Goal: Task Accomplishment & Management: Manage account settings

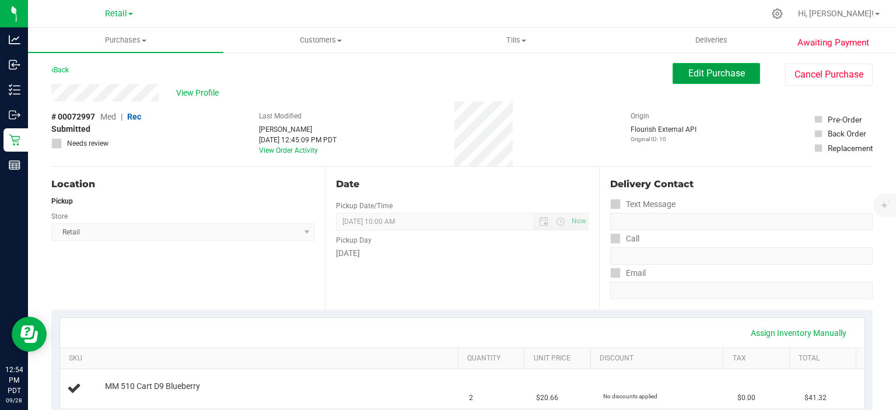
click at [712, 72] on span "Edit Purchase" at bounding box center [716, 73] width 57 height 11
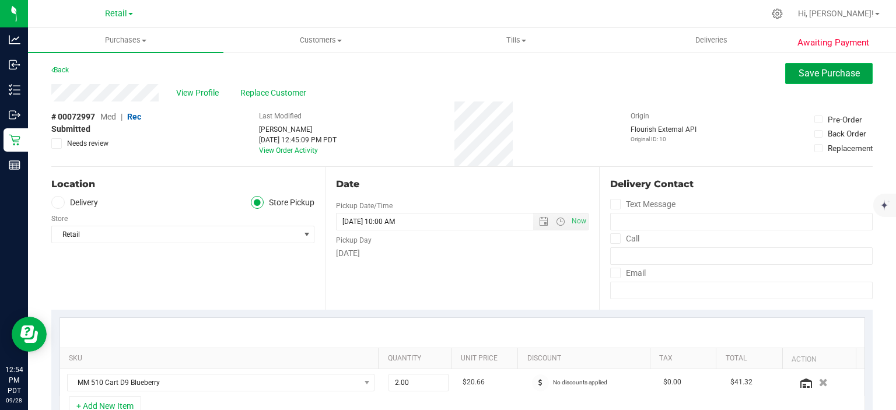
click at [816, 77] on span "Save Purchase" at bounding box center [828, 73] width 61 height 11
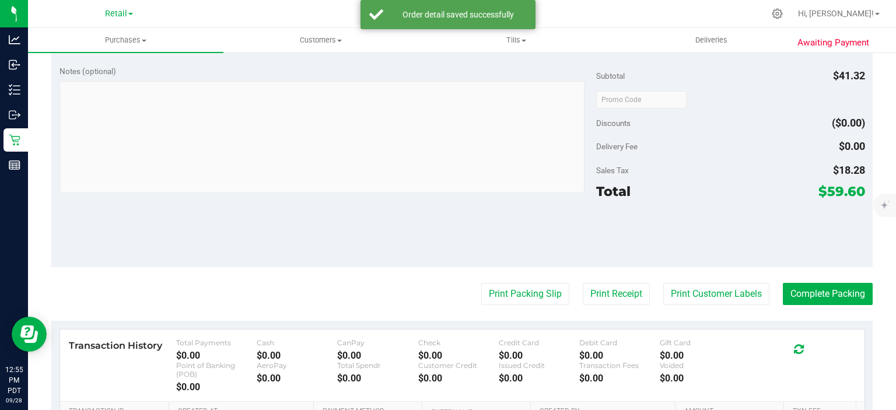
scroll to position [436, 0]
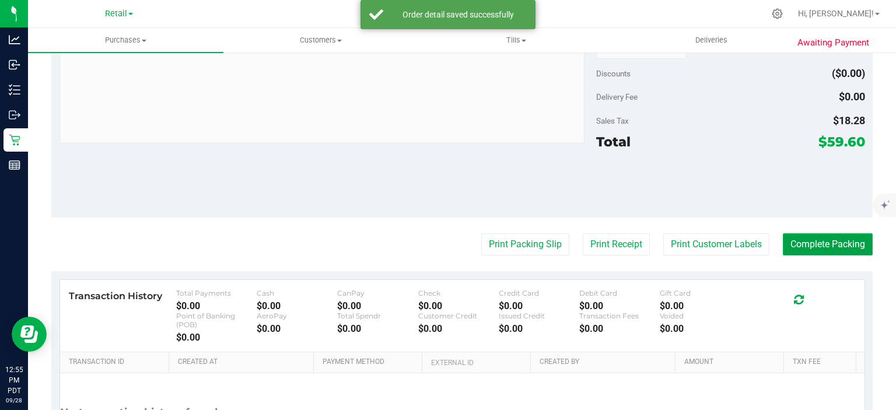
click at [832, 234] on button "Complete Packing" at bounding box center [828, 244] width 90 height 22
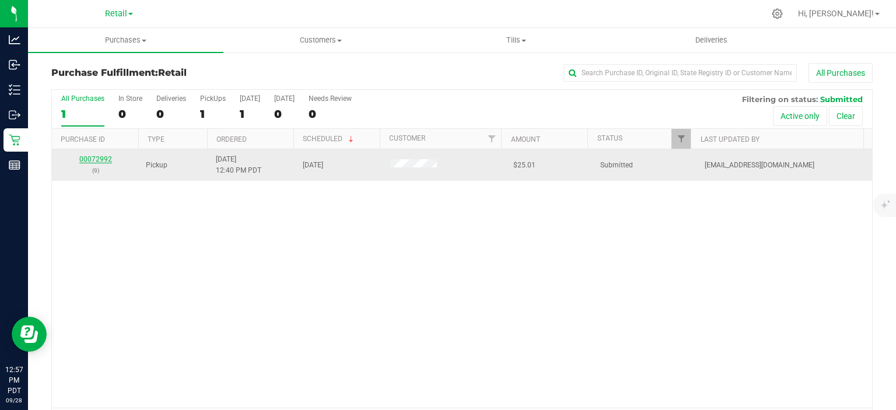
click at [90, 157] on link "00072992" at bounding box center [95, 159] width 33 height 8
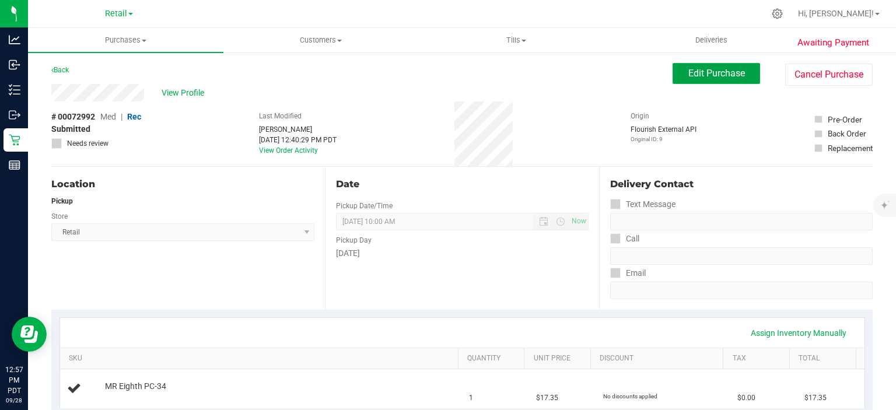
click at [717, 71] on span "Edit Purchase" at bounding box center [716, 73] width 57 height 11
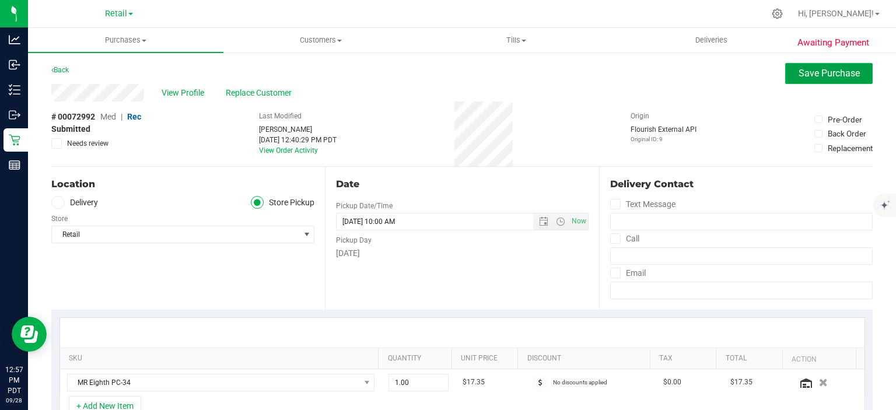
click at [828, 75] on span "Save Purchase" at bounding box center [828, 73] width 61 height 11
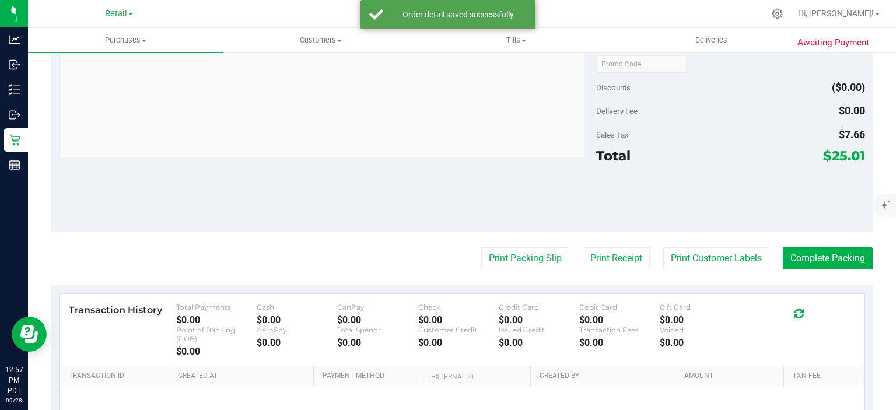
scroll to position [425, 0]
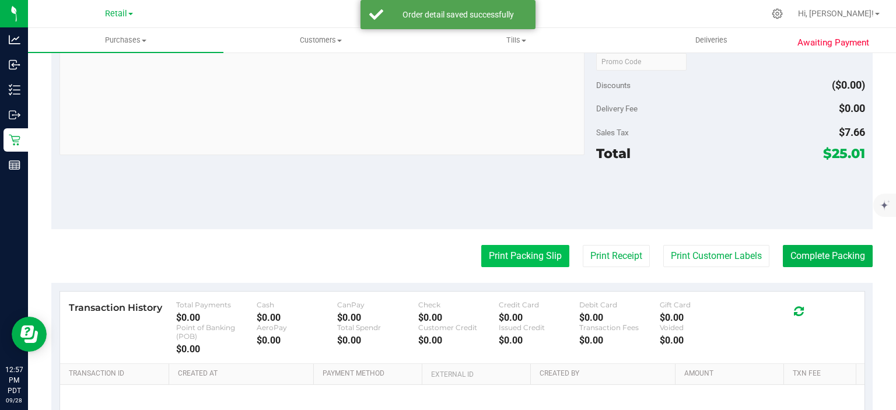
click at [511, 255] on button "Print Packing Slip" at bounding box center [525, 256] width 88 height 22
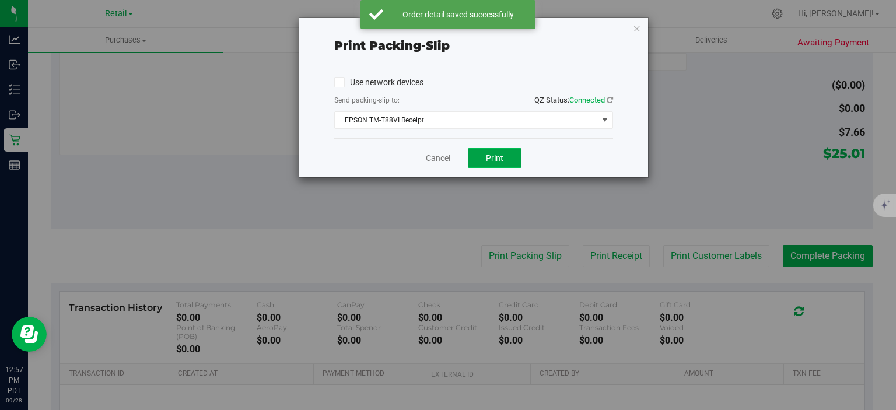
click at [499, 159] on span "Print" at bounding box center [494, 157] width 17 height 9
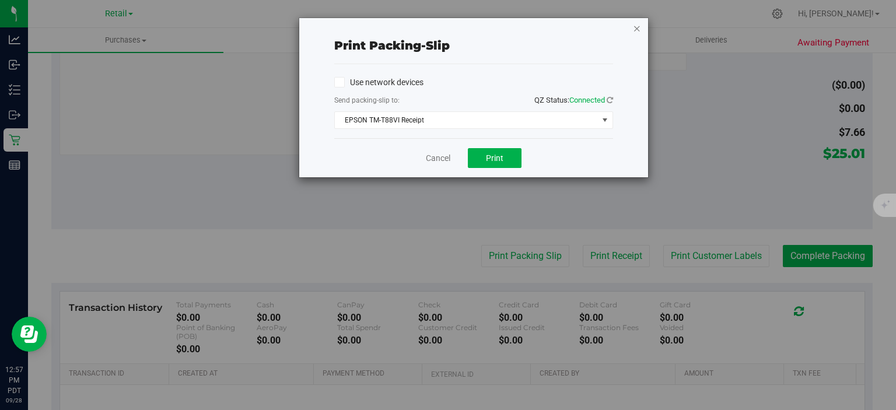
click at [637, 23] on icon "button" at bounding box center [637, 28] width 8 height 14
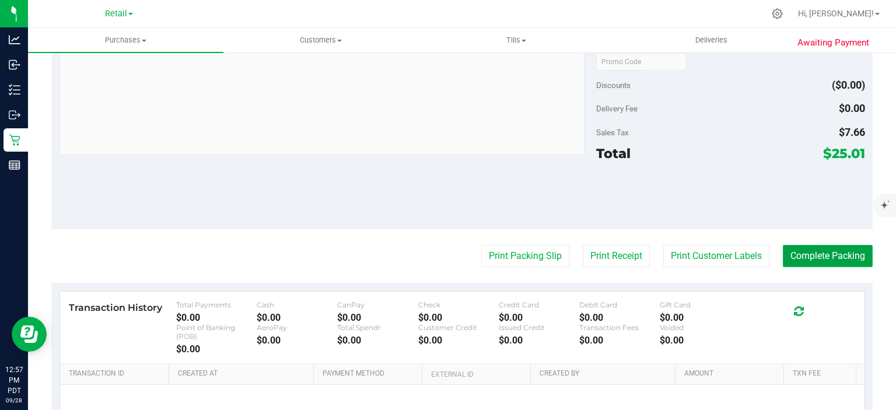
click at [846, 245] on button "Complete Packing" at bounding box center [828, 256] width 90 height 22
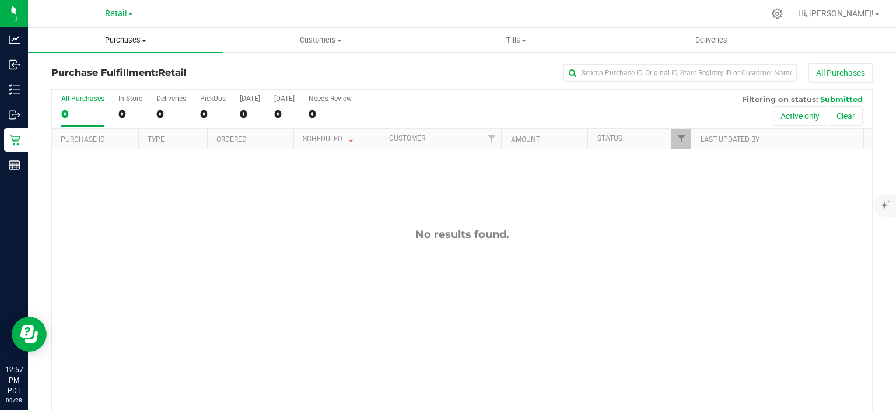
click at [123, 37] on span "Purchases" at bounding box center [125, 40] width 195 height 10
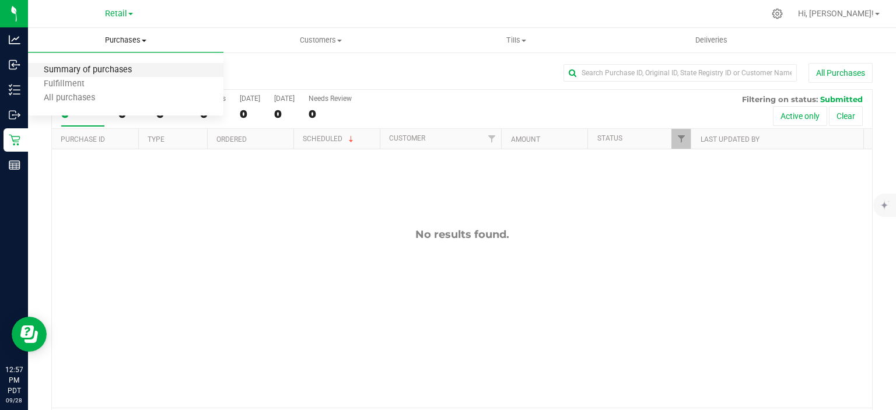
click at [123, 70] on span "Summary of purchases" at bounding box center [88, 70] width 120 height 10
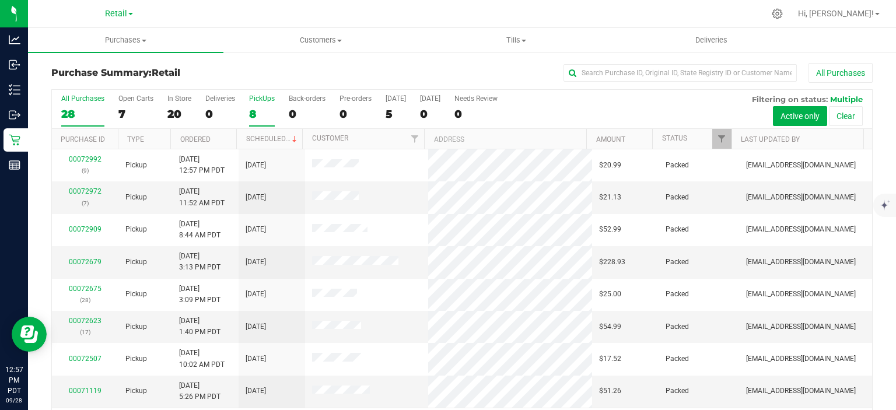
click at [254, 111] on div "8" at bounding box center [262, 113] width 26 height 13
click at [0, 0] on input "PickUps 8" at bounding box center [0, 0] width 0 height 0
click at [290, 138] on span at bounding box center [294, 139] width 9 height 9
click at [80, 194] on link "00073012" at bounding box center [85, 191] width 33 height 8
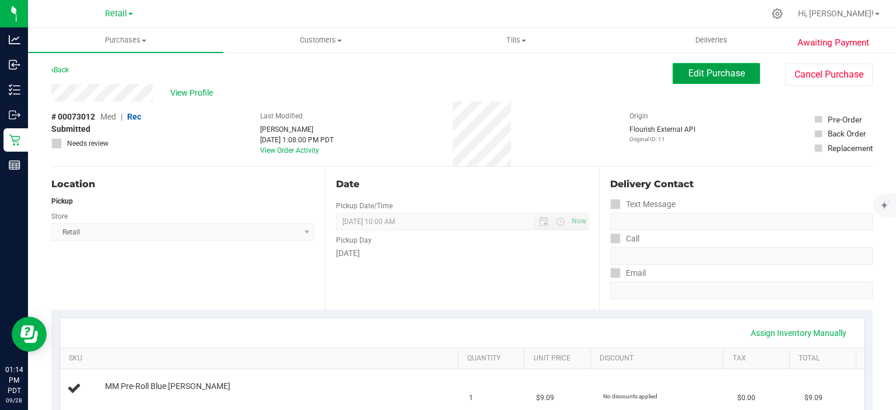
click at [706, 78] on span "Edit Purchase" at bounding box center [716, 73] width 57 height 11
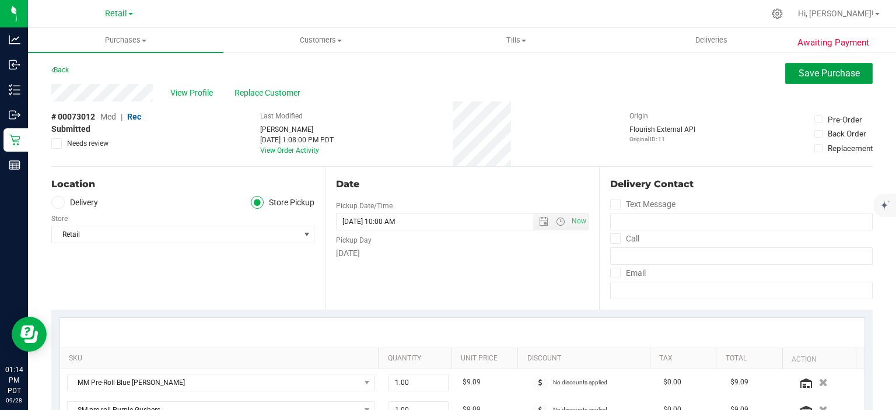
click at [828, 70] on span "Save Purchase" at bounding box center [828, 73] width 61 height 11
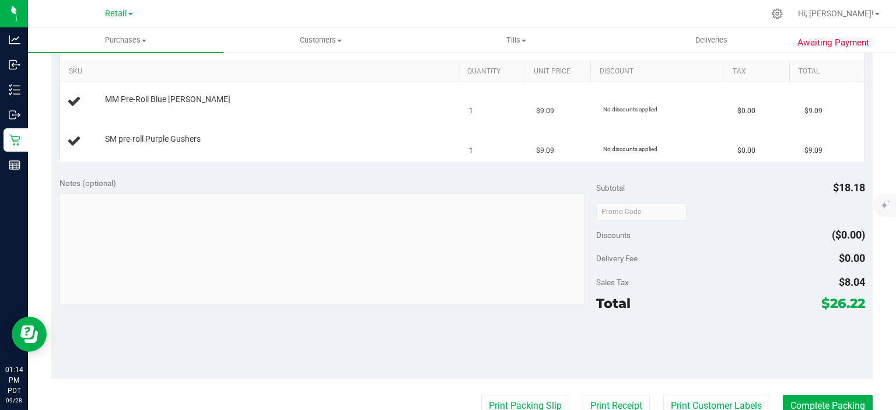
scroll to position [291, 0]
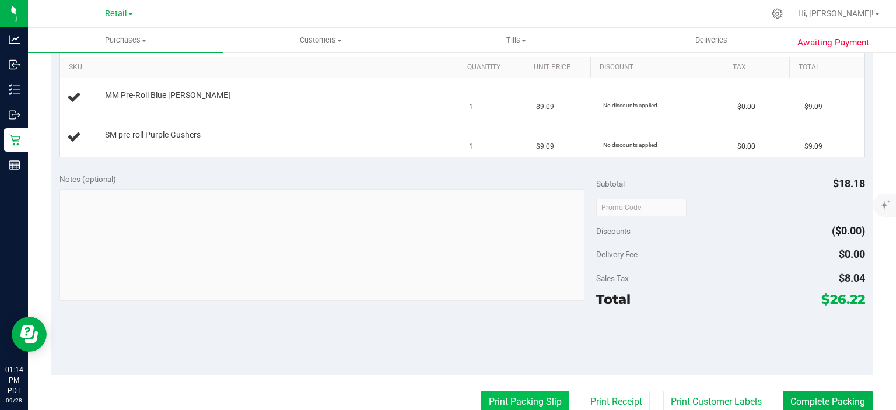
click at [518, 396] on button "Print Packing Slip" at bounding box center [525, 402] width 88 height 22
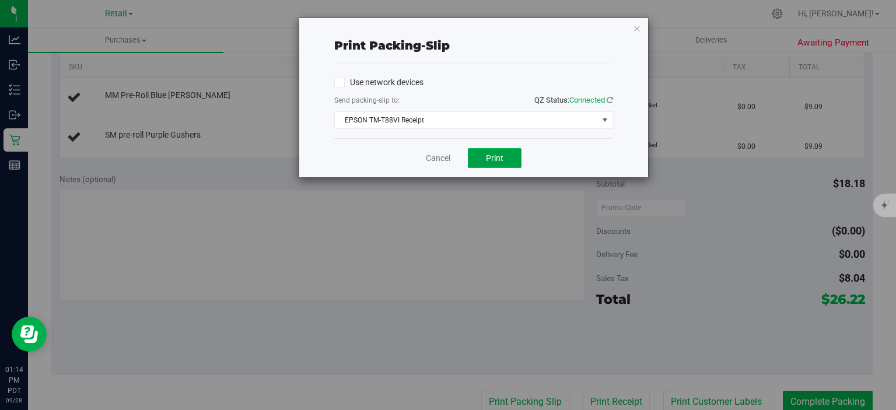
click at [485, 163] on button "Print" at bounding box center [495, 158] width 54 height 20
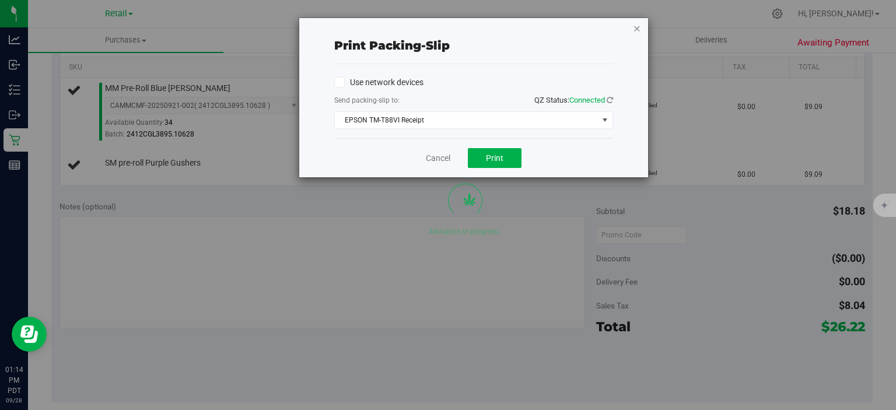
click at [638, 31] on icon "button" at bounding box center [637, 28] width 8 height 14
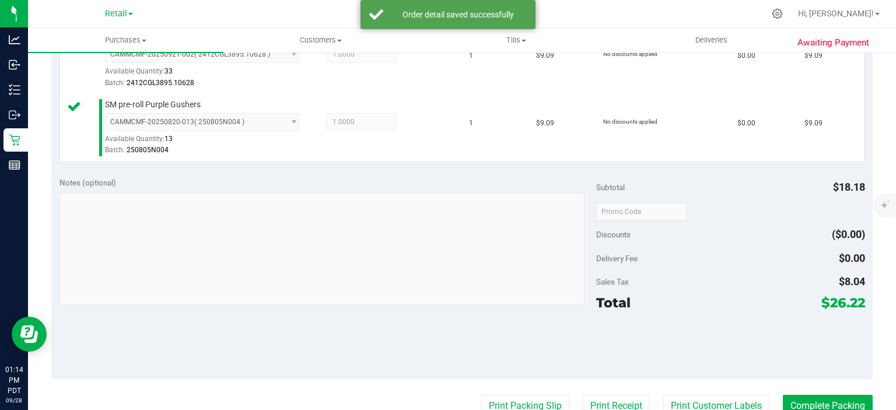
scroll to position [398, 0]
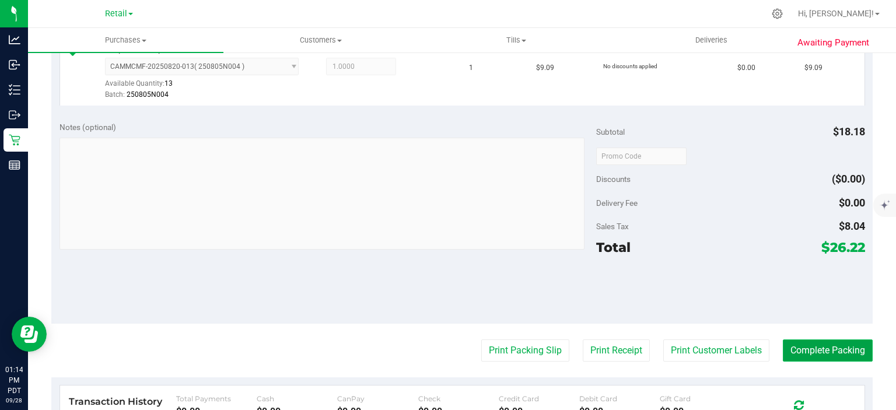
click at [828, 345] on button "Complete Packing" at bounding box center [828, 350] width 90 height 22
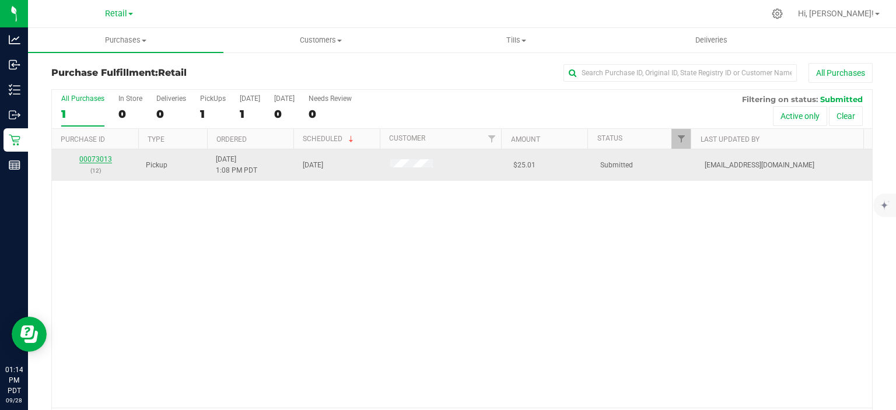
click at [100, 156] on link "00073013" at bounding box center [95, 159] width 33 height 8
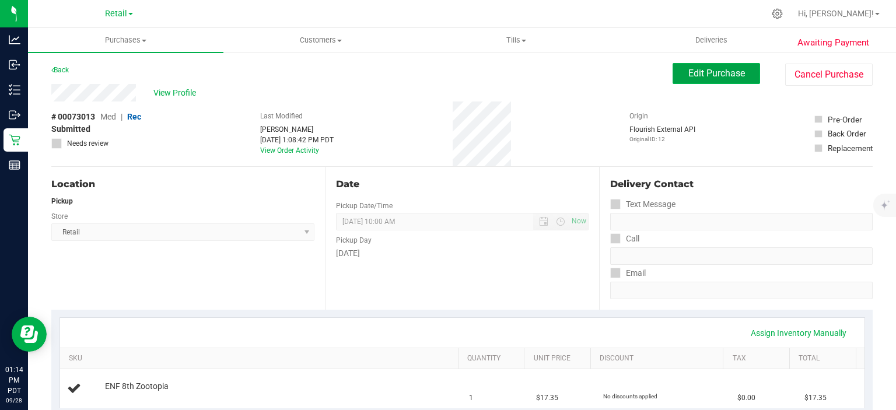
click at [706, 73] on span "Edit Purchase" at bounding box center [716, 73] width 57 height 11
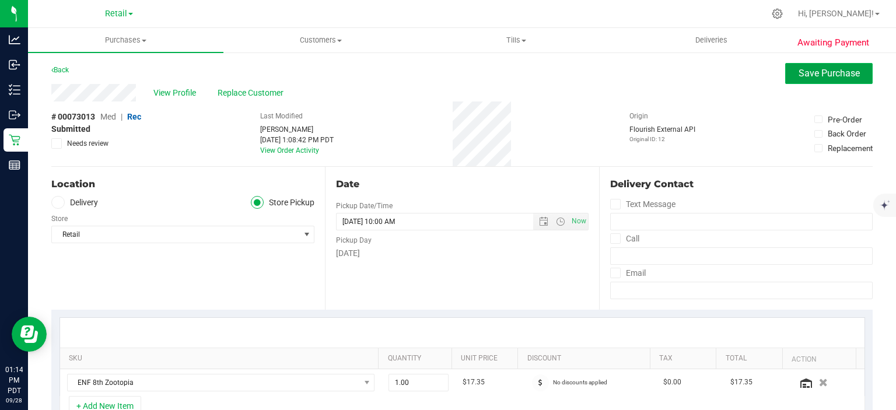
click at [823, 75] on span "Save Purchase" at bounding box center [828, 73] width 61 height 11
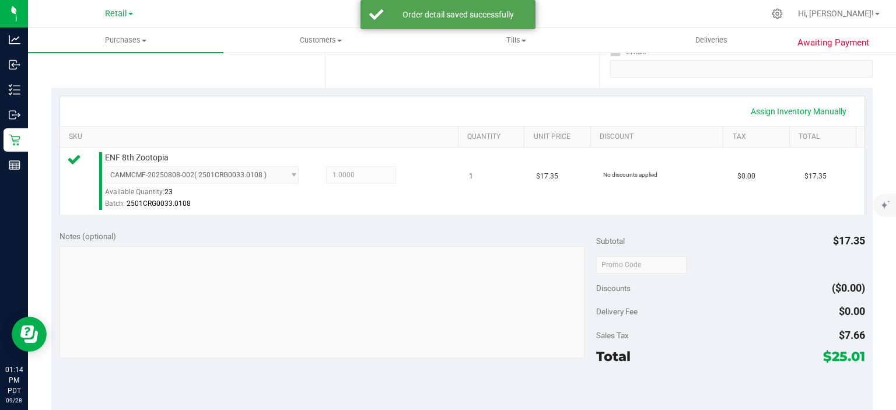
scroll to position [280, 0]
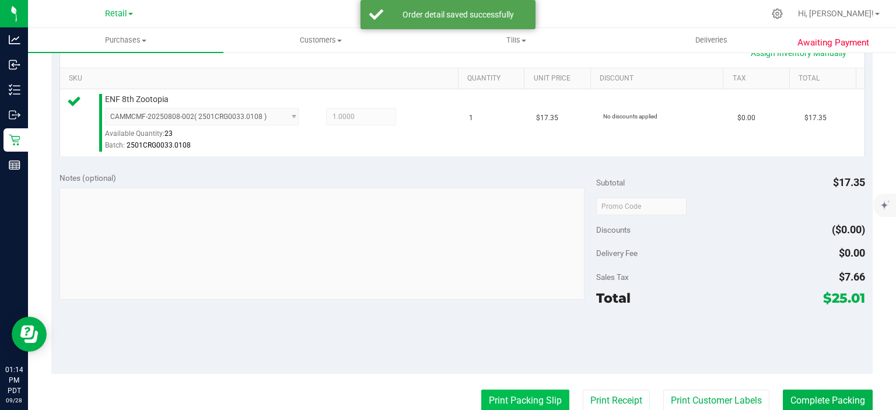
click at [506, 397] on button "Print Packing Slip" at bounding box center [525, 401] width 88 height 22
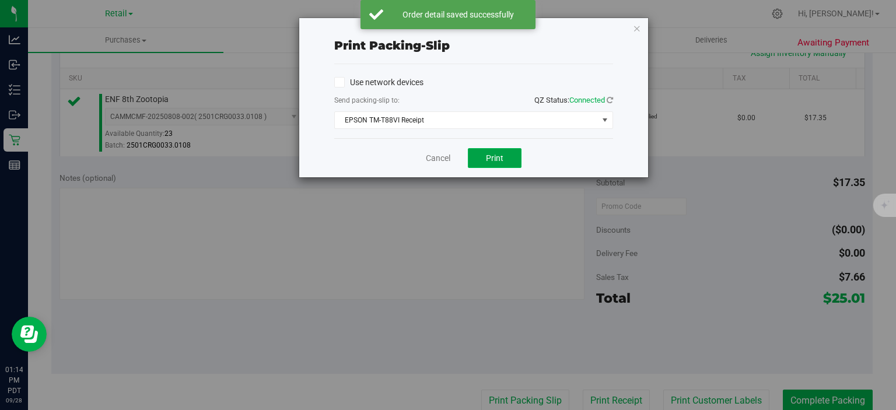
click at [514, 158] on button "Print" at bounding box center [495, 158] width 54 height 20
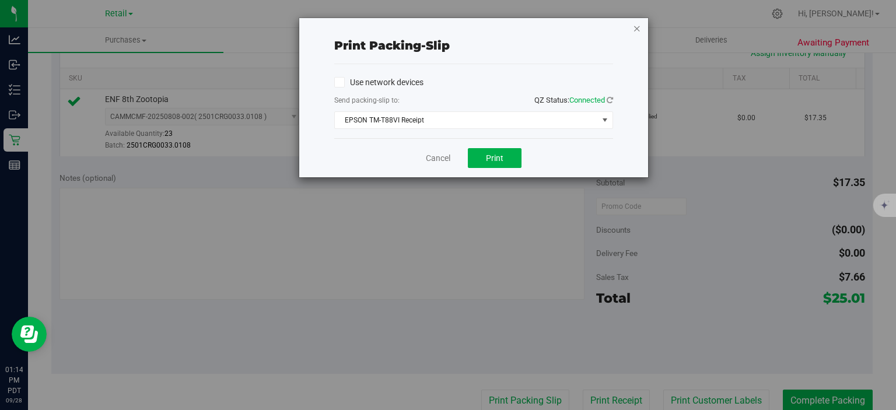
click at [633, 25] on icon "button" at bounding box center [637, 28] width 8 height 14
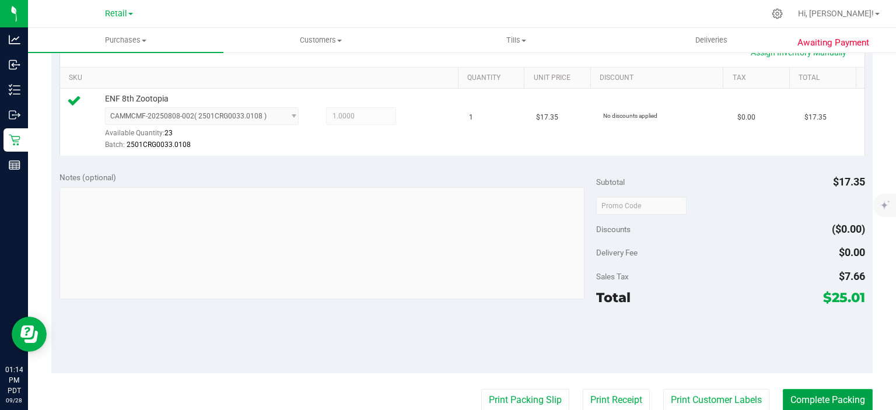
click at [818, 390] on button "Complete Packing" at bounding box center [828, 400] width 90 height 22
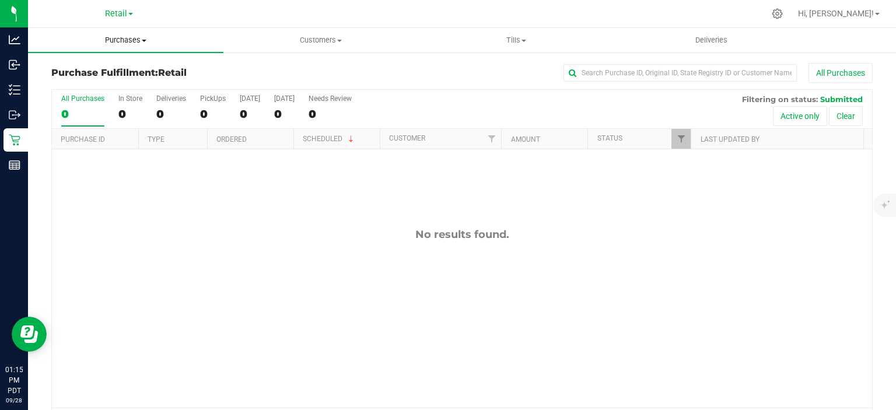
click at [138, 39] on span "Purchases" at bounding box center [125, 40] width 195 height 10
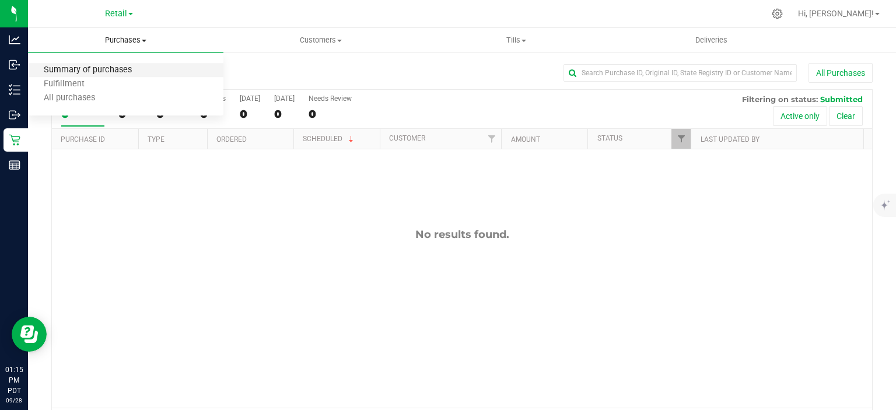
click at [121, 69] on span "Summary of purchases" at bounding box center [88, 70] width 120 height 10
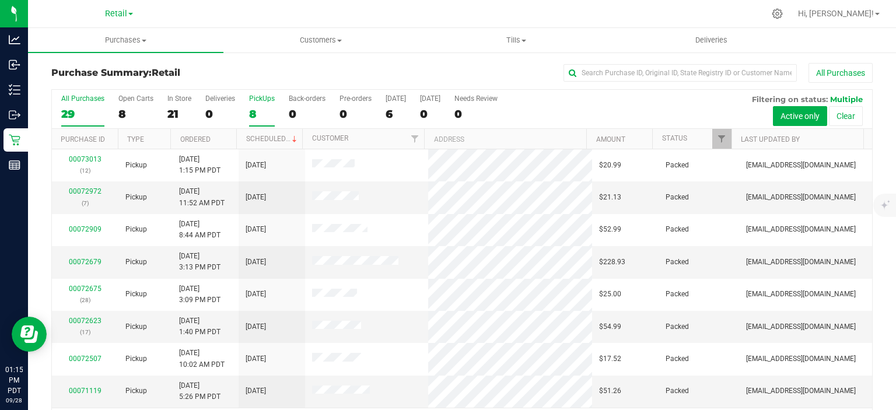
click at [255, 116] on div "8" at bounding box center [262, 113] width 26 height 13
click at [0, 0] on input "PickUps 8" at bounding box center [0, 0] width 0 height 0
click at [266, 135] on link "Scheduled" at bounding box center [272, 139] width 53 height 8
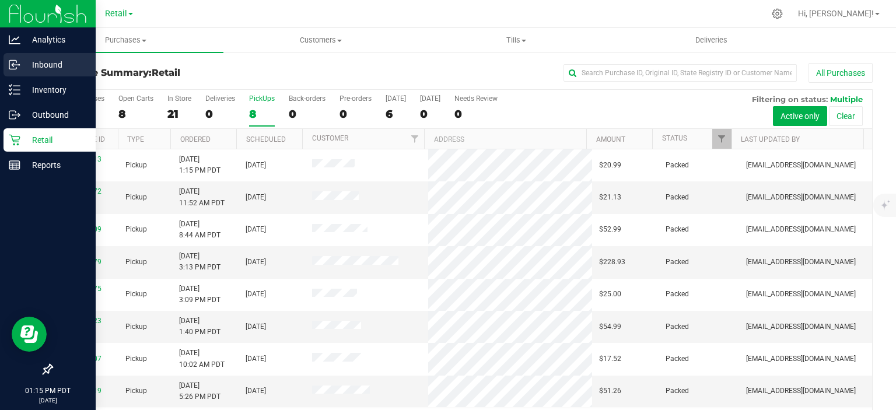
click at [14, 69] on icon at bounding box center [12, 65] width 7 height 9
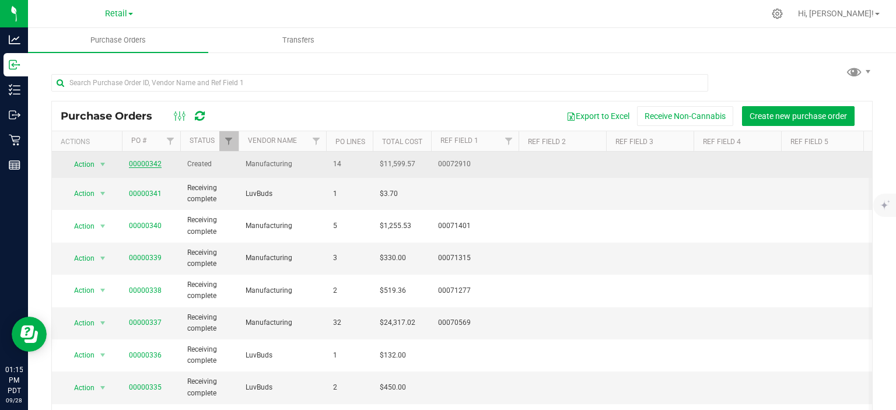
click at [145, 164] on link "00000342" at bounding box center [145, 164] width 33 height 8
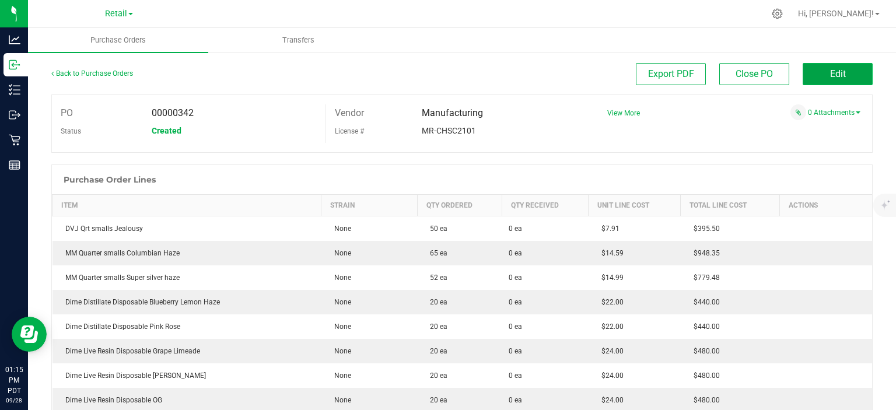
click at [833, 71] on span "Edit" at bounding box center [838, 73] width 16 height 11
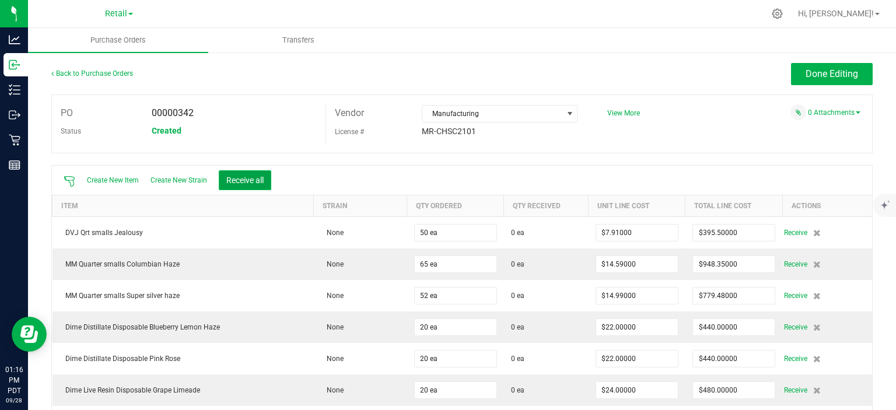
click at [253, 176] on button "Receive all" at bounding box center [245, 180] width 52 height 20
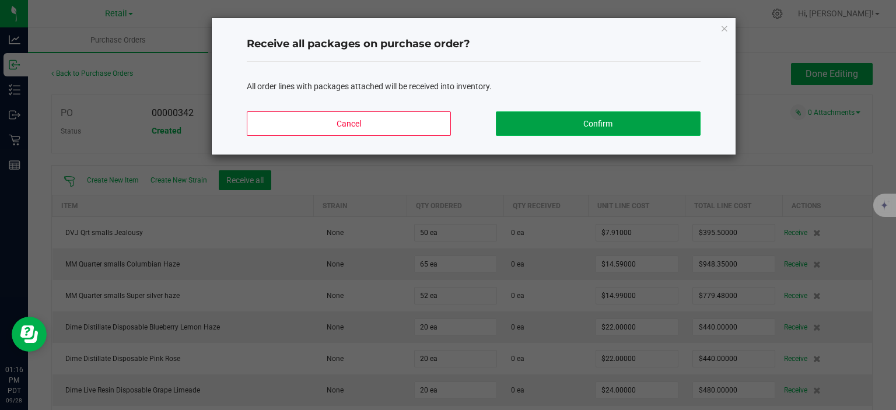
click at [622, 123] on button "Confirm" at bounding box center [598, 123] width 204 height 24
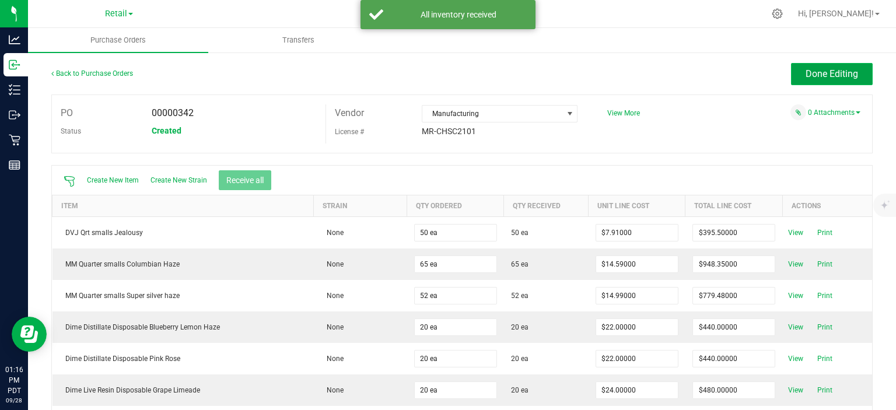
click at [837, 71] on span "Done Editing" at bounding box center [831, 73] width 52 height 11
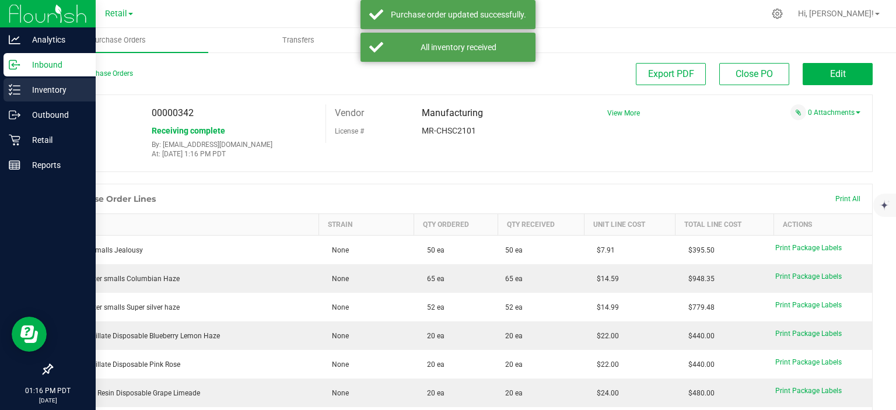
click at [10, 89] on icon at bounding box center [15, 90] width 12 height 12
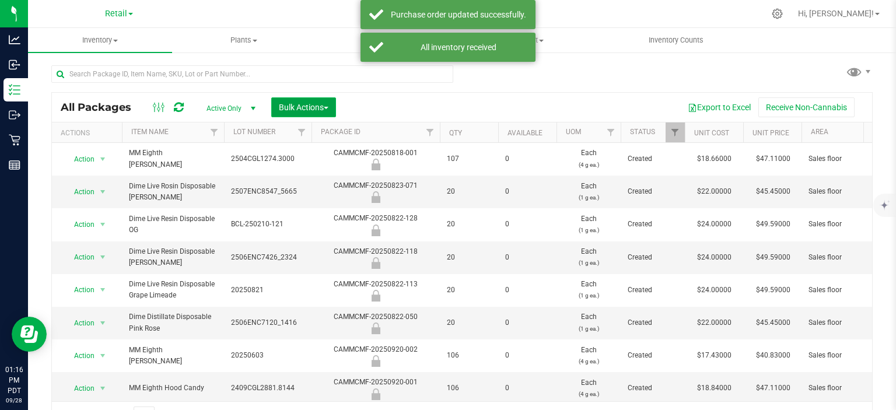
click at [328, 107] on span "button" at bounding box center [326, 108] width 5 height 2
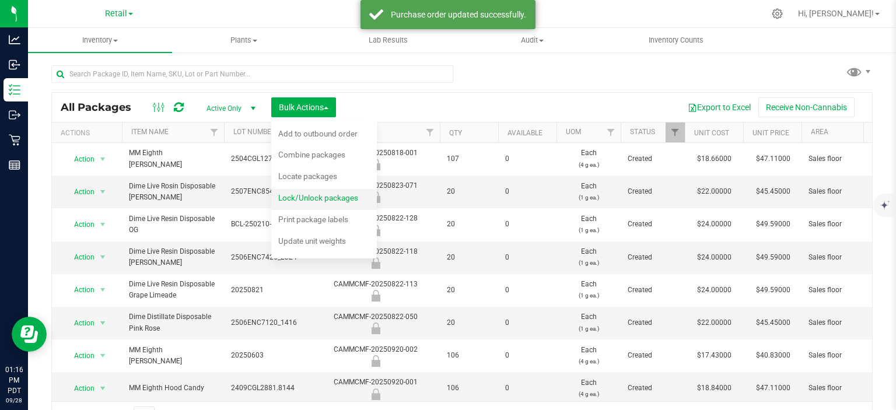
click at [347, 194] on span "Lock/Unlock packages" at bounding box center [318, 197] width 80 height 9
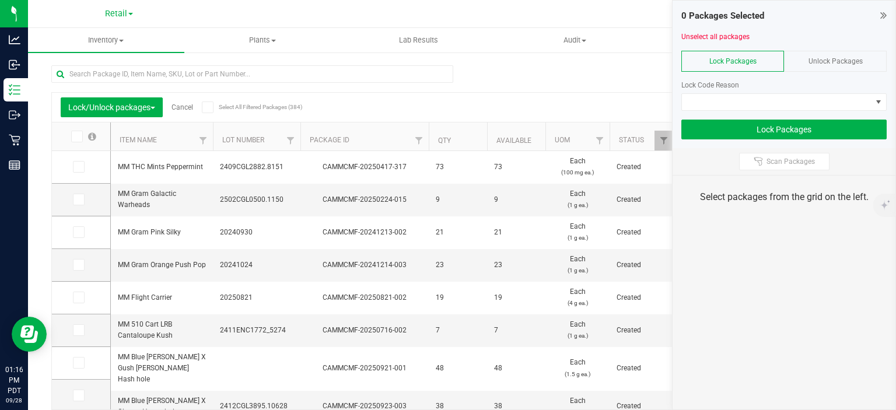
click at [851, 61] on span "Unlock Packages" at bounding box center [835, 61] width 54 height 8
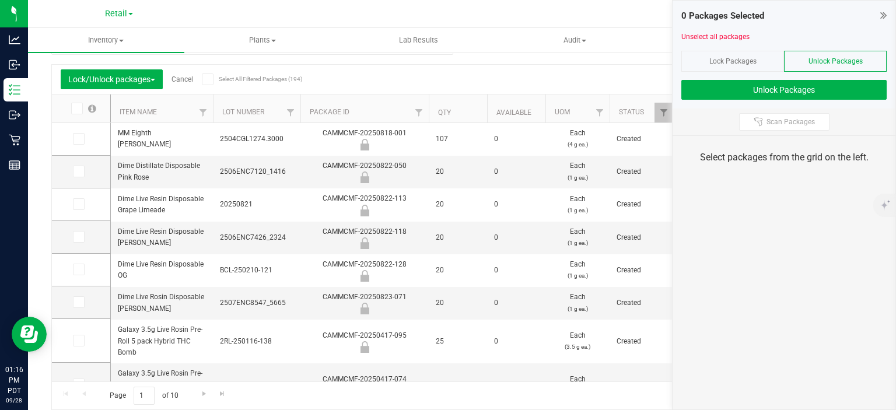
scroll to position [36, 0]
click at [83, 231] on span at bounding box center [79, 237] width 12 height 12
click at [0, 0] on input "checkbox" at bounding box center [0, 0] width 0 height 0
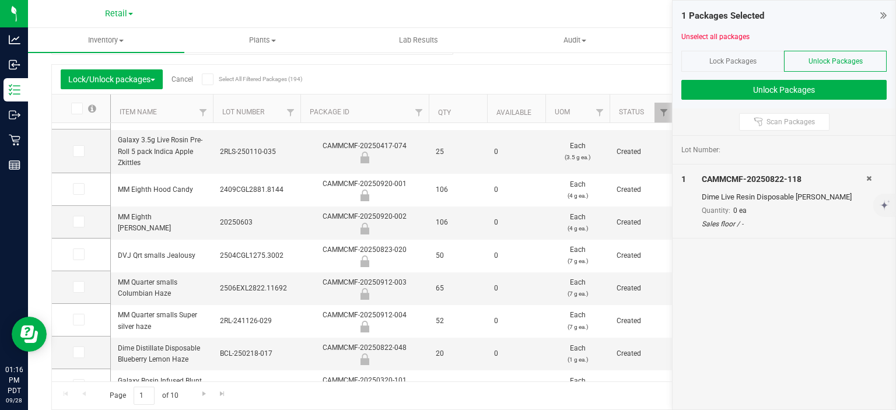
scroll to position [263, 0]
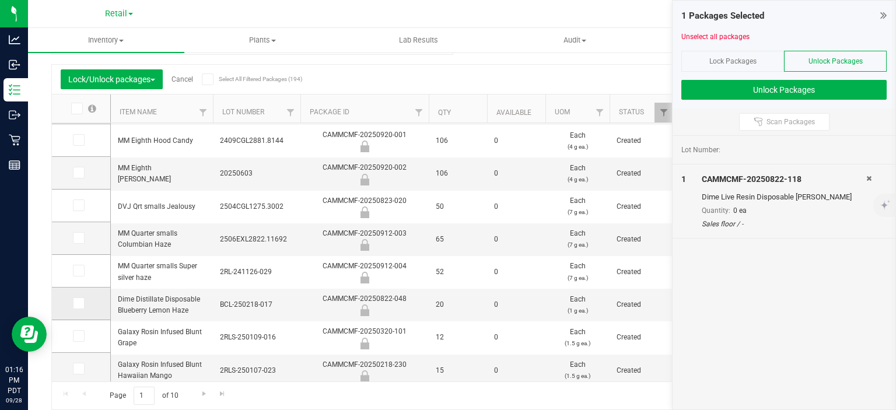
click at [77, 303] on icon at bounding box center [78, 303] width 8 height 0
click at [0, 0] on input "checkbox" at bounding box center [0, 0] width 0 height 0
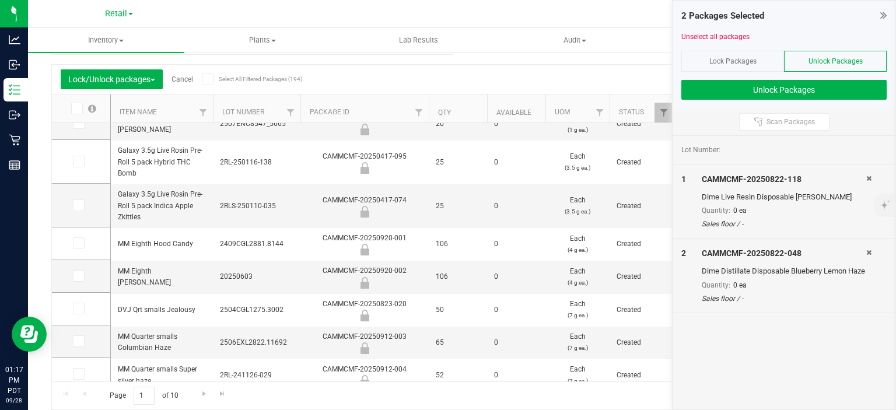
scroll to position [171, 0]
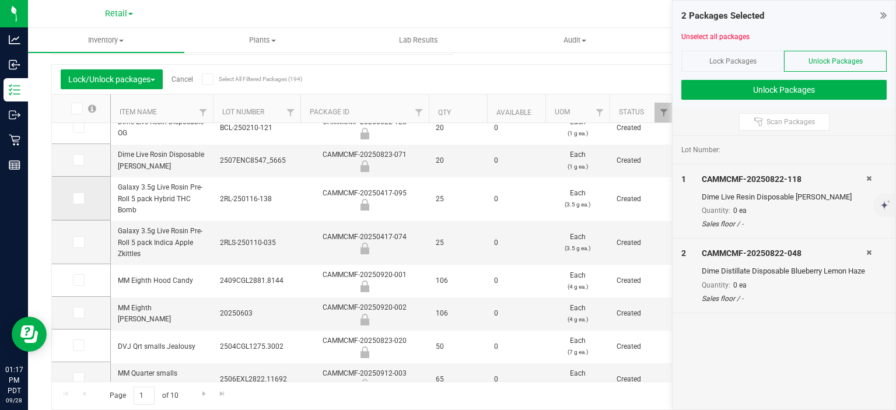
click at [77, 198] on icon at bounding box center [78, 198] width 8 height 0
click at [0, 0] on input "checkbox" at bounding box center [0, 0] width 0 height 0
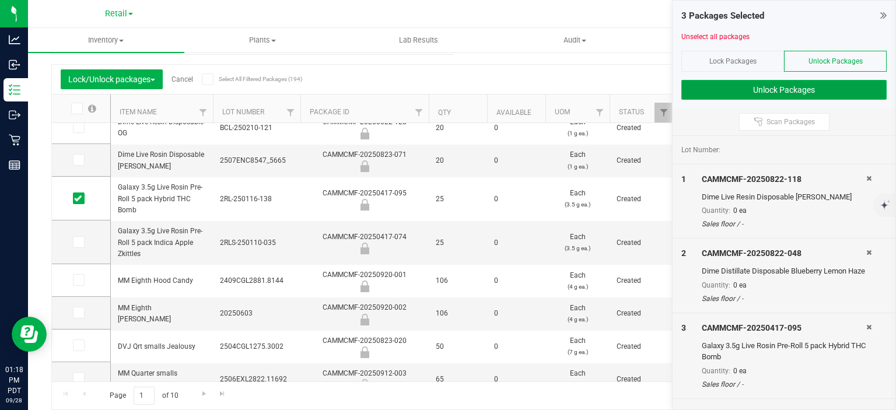
click at [807, 92] on button "Unlock Packages" at bounding box center [783, 90] width 205 height 20
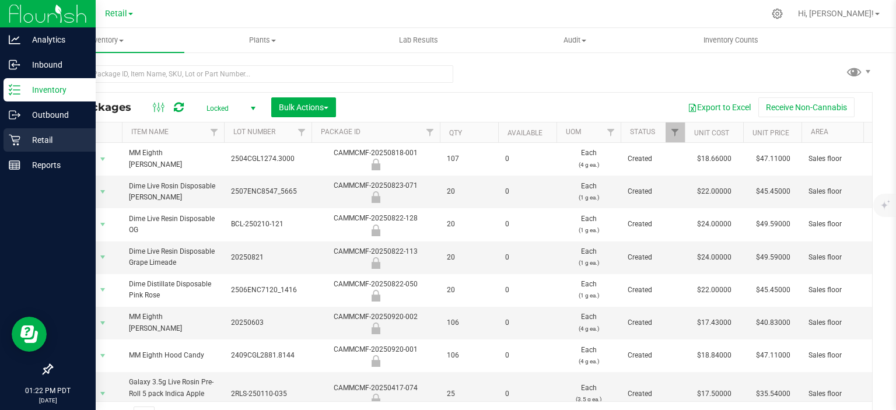
click at [2, 141] on link "Retail" at bounding box center [48, 140] width 96 height 25
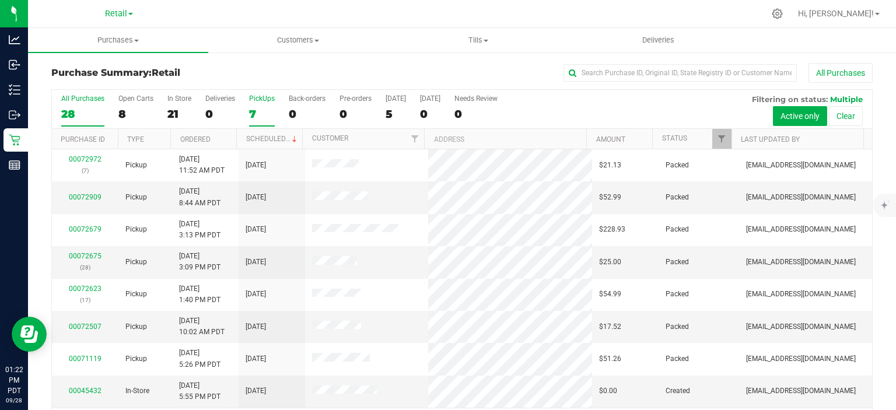
click at [255, 113] on div "7" at bounding box center [262, 113] width 26 height 13
click at [0, 0] on input "PickUps 7" at bounding box center [0, 0] width 0 height 0
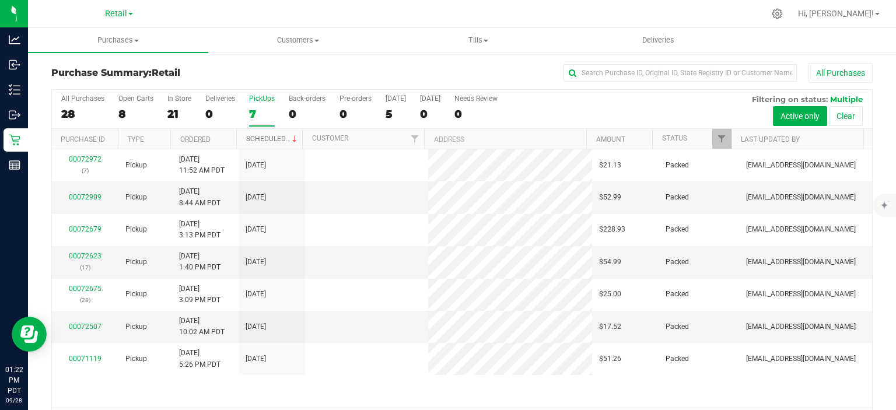
click at [266, 138] on link "Scheduled" at bounding box center [272, 139] width 53 height 8
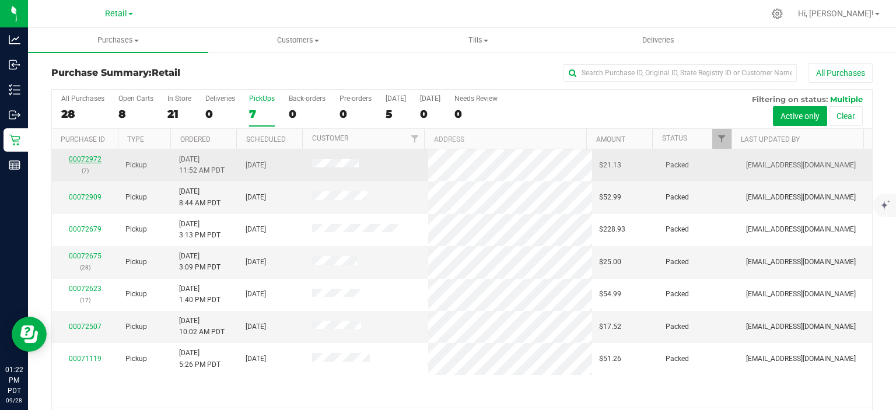
click at [78, 157] on link "00072972" at bounding box center [85, 159] width 33 height 8
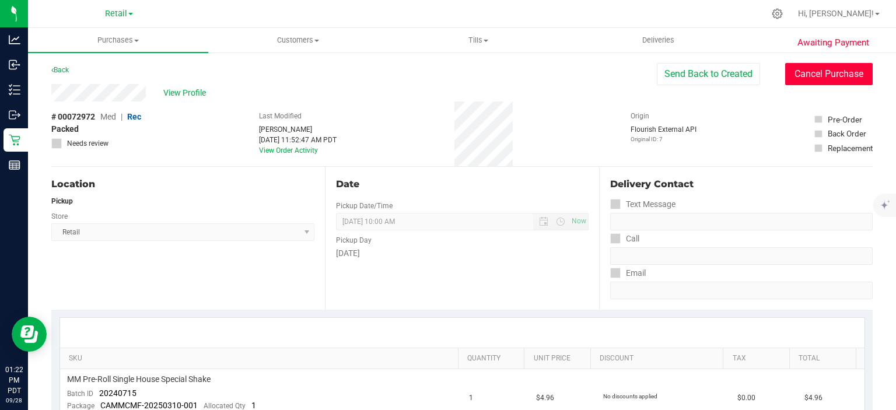
click at [814, 75] on button "Cancel Purchase" at bounding box center [828, 74] width 87 height 22
click at [61, 68] on link "Back" at bounding box center [59, 70] width 17 height 8
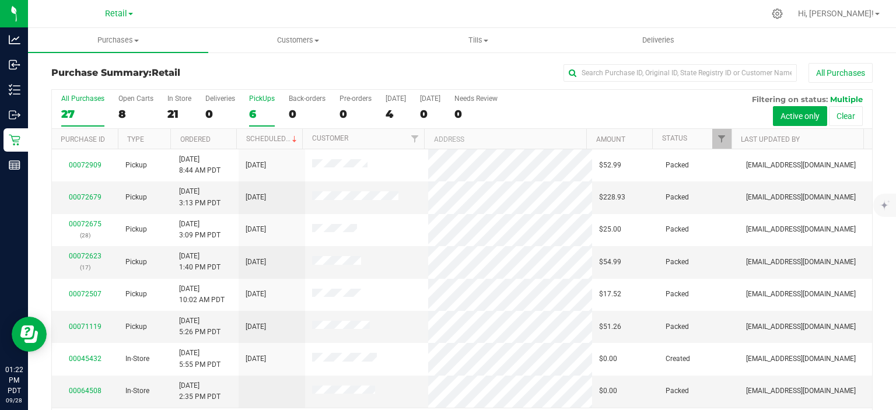
click at [251, 114] on div "6" at bounding box center [262, 113] width 26 height 13
click at [0, 0] on input "PickUps 6" at bounding box center [0, 0] width 0 height 0
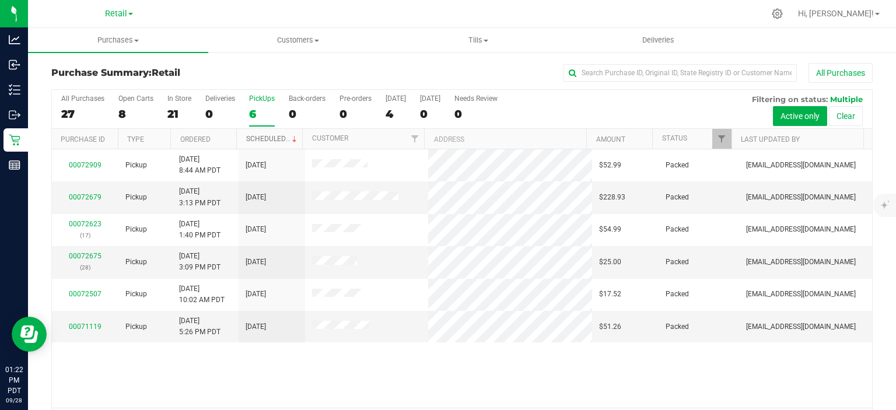
click at [267, 138] on link "Scheduled" at bounding box center [272, 139] width 53 height 8
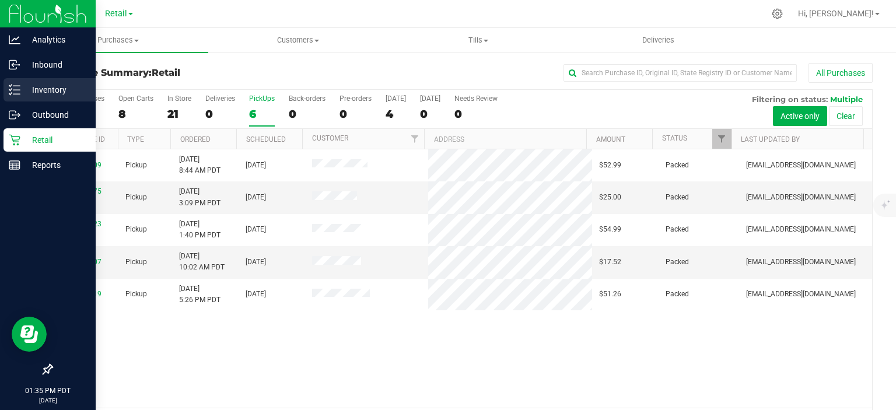
click at [10, 93] on icon at bounding box center [15, 90] width 12 height 12
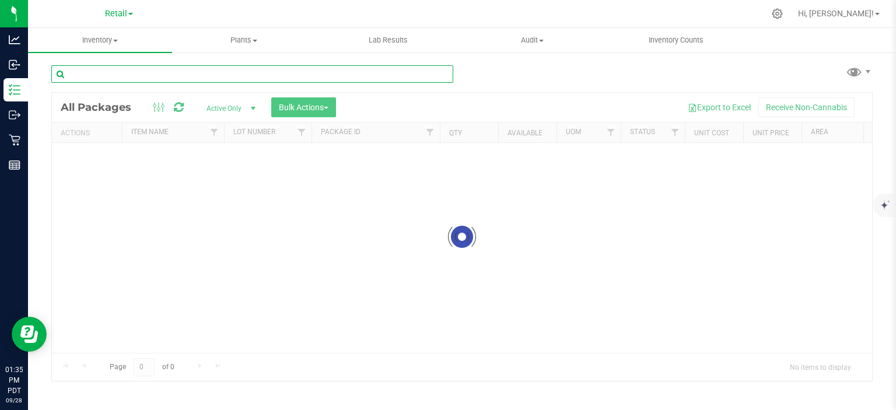
click at [212, 72] on input "text" at bounding box center [252, 73] width 402 height 17
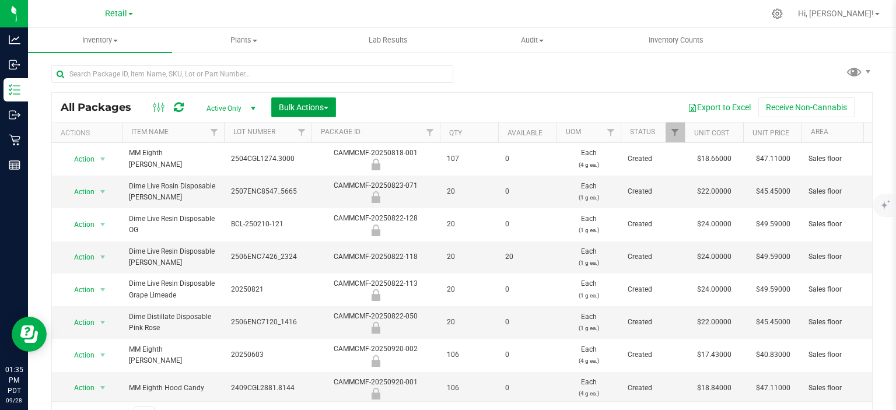
click at [328, 107] on span "button" at bounding box center [326, 108] width 5 height 2
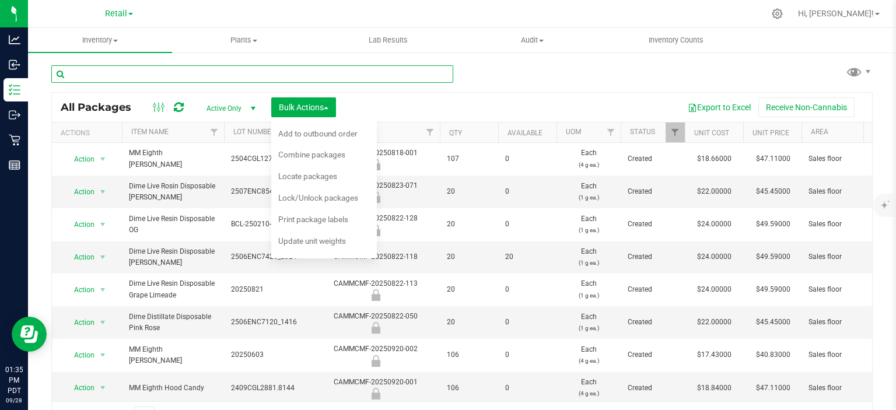
click at [141, 75] on input "text" at bounding box center [252, 73] width 402 height 17
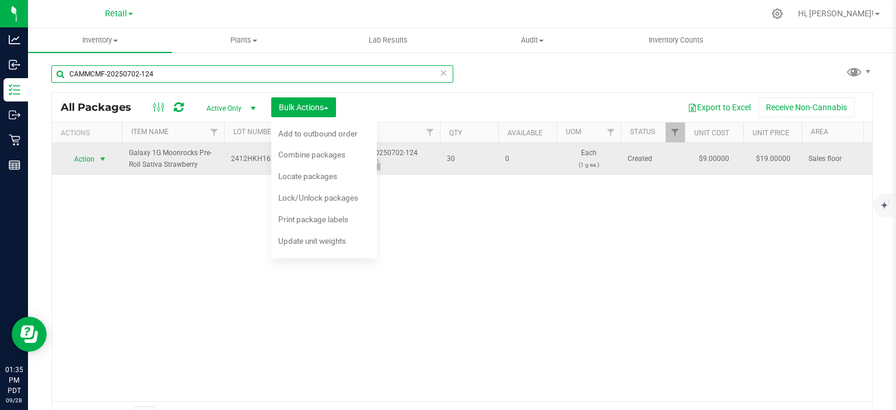
type input "CAMMCMF-20250702-124"
click at [100, 156] on span "select" at bounding box center [102, 159] width 9 height 9
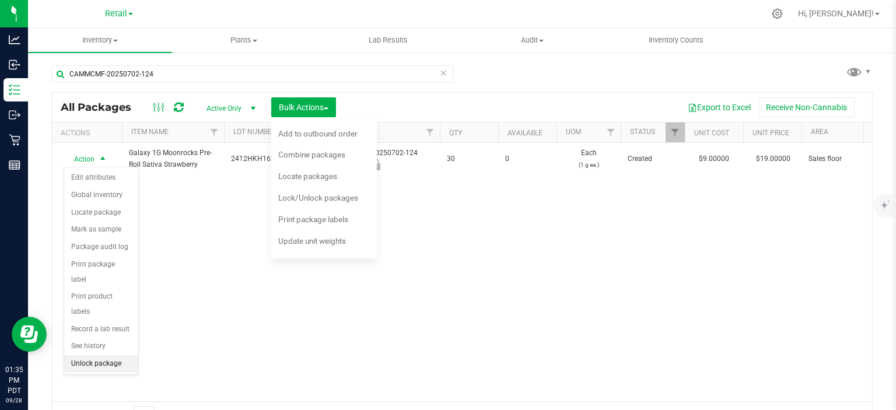
click at [111, 355] on li "Unlock package" at bounding box center [101, 363] width 74 height 17
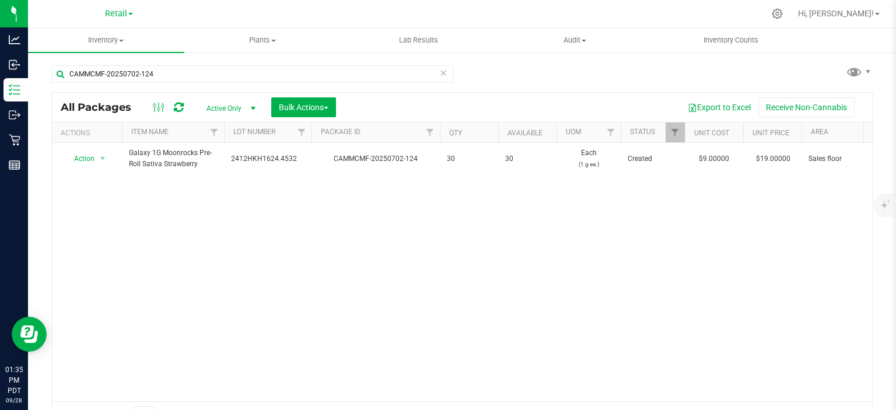
click at [441, 71] on icon at bounding box center [443, 72] width 8 height 14
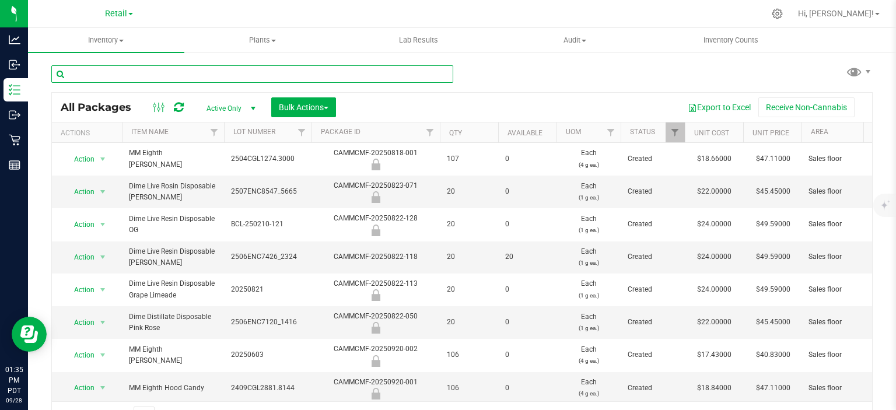
click at [166, 78] on input "text" at bounding box center [252, 73] width 402 height 17
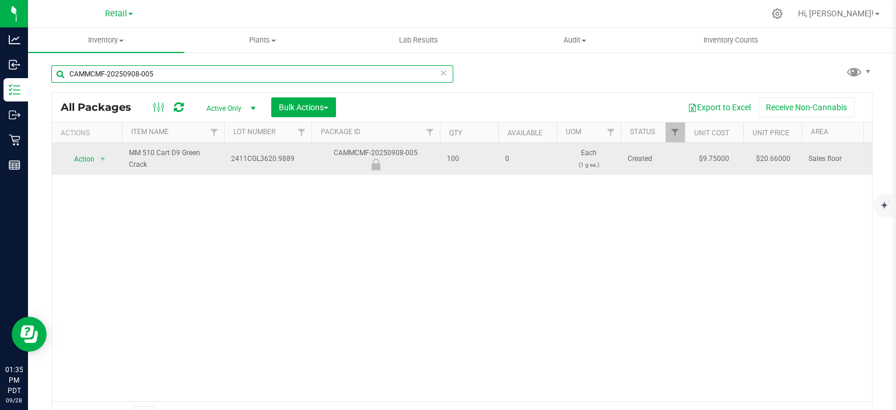
type input "CAMMCMF-20250908-005"
click at [86, 157] on span "Action" at bounding box center [79, 159] width 31 height 16
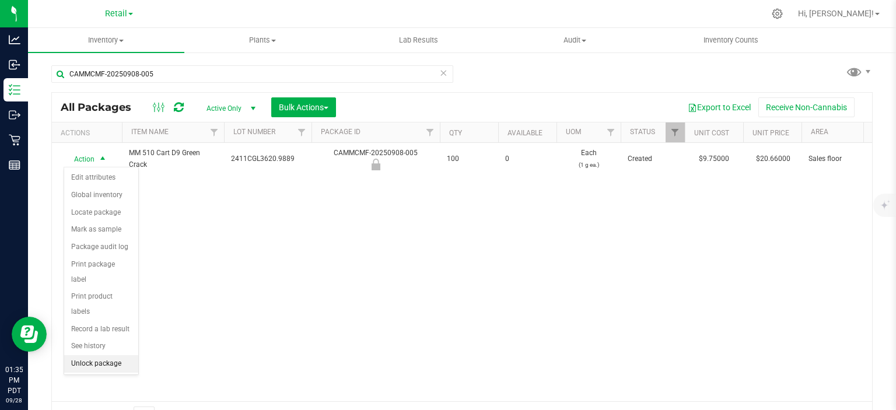
click at [125, 355] on li "Unlock package" at bounding box center [101, 363] width 74 height 17
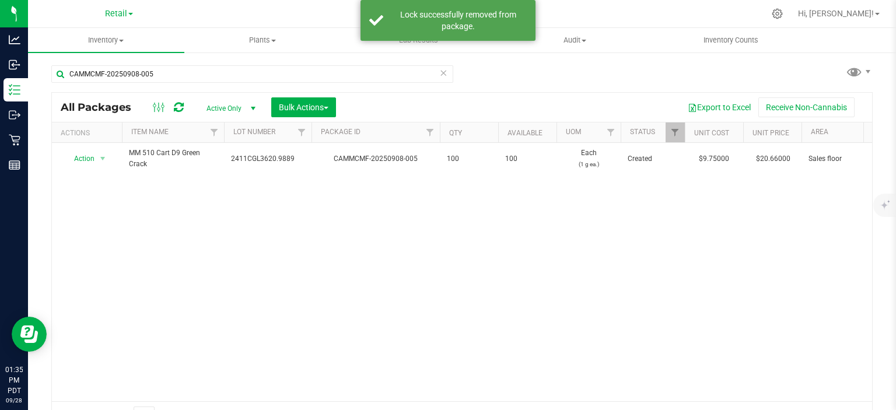
click at [439, 71] on icon at bounding box center [443, 72] width 8 height 14
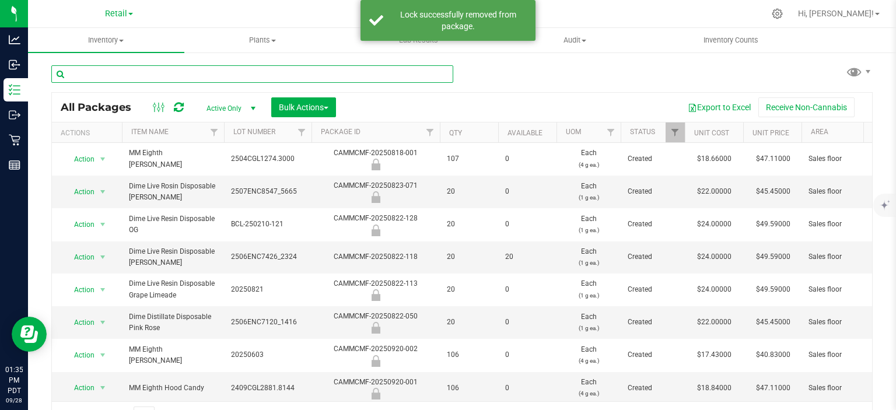
click at [277, 73] on input "text" at bounding box center [252, 73] width 402 height 17
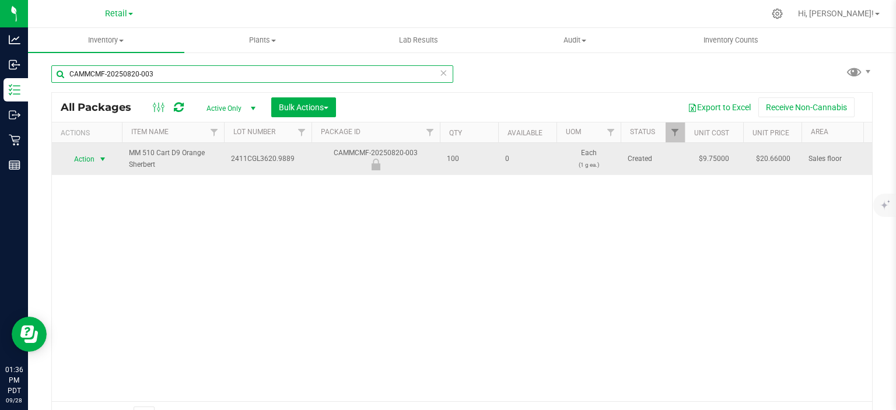
type input "CAMMCMF-20250820-003"
click at [100, 155] on span "select" at bounding box center [102, 159] width 9 height 9
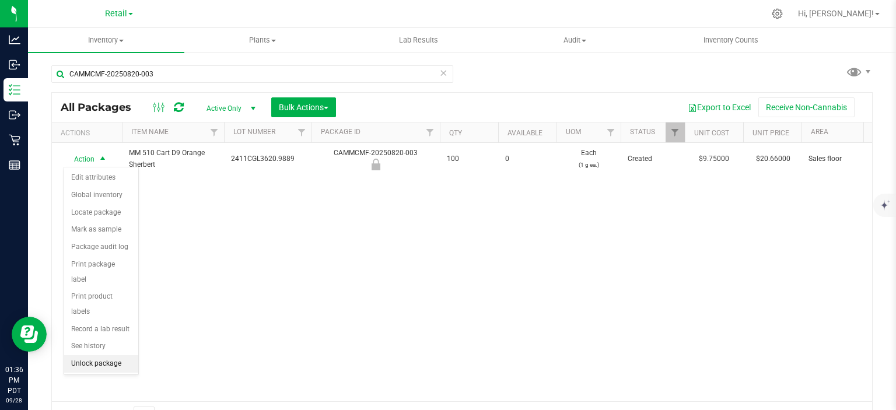
click at [113, 355] on li "Unlock package" at bounding box center [101, 363] width 74 height 17
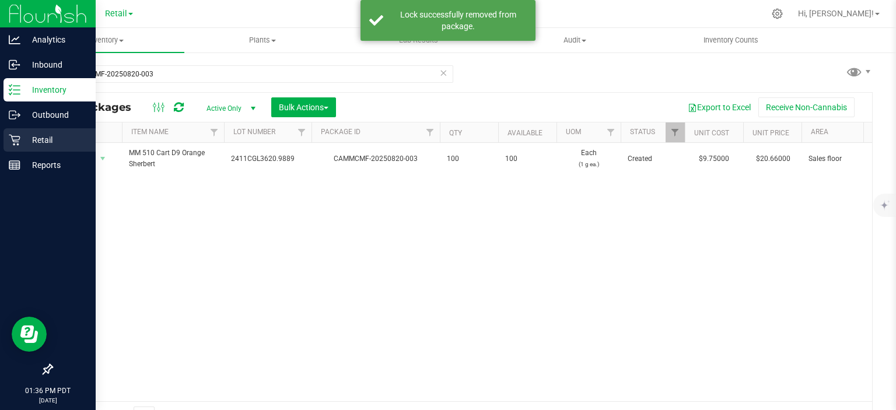
click at [3, 142] on div "Retail" at bounding box center [49, 139] width 92 height 23
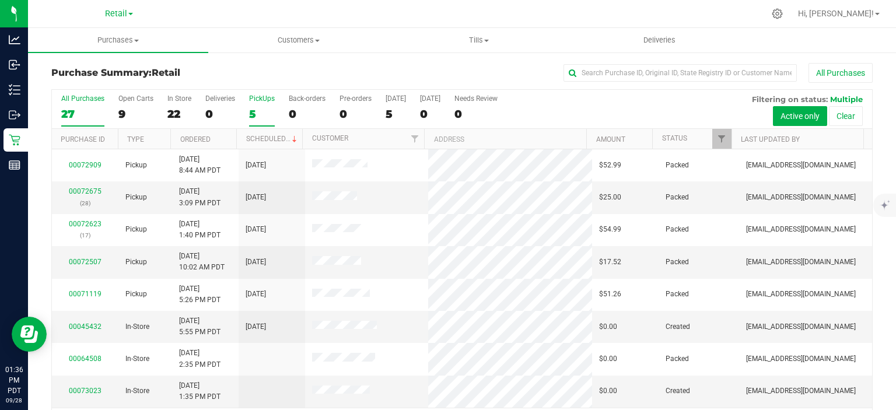
click at [254, 117] on div "5" at bounding box center [262, 113] width 26 height 13
click at [0, 0] on input "PickUps 5" at bounding box center [0, 0] width 0 height 0
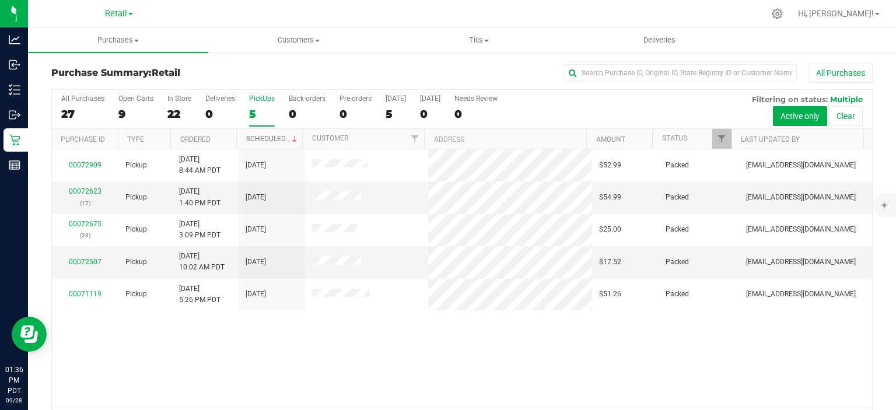
click at [278, 139] on link "Scheduled" at bounding box center [272, 139] width 53 height 8
click at [296, 115] on div "0" at bounding box center [307, 113] width 37 height 13
click at [0, 0] on input "Back-orders 0" at bounding box center [0, 0] width 0 height 0
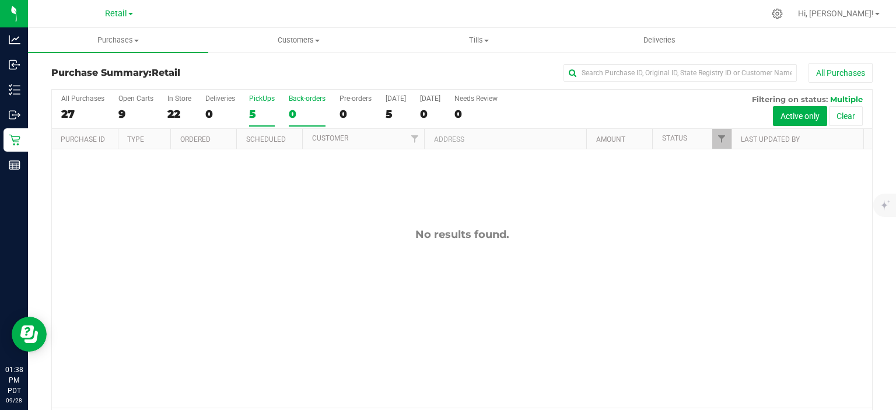
click at [250, 118] on div "5" at bounding box center [262, 113] width 26 height 13
click at [0, 0] on input "PickUps 5" at bounding box center [0, 0] width 0 height 0
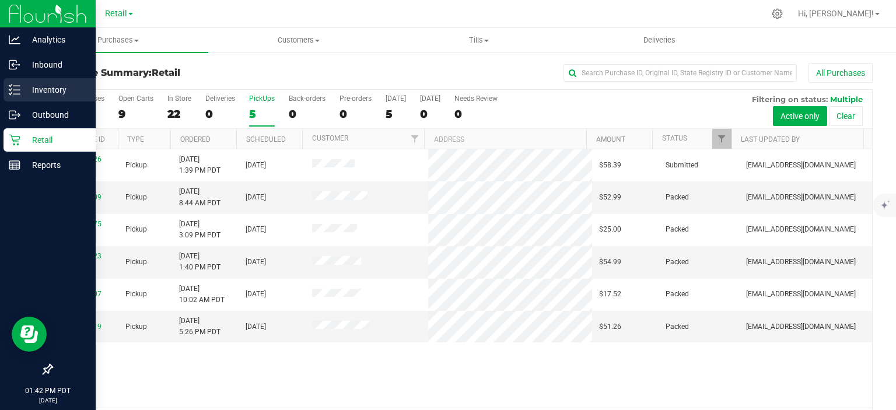
click at [16, 90] on line at bounding box center [16, 90] width 6 height 0
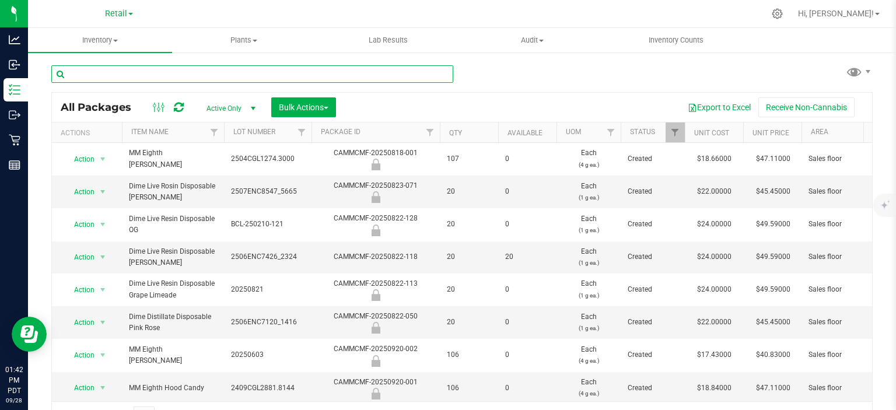
click at [196, 72] on input "text" at bounding box center [252, 73] width 402 height 17
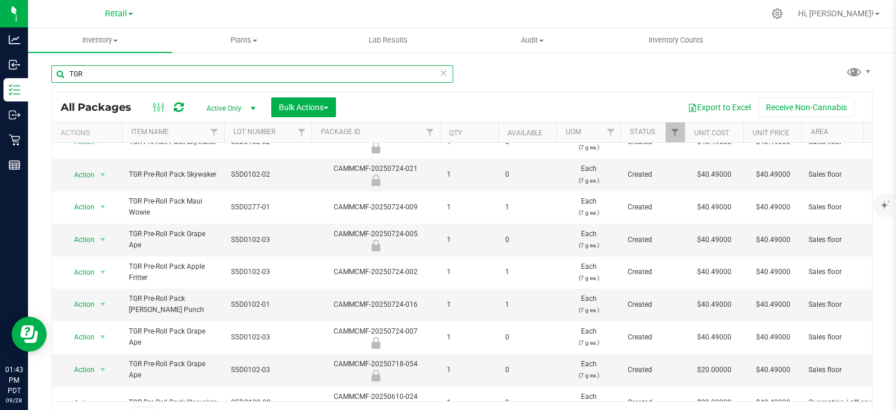
scroll to position [82, 0]
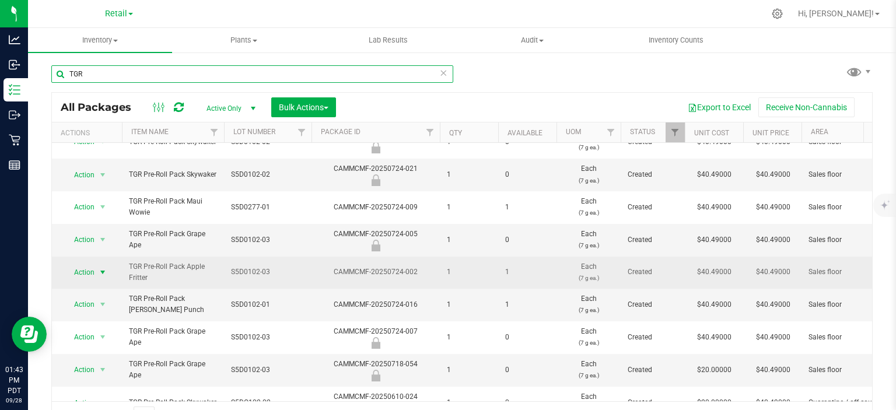
type input "TGR"
click at [105, 271] on span "select" at bounding box center [102, 272] width 9 height 9
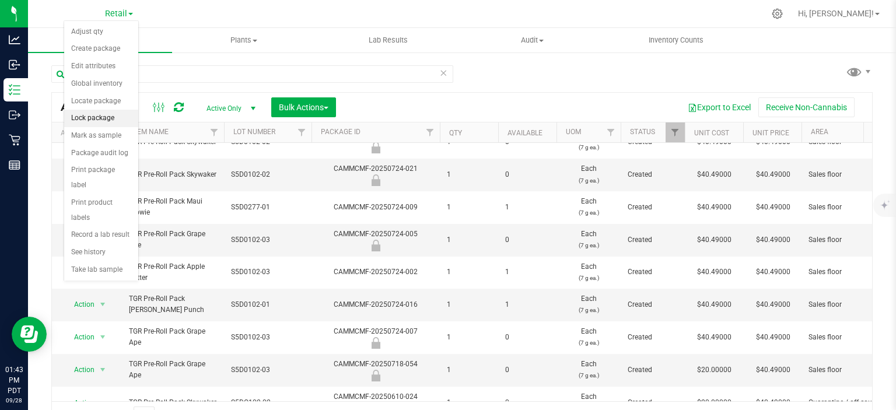
click at [101, 117] on li "Lock package" at bounding box center [101, 118] width 74 height 17
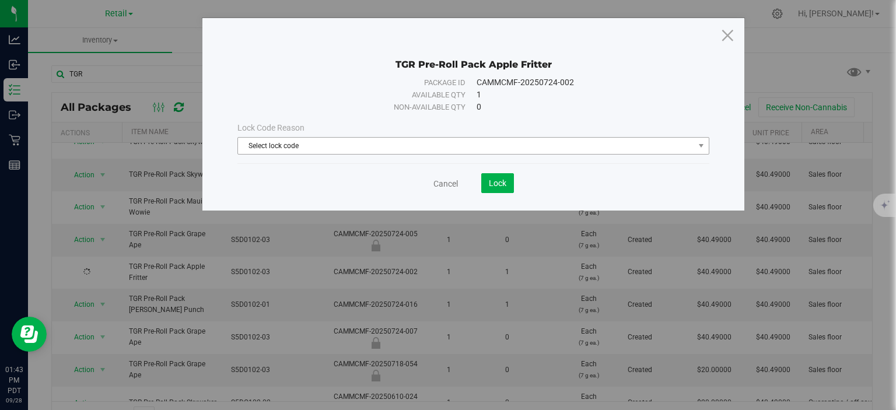
click at [399, 142] on span "Select lock code" at bounding box center [466, 146] width 456 height 16
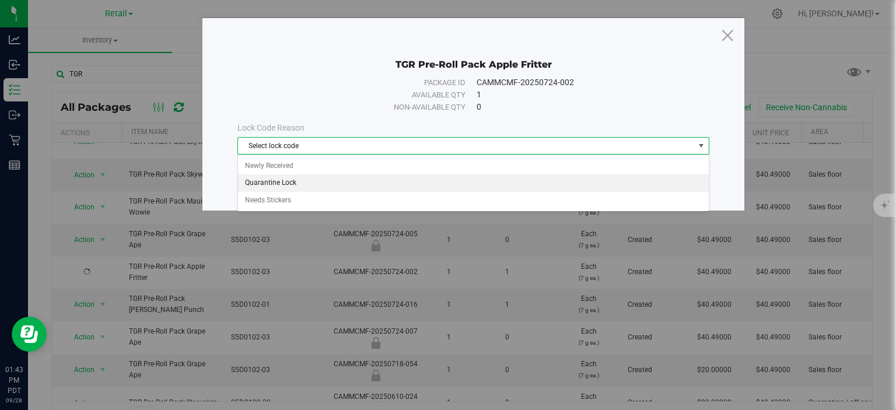
click at [280, 182] on li "Quarantine Lock" at bounding box center [473, 182] width 471 height 17
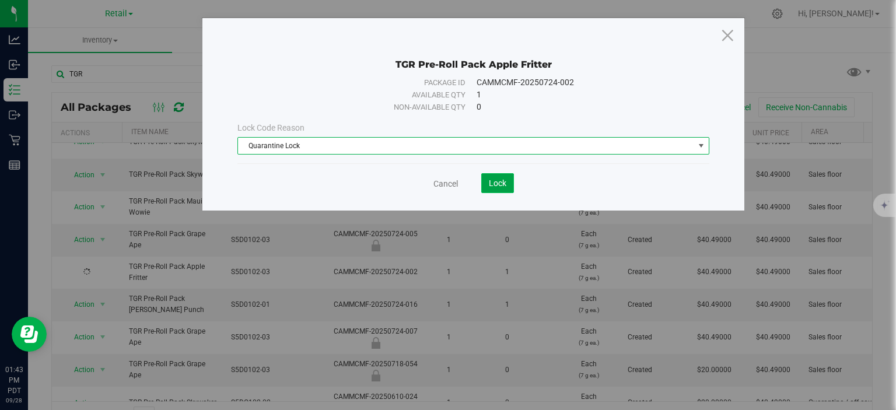
click at [492, 178] on span "Lock" at bounding box center [497, 182] width 17 height 9
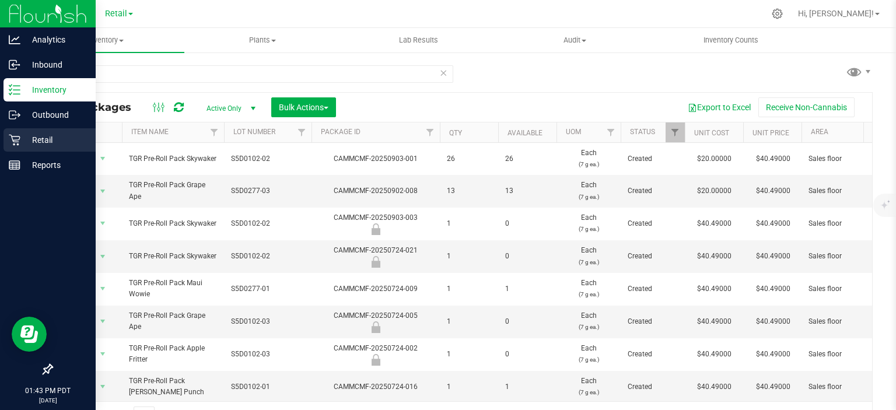
click at [2, 144] on link "Retail" at bounding box center [48, 140] width 96 height 25
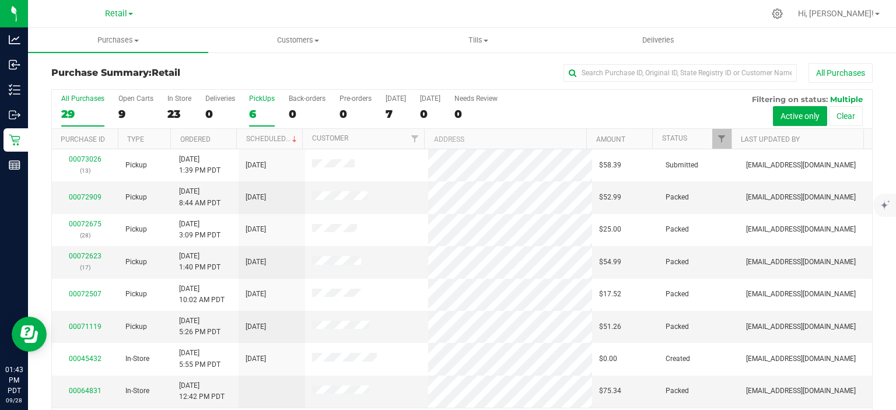
click at [252, 114] on div "6" at bounding box center [262, 113] width 26 height 13
click at [0, 0] on input "PickUps 6" at bounding box center [0, 0] width 0 height 0
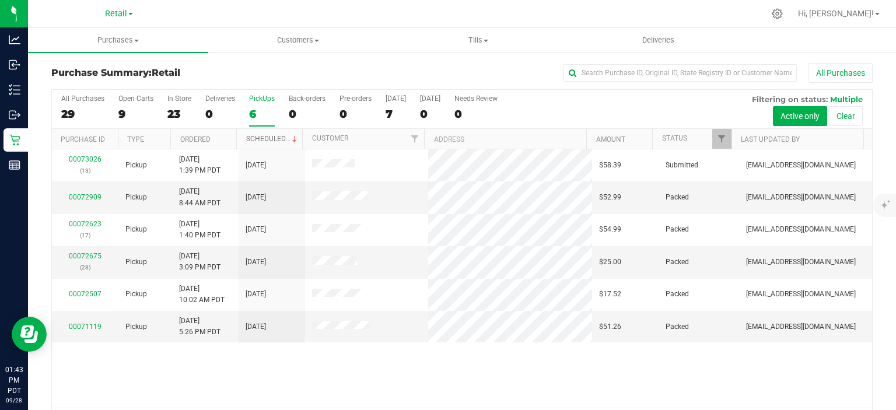
click at [271, 138] on link "Scheduled" at bounding box center [272, 139] width 53 height 8
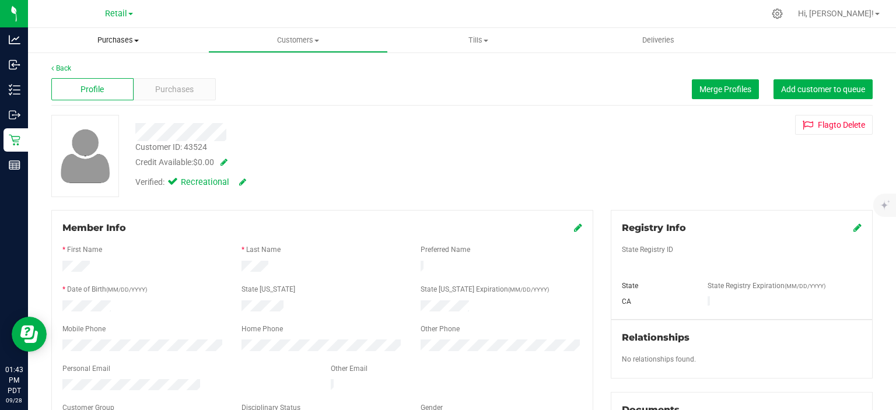
click at [111, 42] on span "Purchases" at bounding box center [118, 40] width 180 height 10
click at [104, 73] on span "Summary of purchases" at bounding box center [88, 70] width 120 height 10
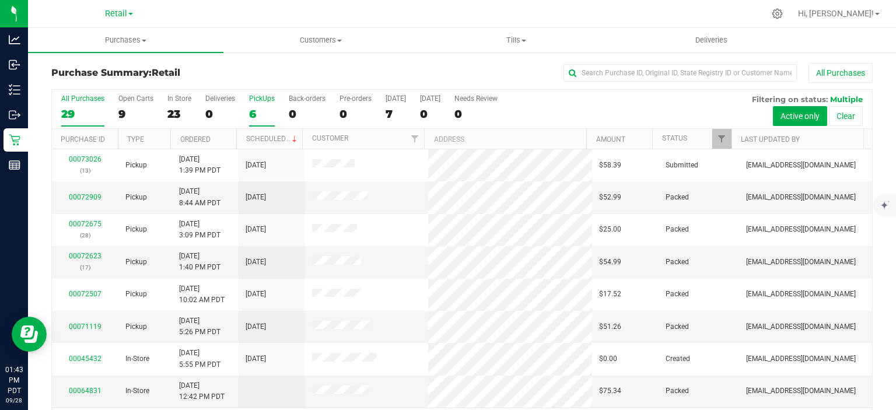
click at [254, 109] on div "6" at bounding box center [262, 113] width 26 height 13
click at [0, 0] on input "PickUps 6" at bounding box center [0, 0] width 0 height 0
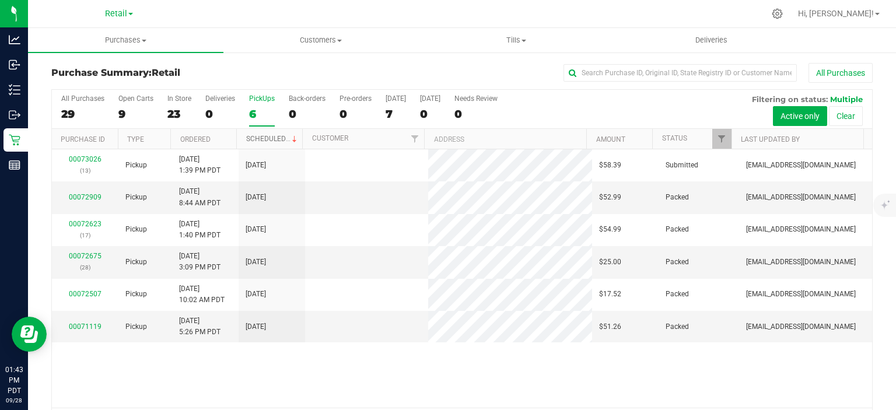
click at [275, 137] on link "Scheduled" at bounding box center [272, 139] width 53 height 8
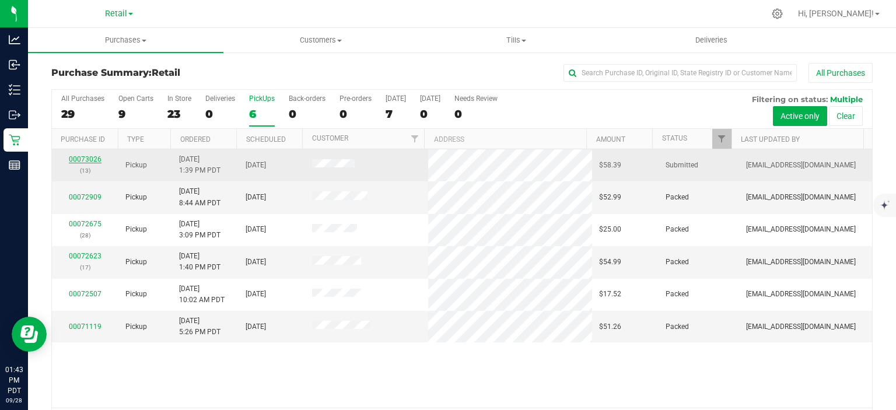
click at [90, 156] on link "00073026" at bounding box center [85, 159] width 33 height 8
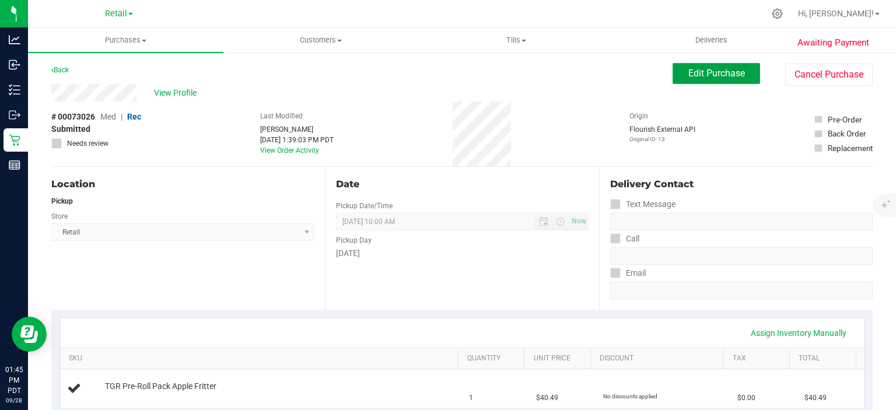
click at [704, 70] on span "Edit Purchase" at bounding box center [716, 73] width 57 height 11
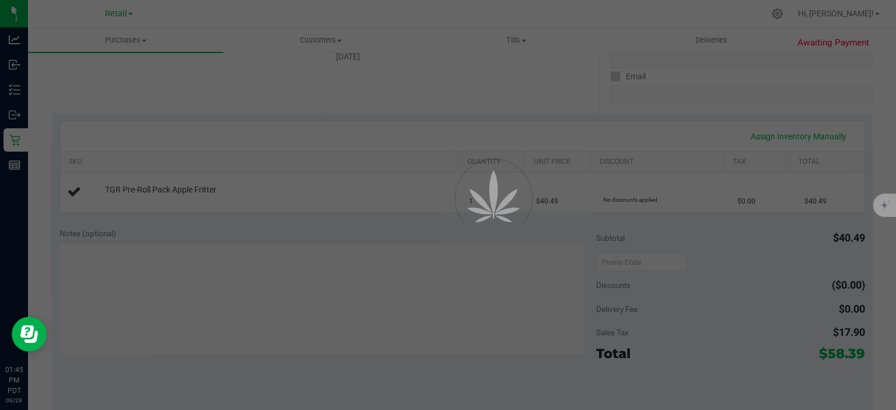
scroll to position [203, 0]
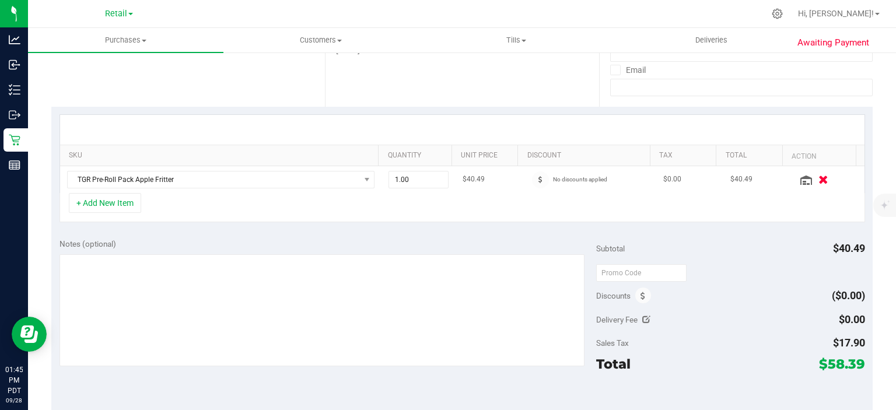
click at [818, 178] on icon "button" at bounding box center [823, 179] width 10 height 9
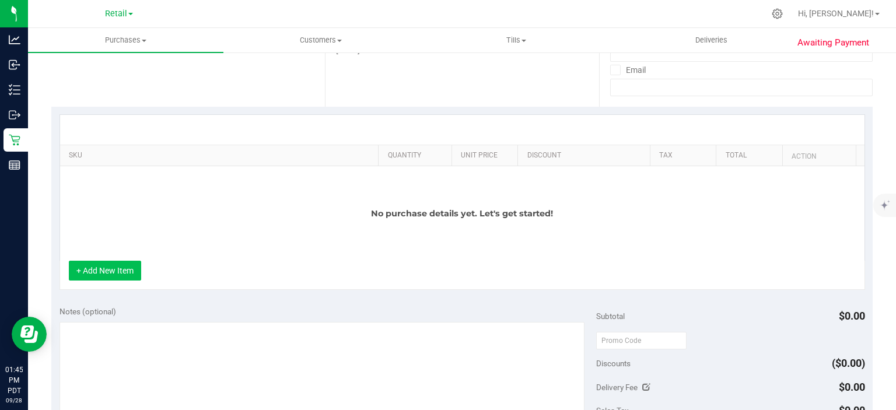
click at [119, 272] on button "+ Add New Item" at bounding box center [105, 271] width 72 height 20
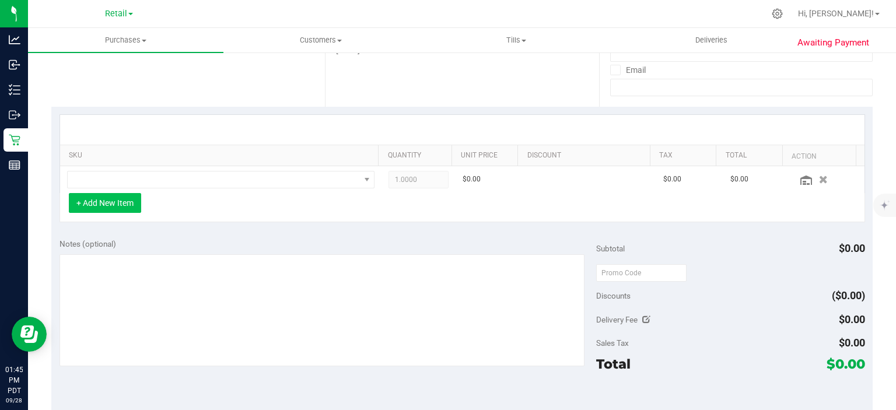
click at [114, 198] on button "+ Add New Item" at bounding box center [105, 203] width 72 height 20
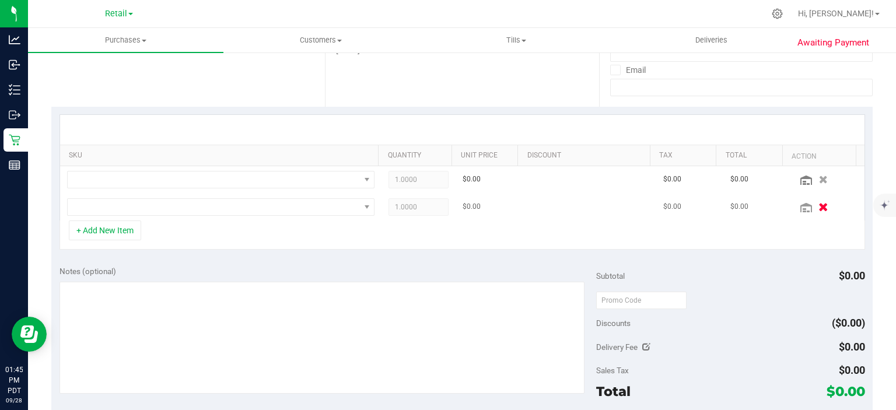
click at [818, 206] on icon "button" at bounding box center [823, 206] width 10 height 9
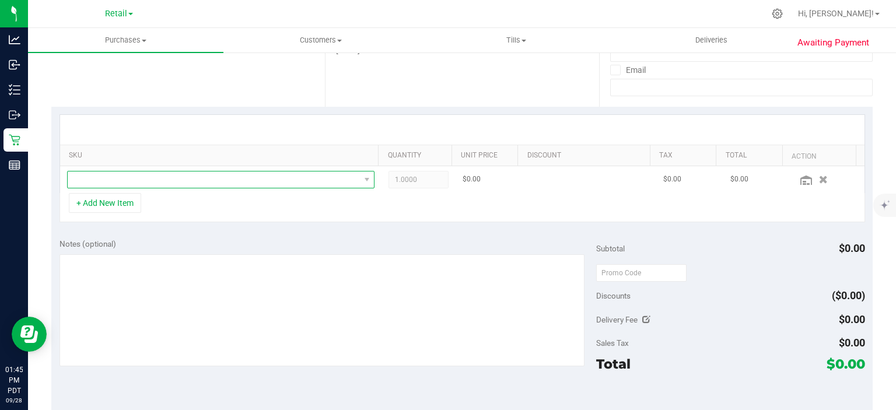
click at [183, 177] on span "NO DATA FOUND" at bounding box center [214, 179] width 292 height 16
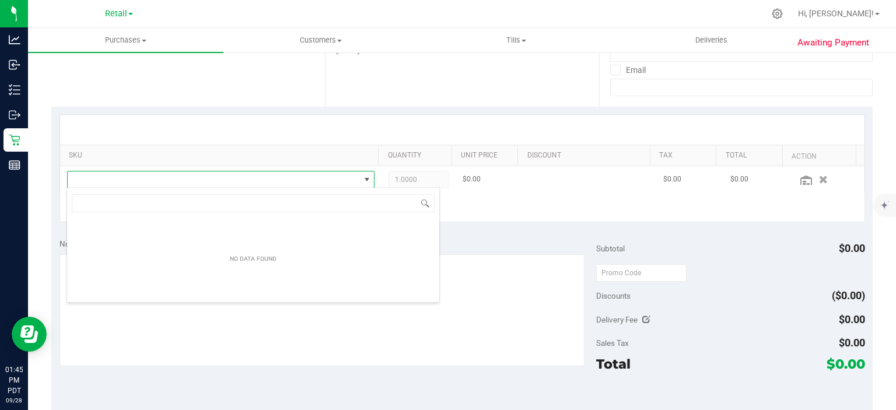
scroll to position [17, 297]
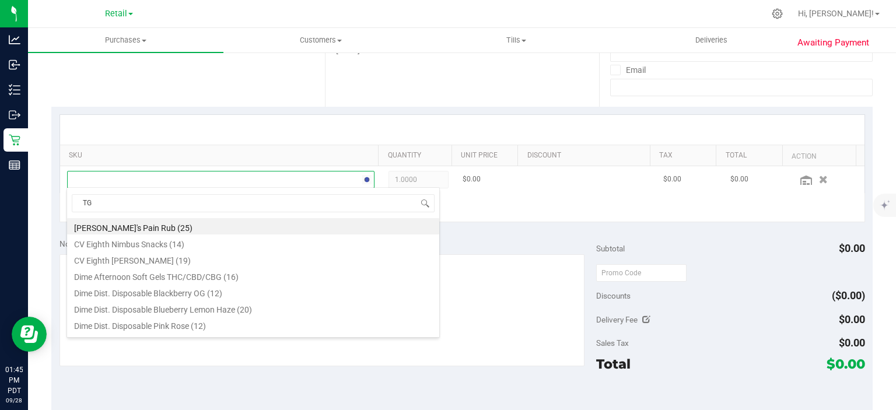
type input "TGR"
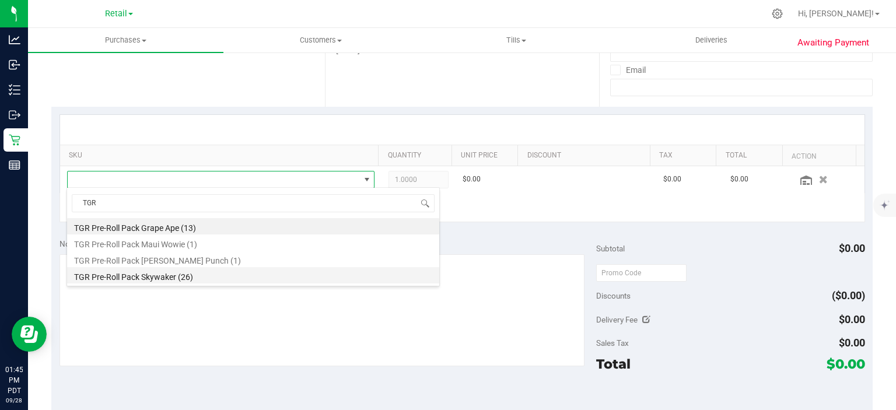
click at [182, 279] on li "TGR Pre-Roll Pack Skywaker (26)" at bounding box center [253, 275] width 372 height 16
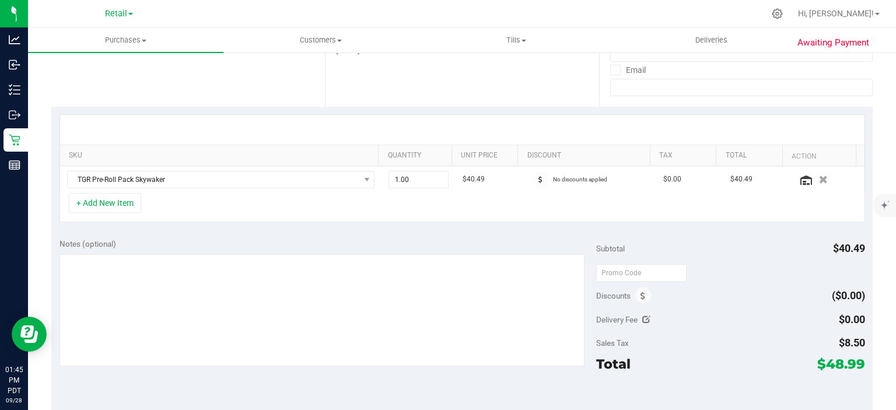
scroll to position [0, 0]
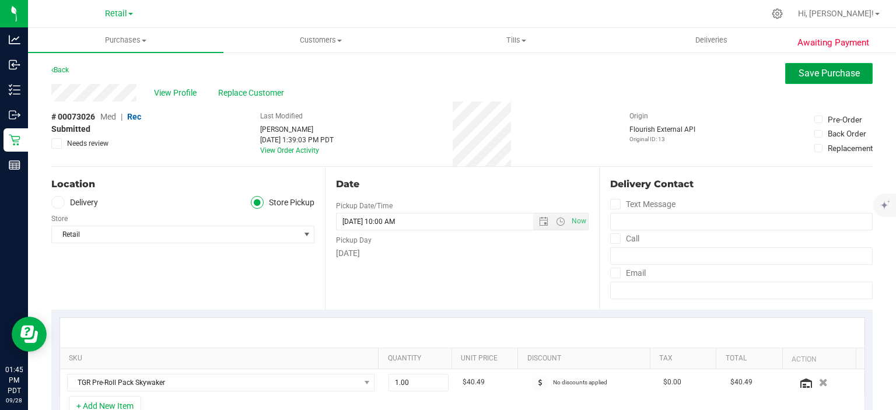
click at [825, 75] on span "Save Purchase" at bounding box center [828, 73] width 61 height 11
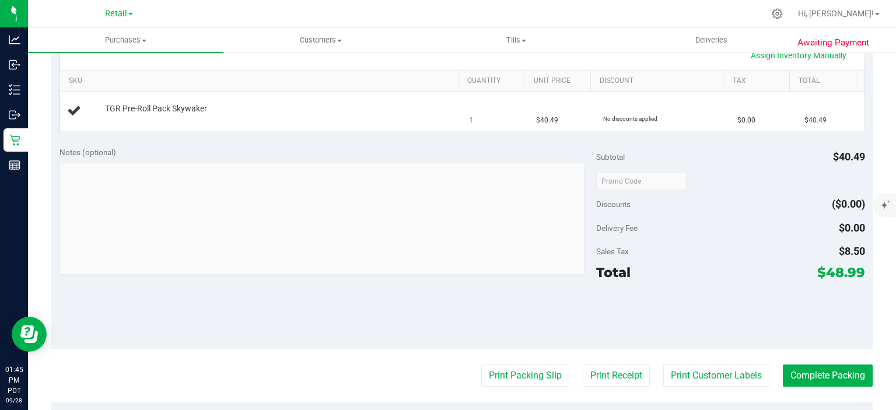
scroll to position [279, 0]
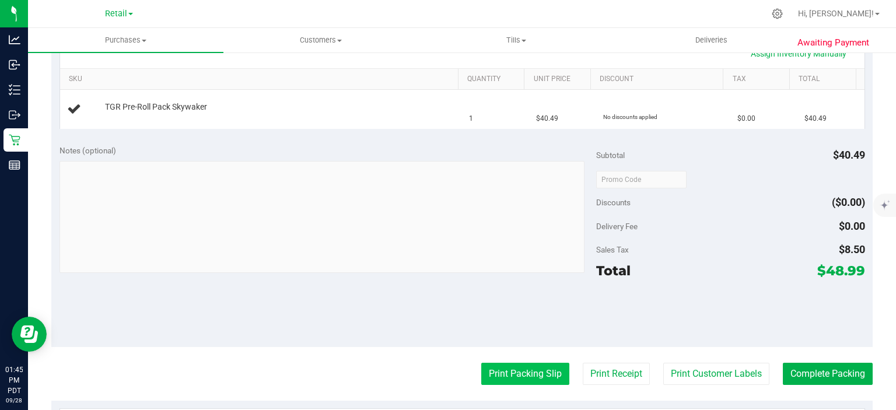
click at [527, 363] on button "Print Packing Slip" at bounding box center [525, 374] width 88 height 22
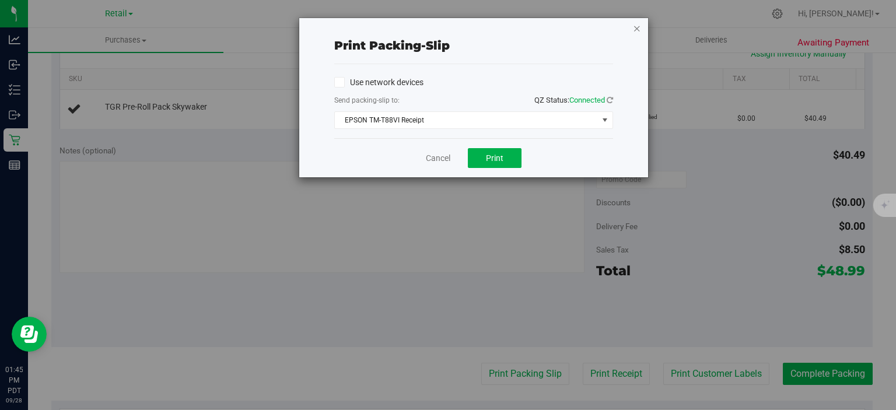
click at [639, 30] on icon "button" at bounding box center [637, 28] width 8 height 14
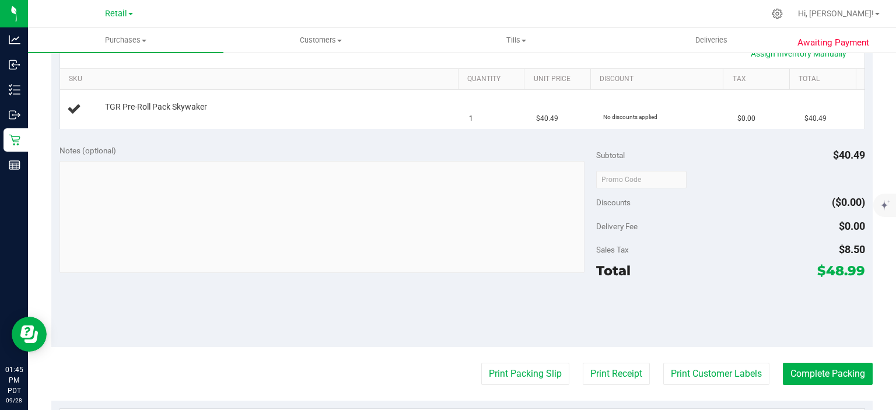
click at [795, 373] on button "Complete Packing" at bounding box center [828, 374] width 90 height 22
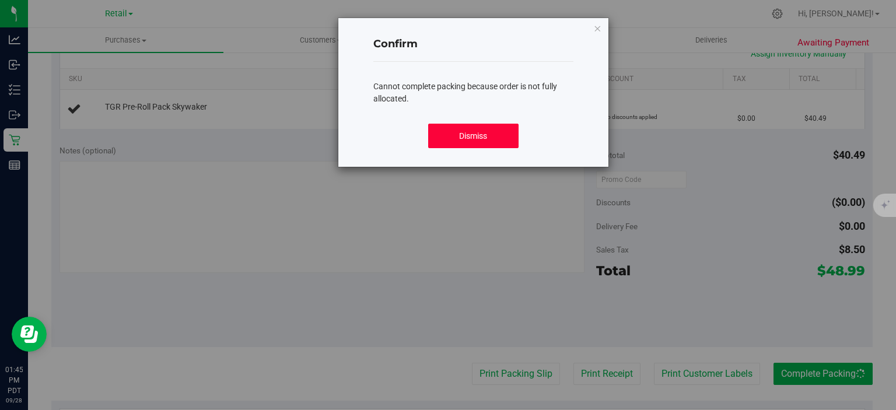
click at [462, 147] on button "Dismiss" at bounding box center [473, 136] width 90 height 24
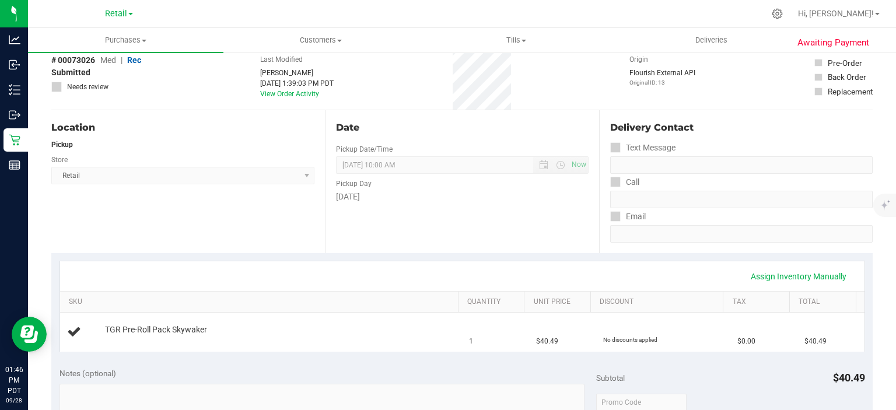
scroll to position [0, 0]
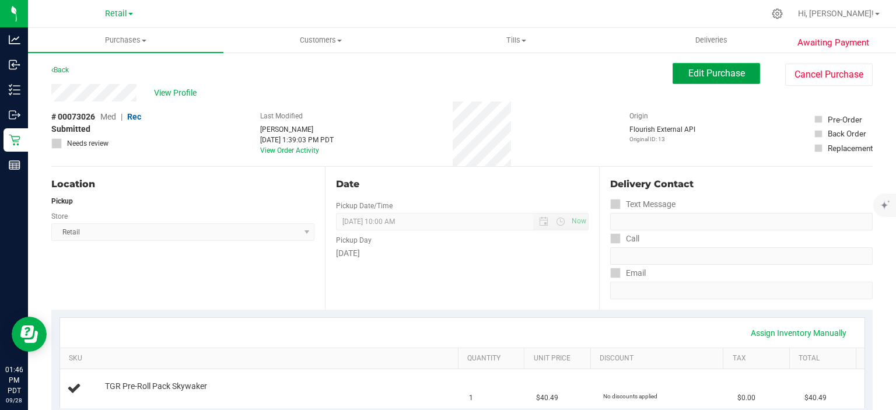
click at [700, 83] on button "Edit Purchase" at bounding box center [715, 73] width 87 height 21
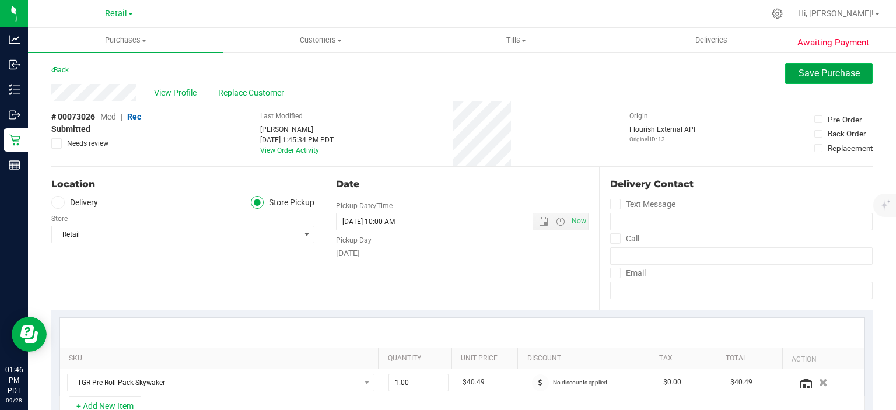
click at [800, 70] on span "Save Purchase" at bounding box center [828, 73] width 61 height 11
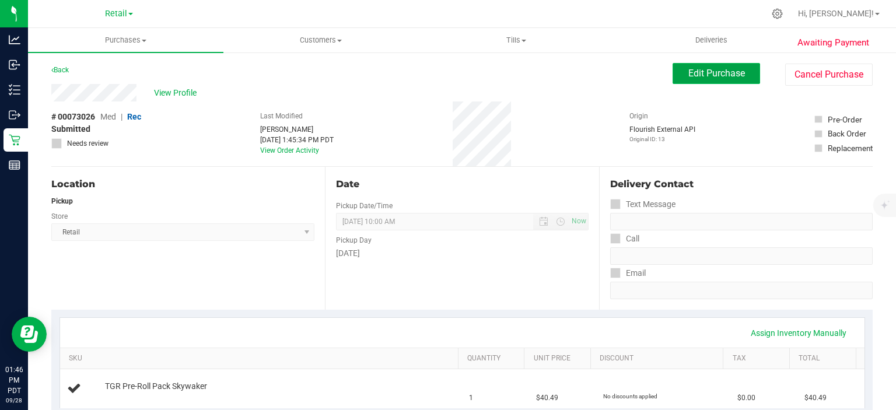
click at [729, 71] on span "Edit Purchase" at bounding box center [716, 73] width 57 height 11
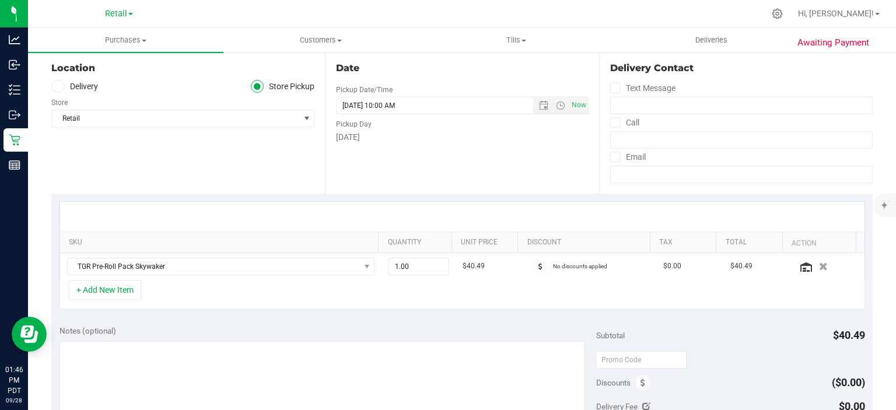
scroll to position [117, 0]
click at [818, 263] on icon "button" at bounding box center [823, 265] width 10 height 9
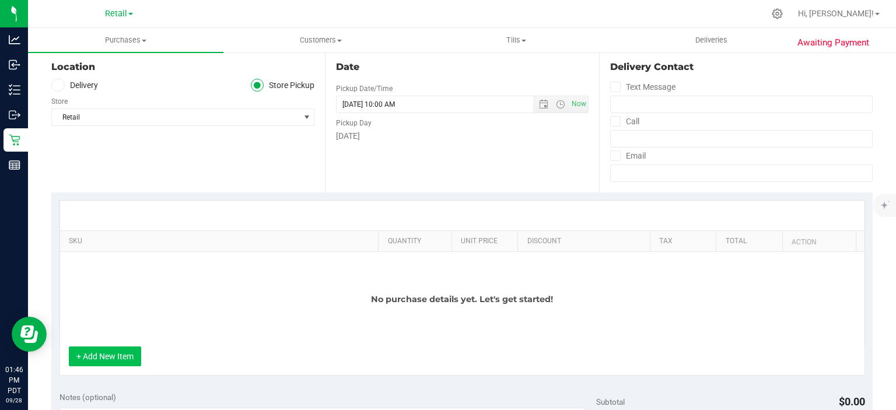
click at [128, 364] on button "+ Add New Item" at bounding box center [105, 356] width 72 height 20
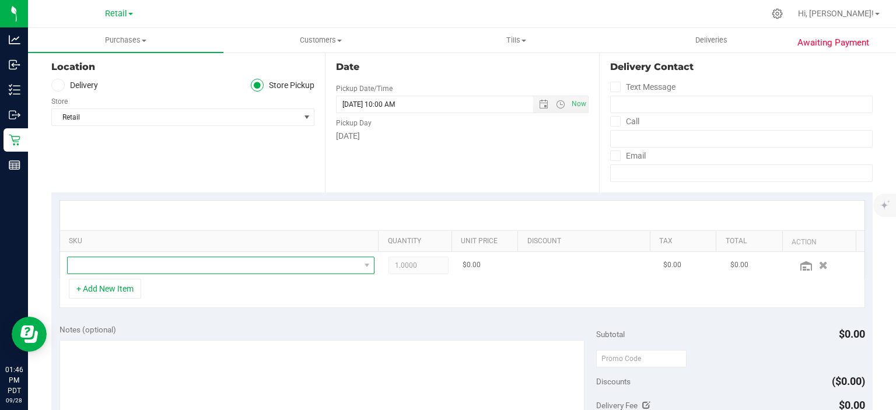
click at [271, 264] on span "NO DATA FOUND" at bounding box center [214, 265] width 292 height 16
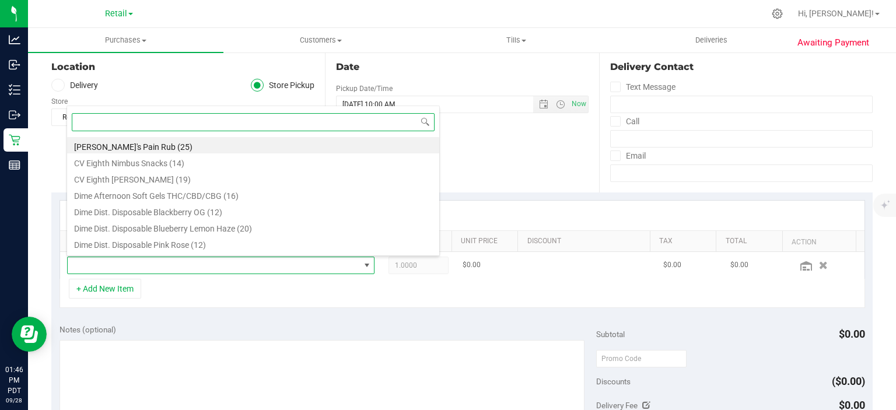
scroll to position [17, 297]
type input "TGR"
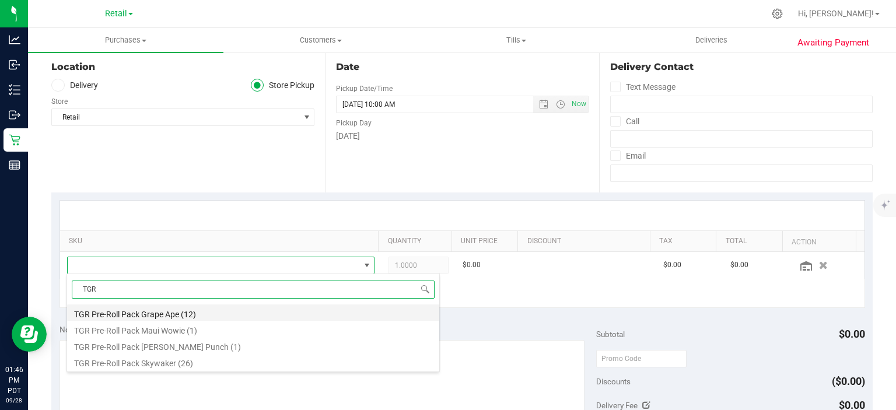
click at [184, 306] on li "TGR Pre-Roll Pack Grape Ape (12)" at bounding box center [253, 312] width 372 height 16
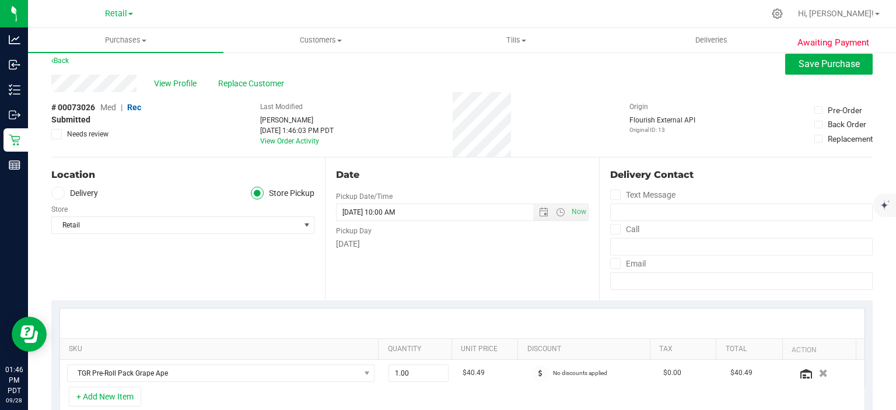
scroll to position [0, 0]
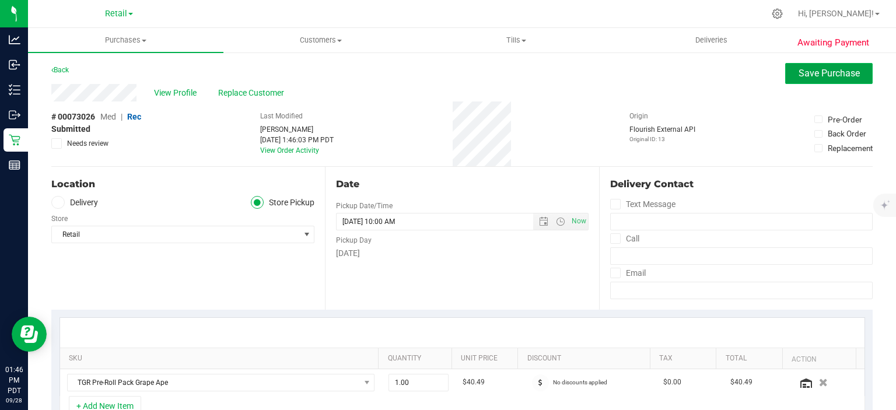
click at [820, 75] on span "Save Purchase" at bounding box center [828, 73] width 61 height 11
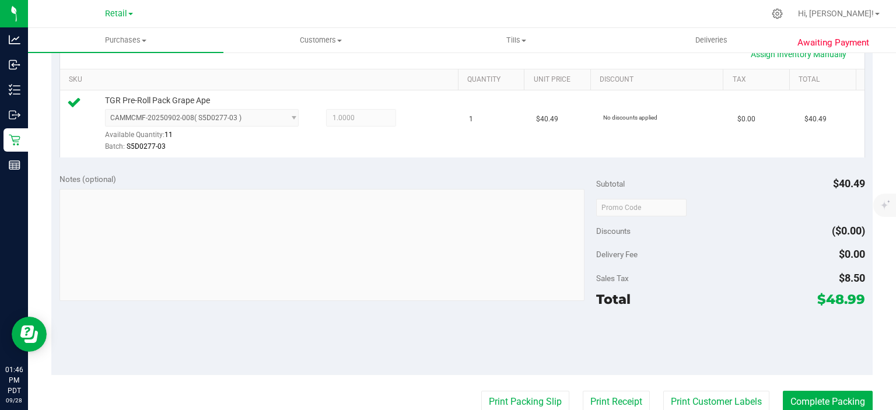
scroll to position [296, 0]
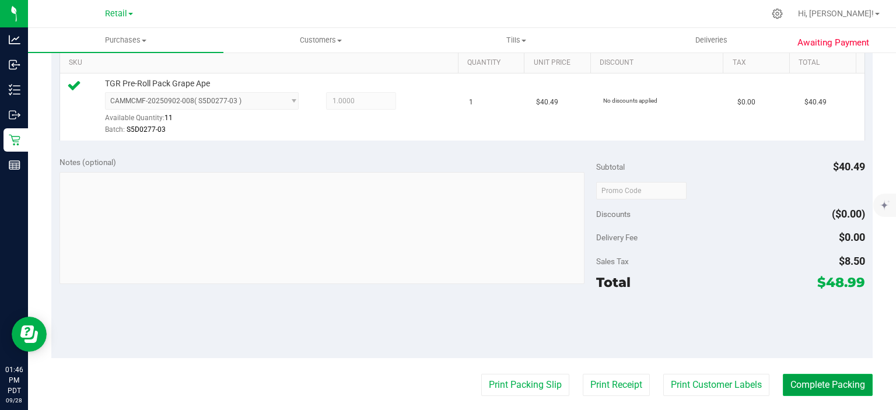
click at [819, 382] on button "Complete Packing" at bounding box center [828, 385] width 90 height 22
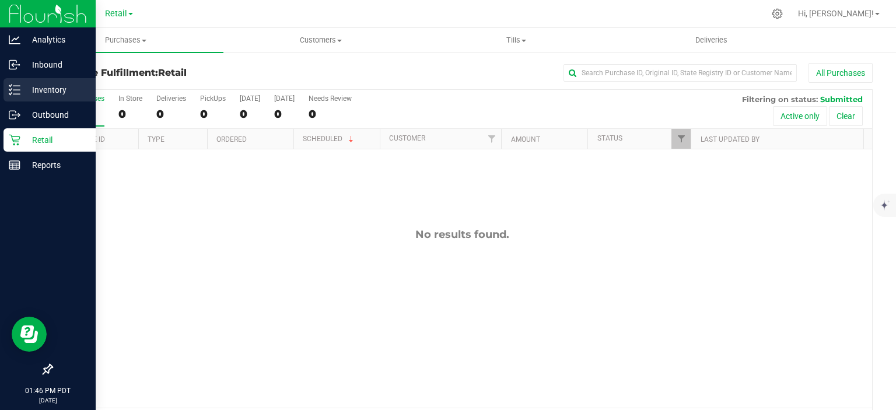
click at [8, 92] on div "Inventory" at bounding box center [49, 89] width 92 height 23
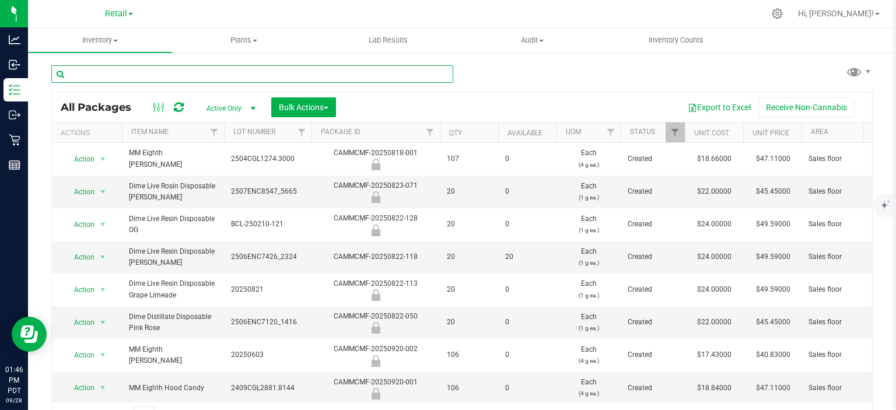
click at [210, 70] on input "text" at bounding box center [252, 73] width 402 height 17
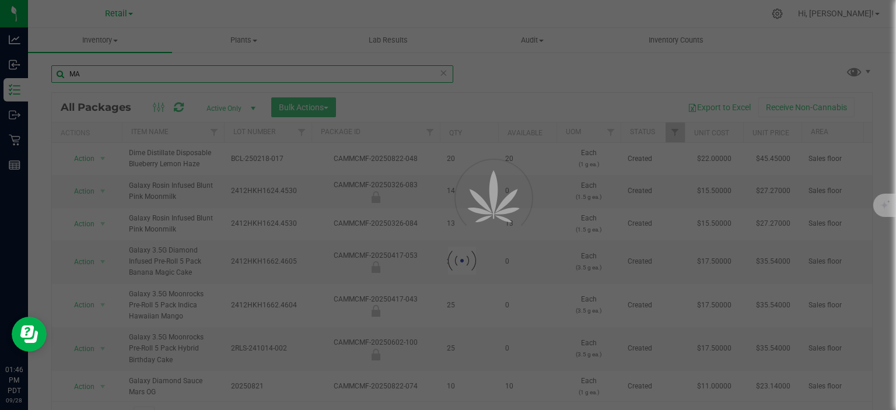
type input "M"
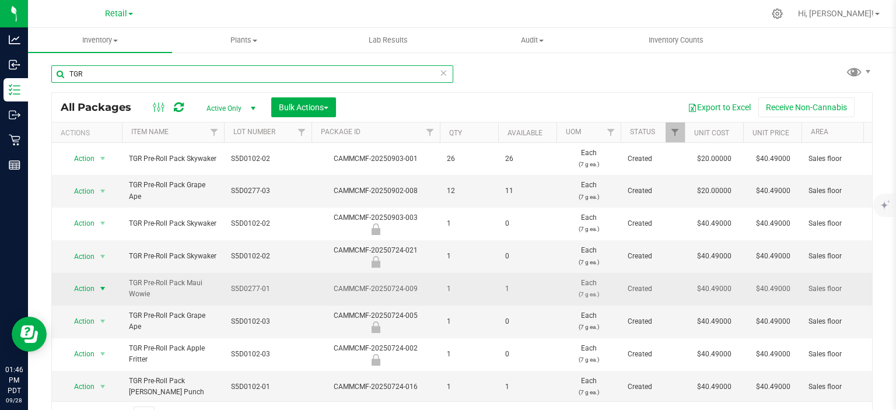
type input "TGR"
click at [103, 286] on span "select" at bounding box center [102, 288] width 9 height 9
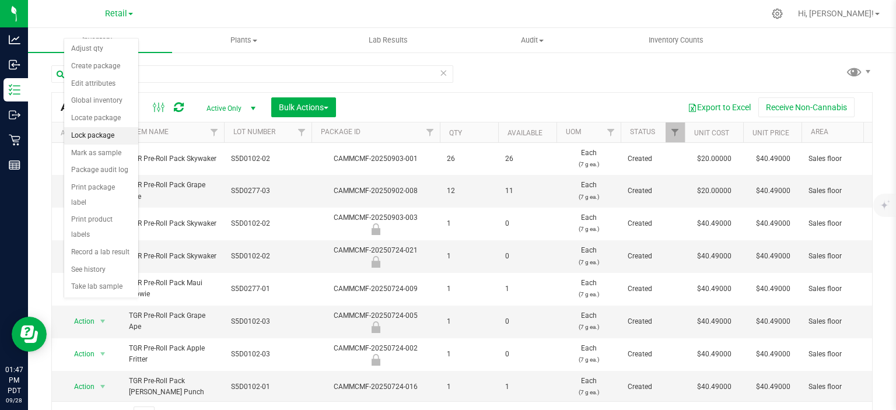
click at [114, 135] on li "Lock package" at bounding box center [101, 135] width 74 height 17
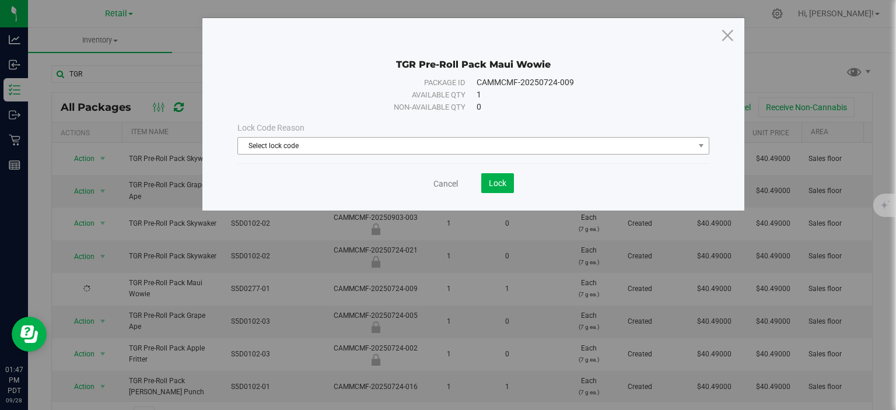
click at [479, 145] on span "Select lock code" at bounding box center [466, 146] width 456 height 16
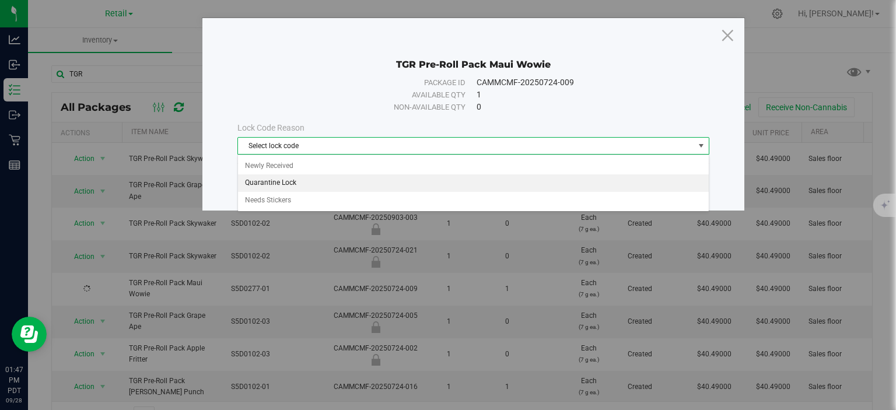
click at [283, 180] on li "Quarantine Lock" at bounding box center [473, 182] width 471 height 17
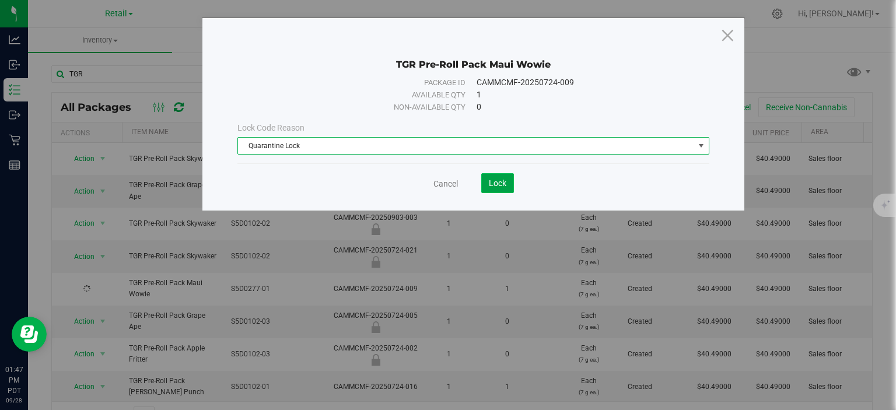
click at [504, 178] on span "Lock" at bounding box center [497, 182] width 17 height 9
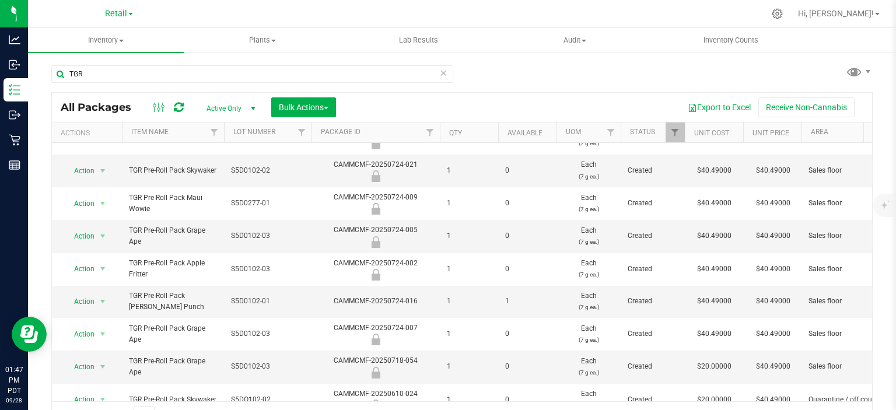
scroll to position [86, 0]
click at [100, 299] on span "select" at bounding box center [102, 300] width 9 height 9
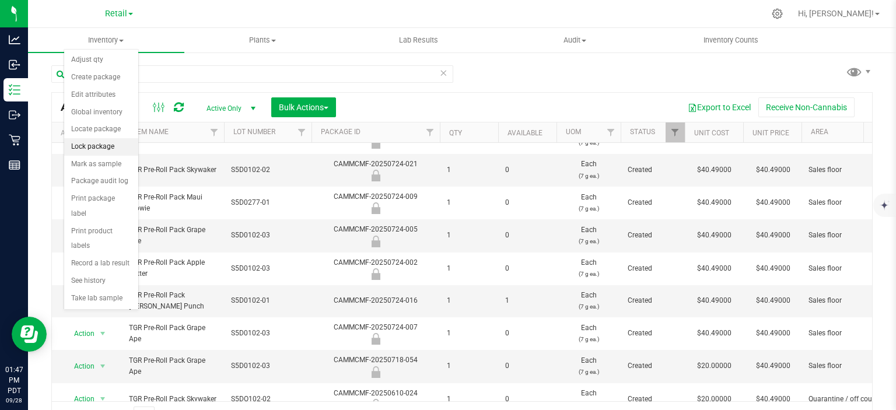
click at [101, 145] on li "Lock package" at bounding box center [101, 146] width 74 height 17
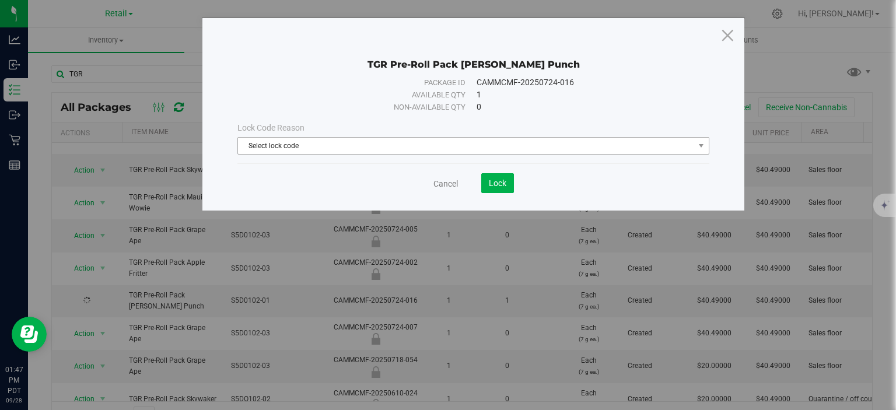
click at [504, 147] on span "Select lock code" at bounding box center [466, 146] width 456 height 16
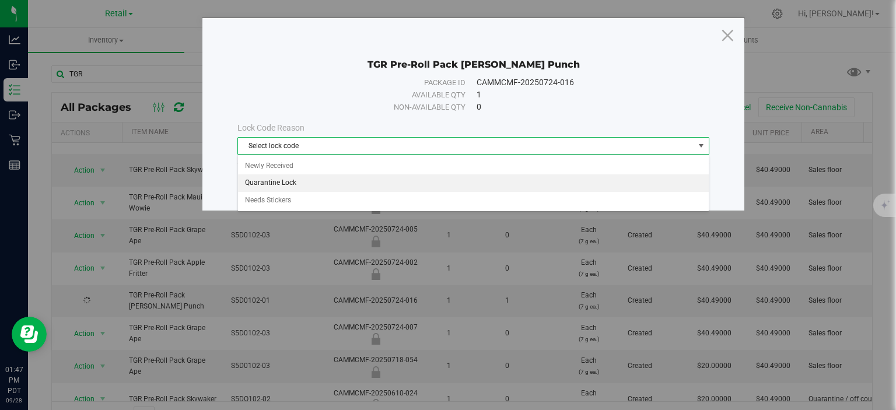
click at [266, 183] on li "Quarantine Lock" at bounding box center [473, 182] width 471 height 17
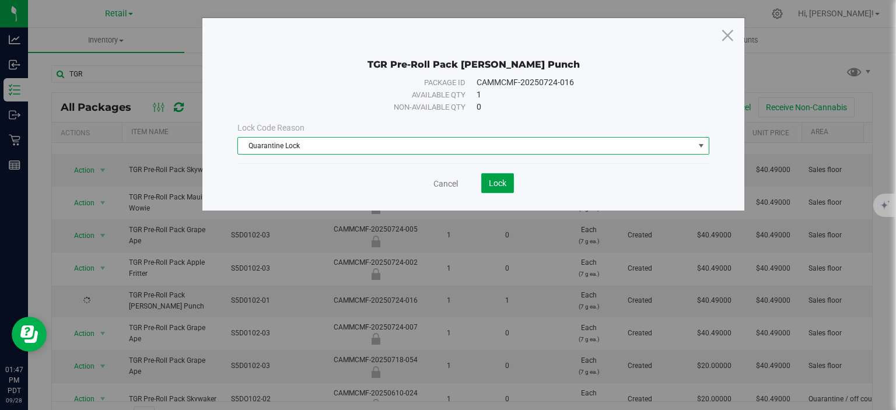
click at [499, 178] on span "Lock" at bounding box center [497, 182] width 17 height 9
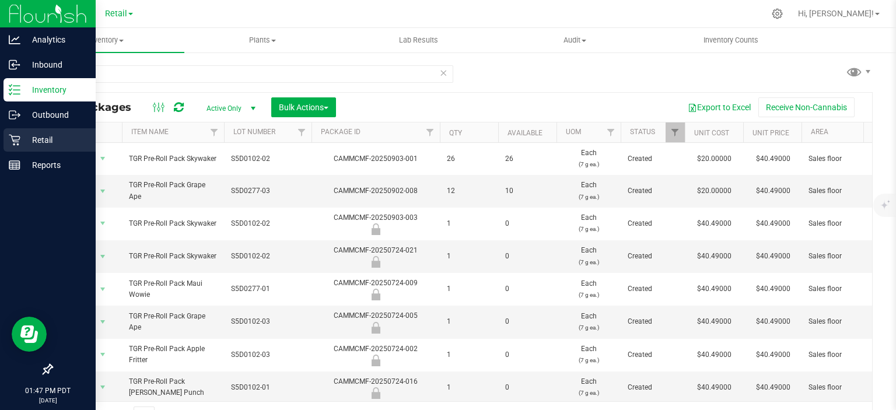
click at [16, 138] on icon at bounding box center [15, 140] width 12 height 12
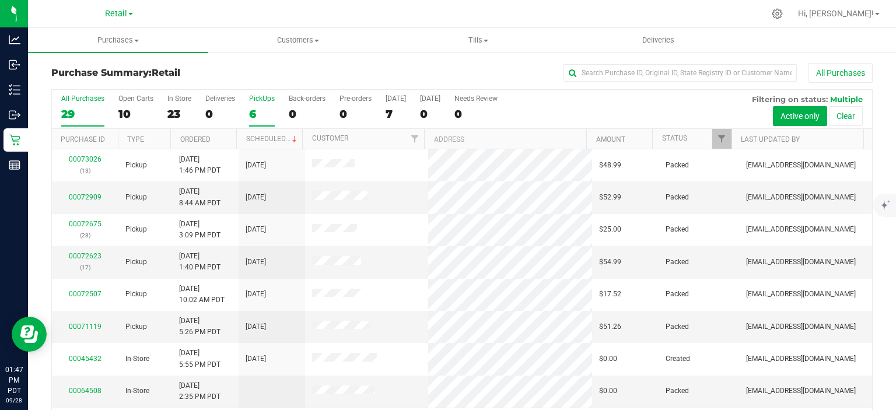
click at [256, 110] on div "6" at bounding box center [262, 113] width 26 height 13
click at [0, 0] on input "PickUps 6" at bounding box center [0, 0] width 0 height 0
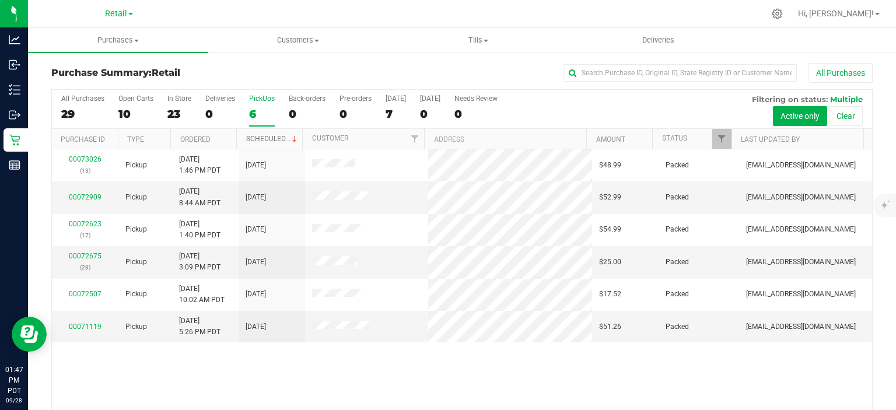
click at [275, 138] on link "Scheduled" at bounding box center [272, 139] width 53 height 8
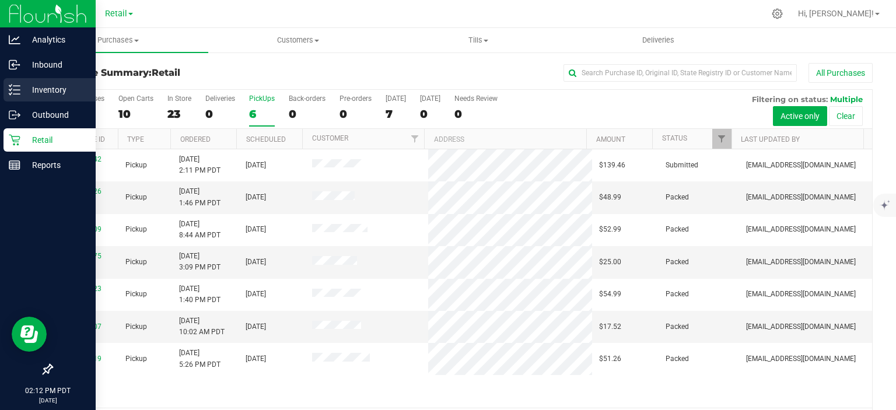
click at [16, 89] on icon at bounding box center [15, 90] width 12 height 12
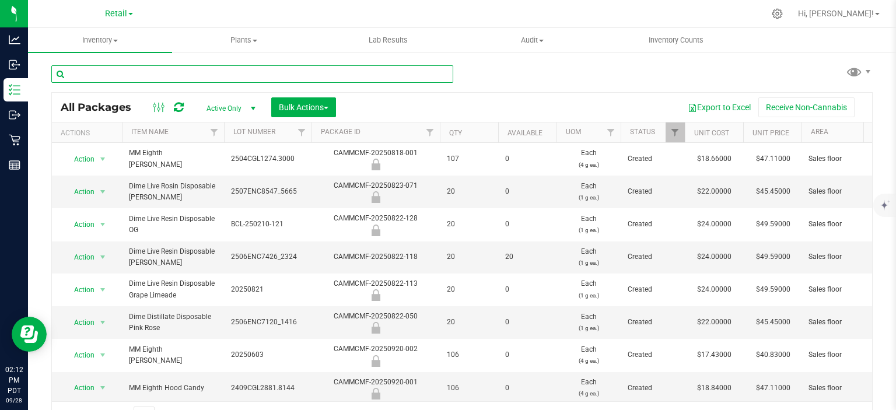
click at [193, 75] on input "text" at bounding box center [252, 73] width 402 height 17
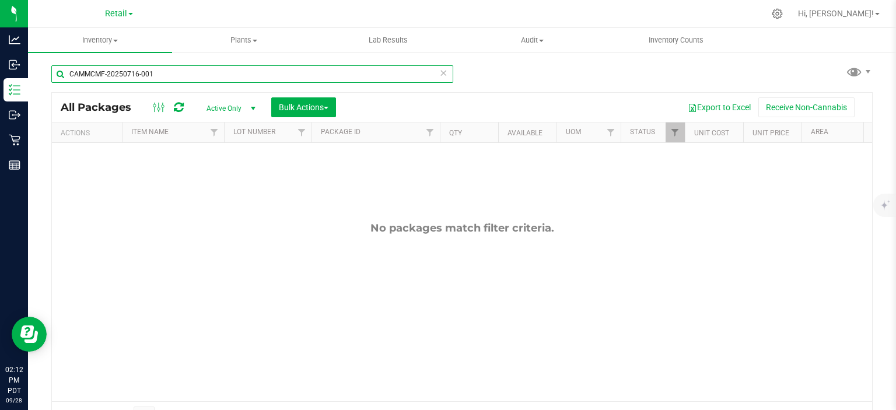
type input "CAMMCMF-20250716-001"
click at [254, 105] on span "select" at bounding box center [252, 108] width 9 height 9
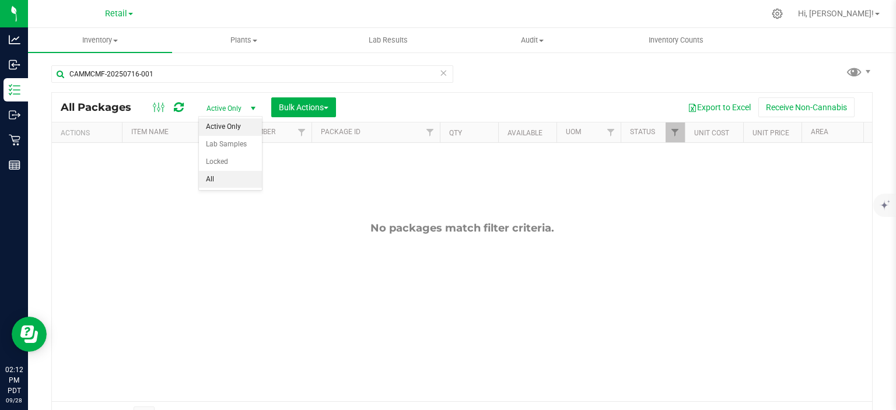
click at [212, 180] on li "All" at bounding box center [230, 179] width 63 height 17
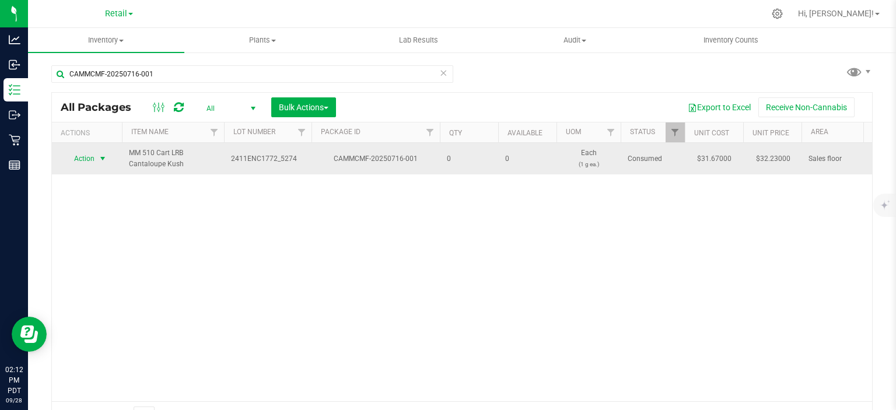
click at [105, 154] on span "select" at bounding box center [102, 158] width 9 height 9
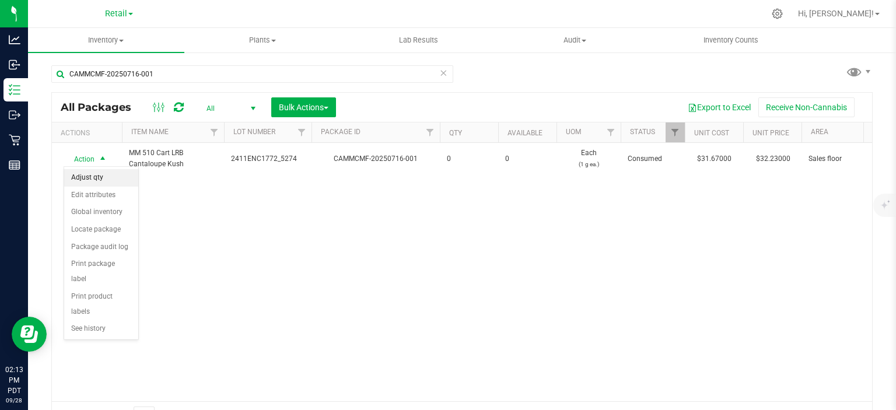
click at [93, 174] on li "Adjust qty" at bounding box center [101, 177] width 74 height 17
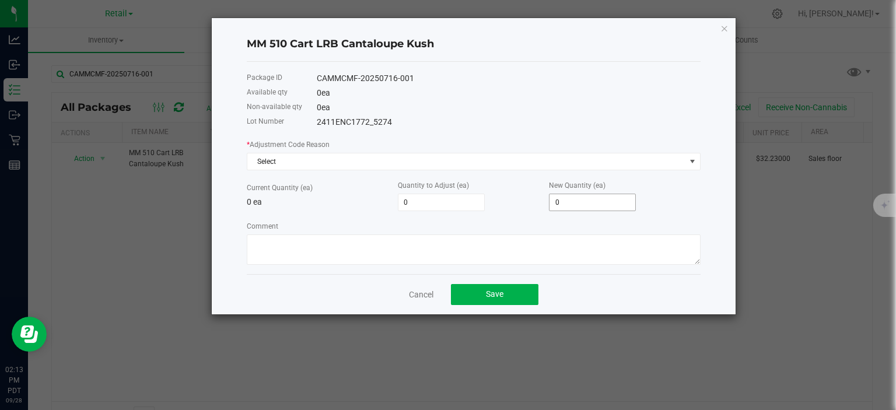
click at [577, 203] on input "0" at bounding box center [592, 202] width 86 height 16
type input "6"
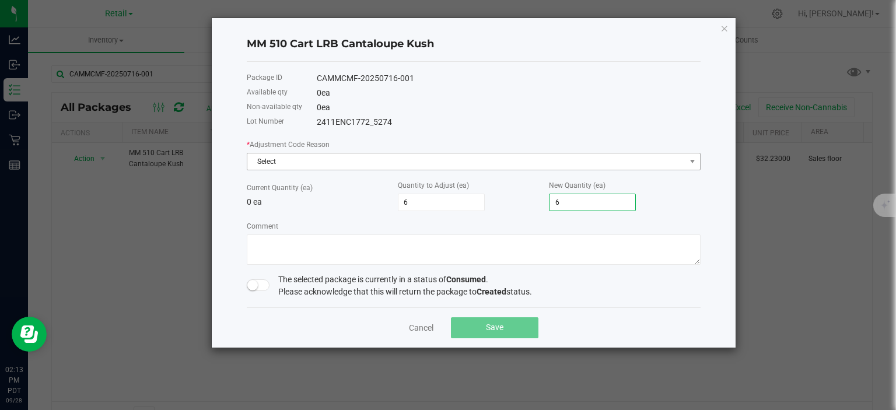
type input "6"
click at [345, 163] on span "Select" at bounding box center [466, 161] width 438 height 16
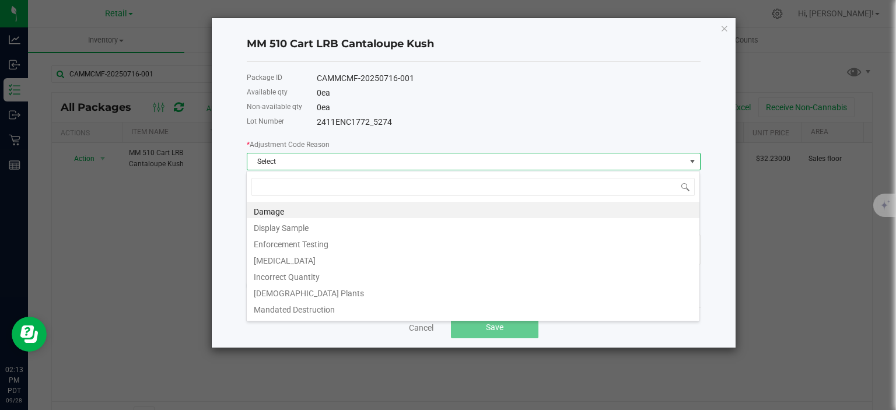
scroll to position [17, 454]
click at [313, 276] on li "Incorrect Quantity" at bounding box center [473, 275] width 453 height 16
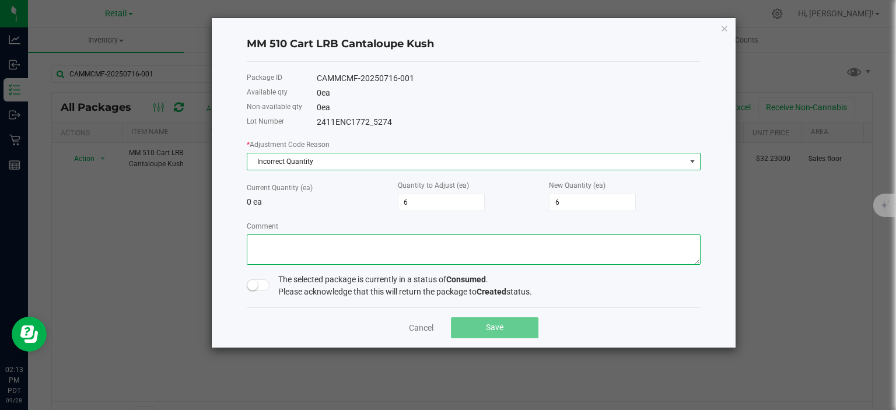
click at [334, 244] on textarea "Comment" at bounding box center [474, 249] width 454 height 30
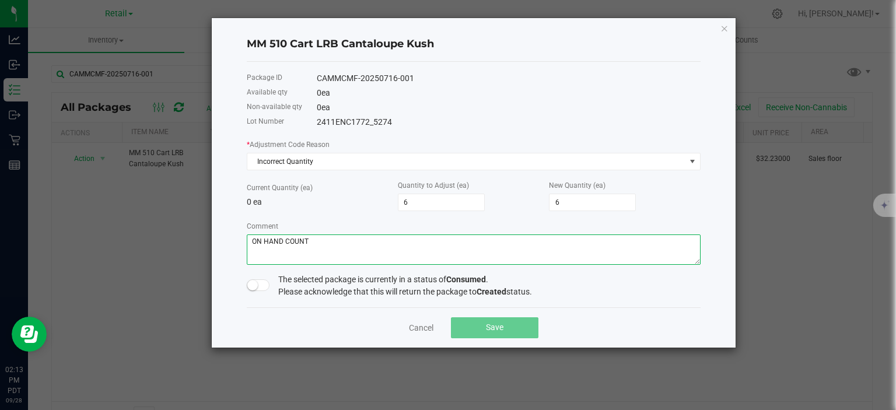
type textarea "ON HAND COUNT"
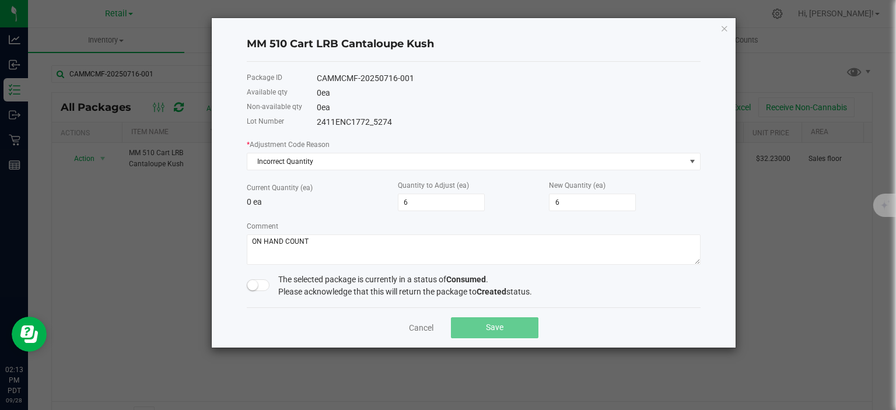
click at [252, 284] on small at bounding box center [252, 285] width 10 height 10
click at [511, 323] on button "Save" at bounding box center [494, 327] width 87 height 21
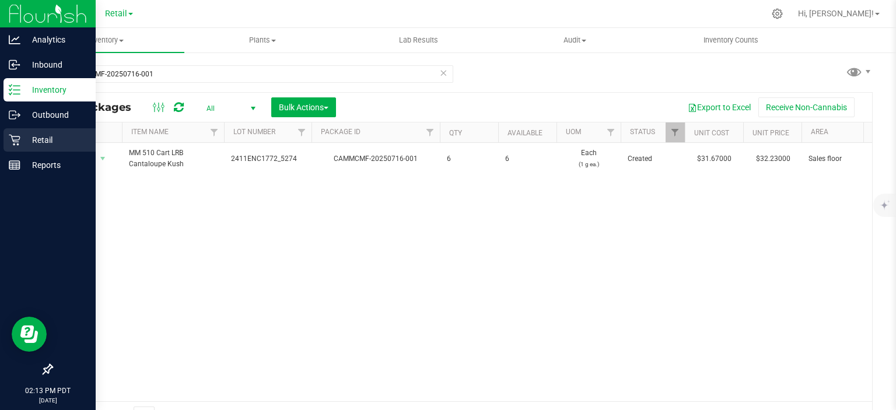
click at [19, 138] on icon at bounding box center [15, 140] width 12 height 12
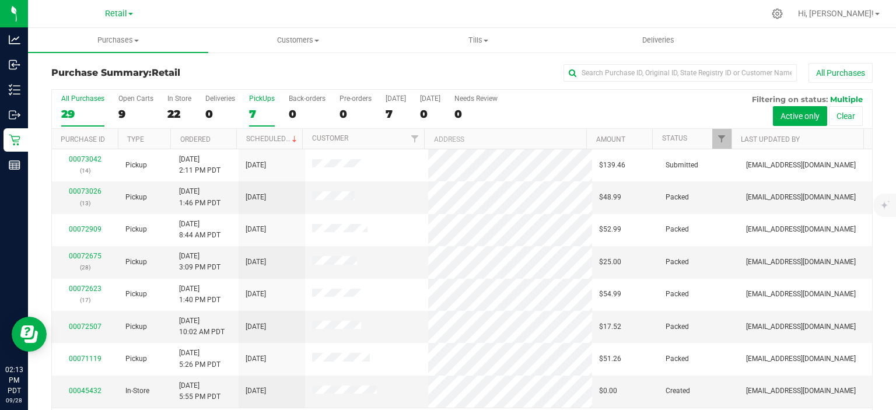
click at [255, 110] on div "7" at bounding box center [262, 113] width 26 height 13
click at [0, 0] on input "PickUps 7" at bounding box center [0, 0] width 0 height 0
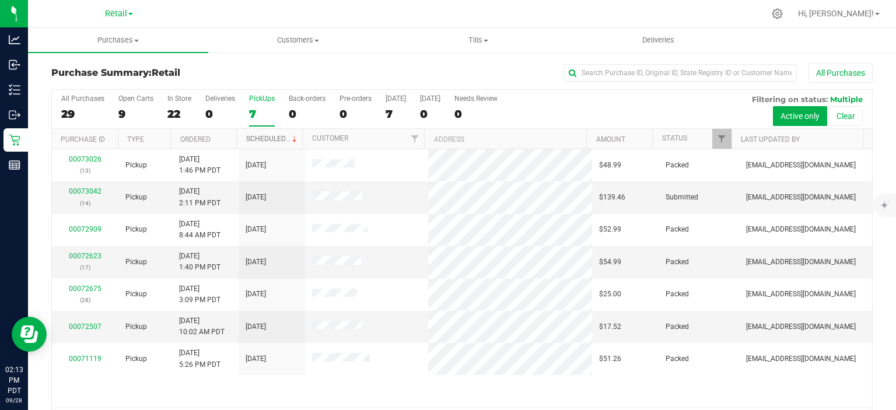
click at [257, 136] on link "Scheduled" at bounding box center [272, 139] width 53 height 8
click at [290, 108] on div "0" at bounding box center [307, 113] width 37 height 13
click at [0, 0] on input "Back-orders 0" at bounding box center [0, 0] width 0 height 0
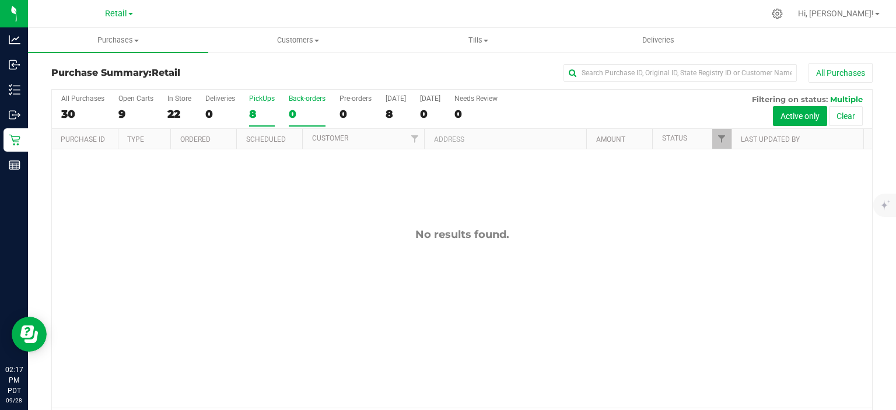
click at [249, 115] on div "8" at bounding box center [262, 113] width 26 height 13
click at [0, 0] on input "PickUps 8" at bounding box center [0, 0] width 0 height 0
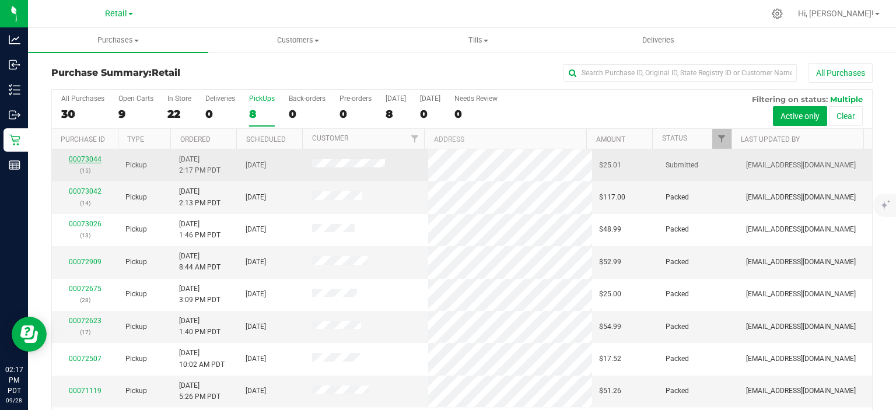
click at [88, 158] on link "00073044" at bounding box center [85, 159] width 33 height 8
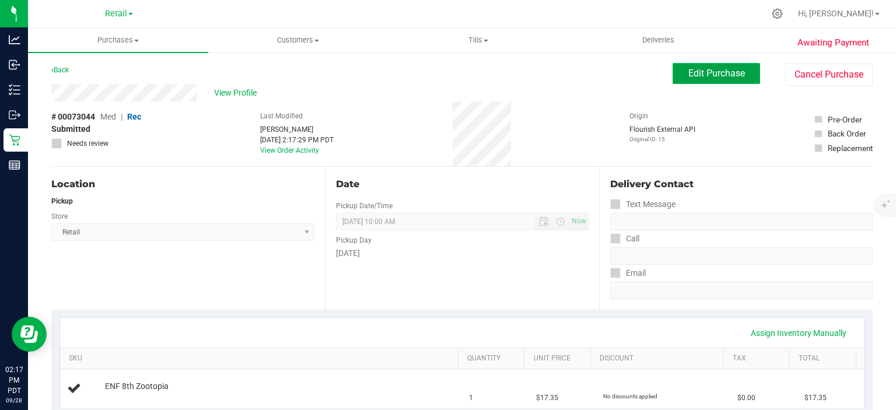
click at [717, 76] on span "Edit Purchase" at bounding box center [716, 73] width 57 height 11
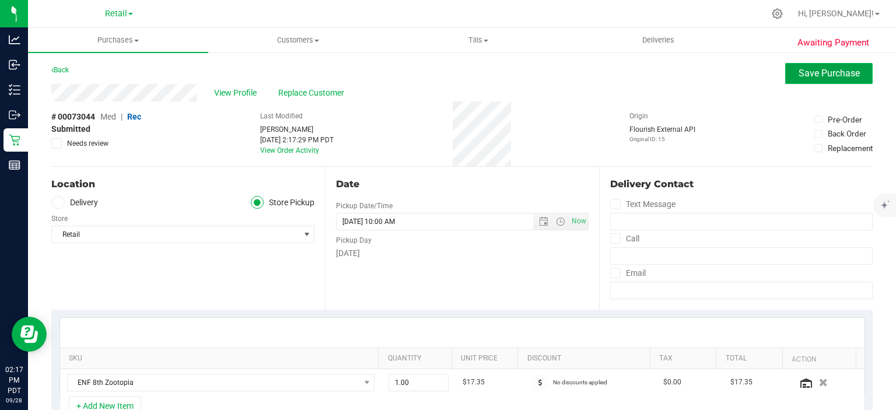
click at [801, 75] on span "Save Purchase" at bounding box center [828, 73] width 61 height 11
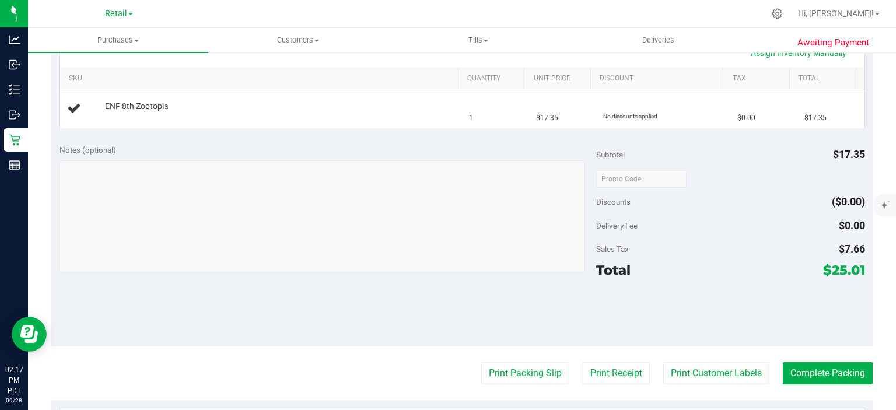
scroll to position [317, 0]
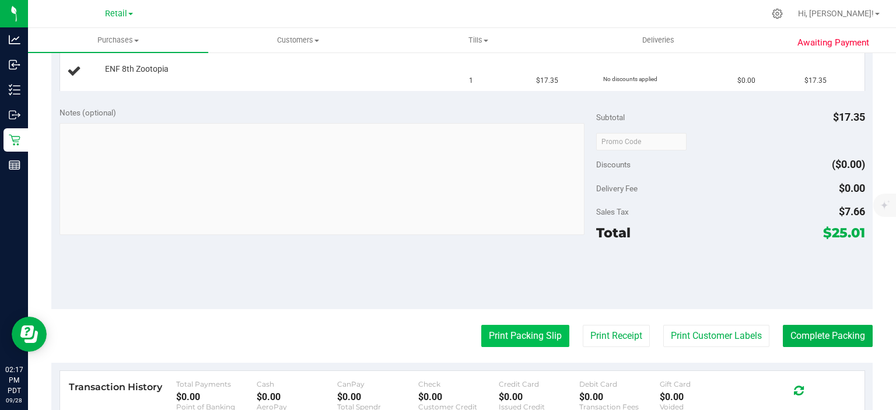
click at [514, 338] on button "Print Packing Slip" at bounding box center [525, 336] width 88 height 22
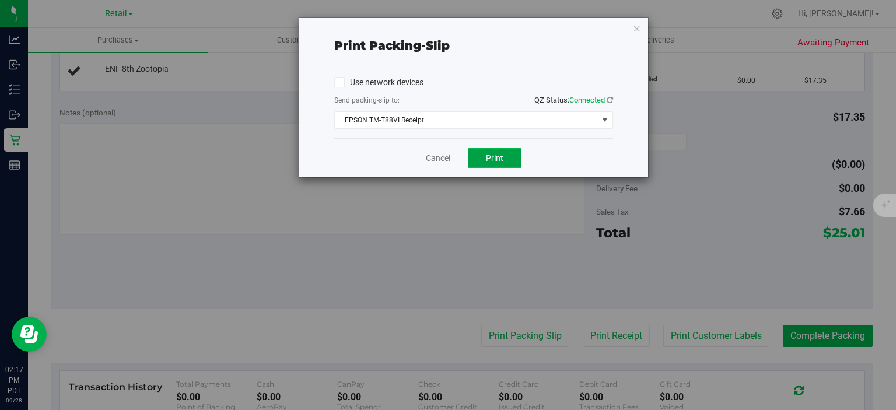
click at [493, 157] on span "Print" at bounding box center [494, 157] width 17 height 9
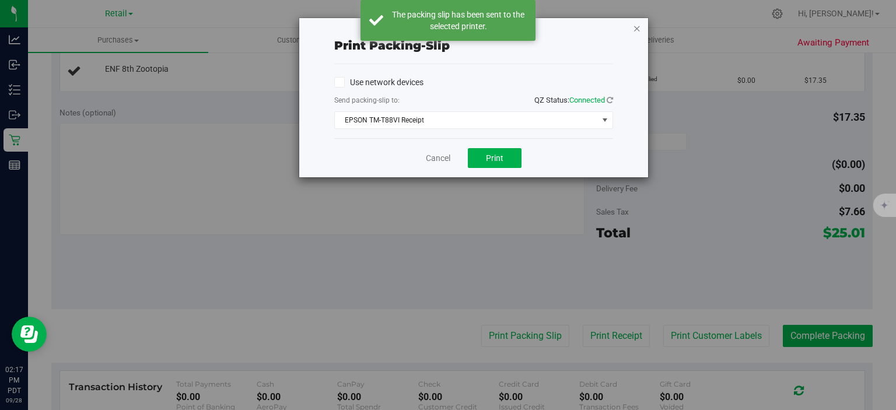
click at [633, 31] on icon "button" at bounding box center [637, 28] width 8 height 14
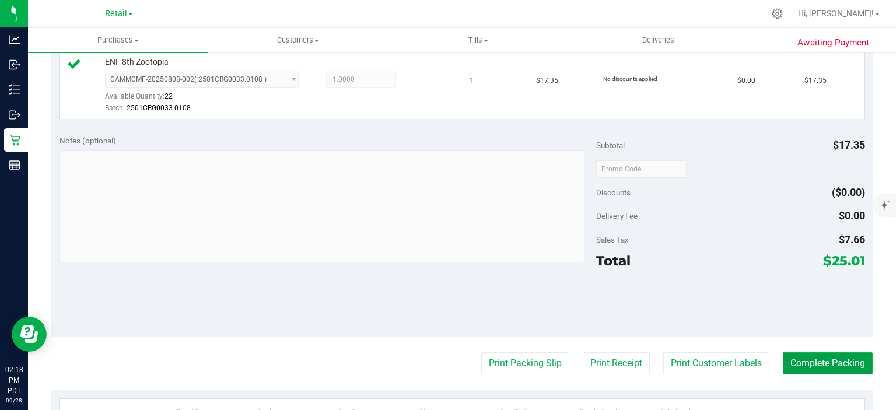
click at [816, 352] on button "Complete Packing" at bounding box center [828, 363] width 90 height 22
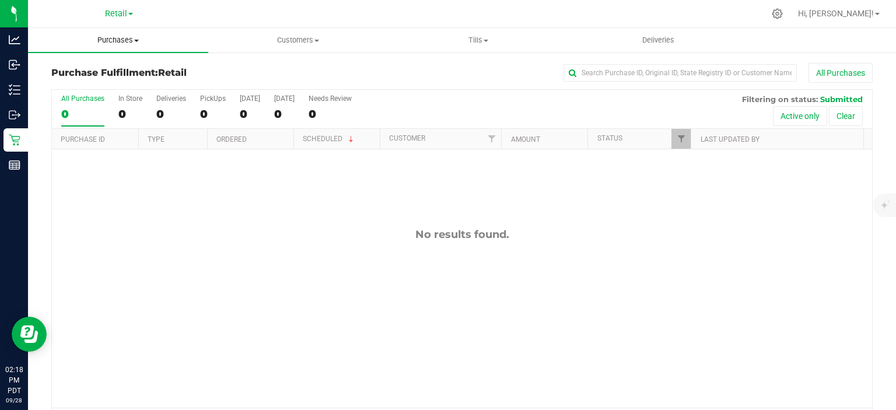
click at [129, 36] on span "Purchases" at bounding box center [118, 40] width 180 height 10
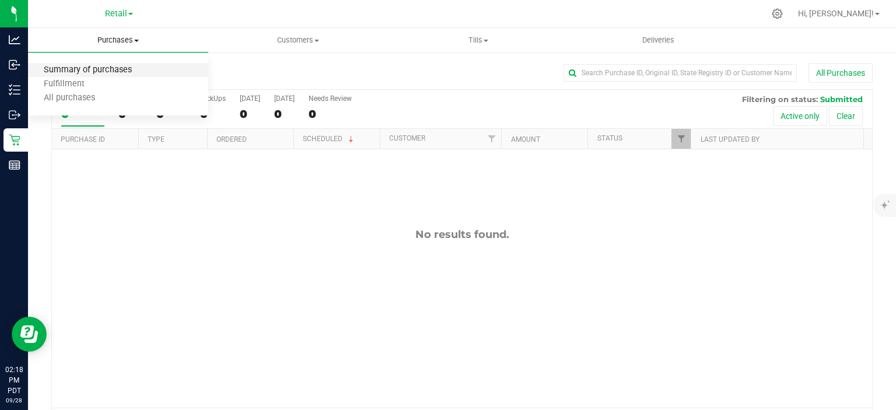
click at [118, 70] on span "Summary of purchases" at bounding box center [88, 70] width 120 height 10
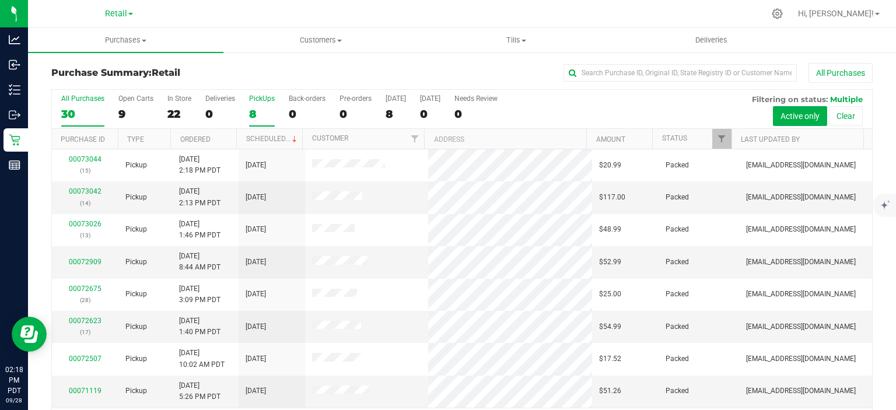
click at [257, 109] on div "8" at bounding box center [262, 113] width 26 height 13
click at [0, 0] on input "PickUps 8" at bounding box center [0, 0] width 0 height 0
click at [269, 138] on link "Scheduled" at bounding box center [272, 139] width 53 height 8
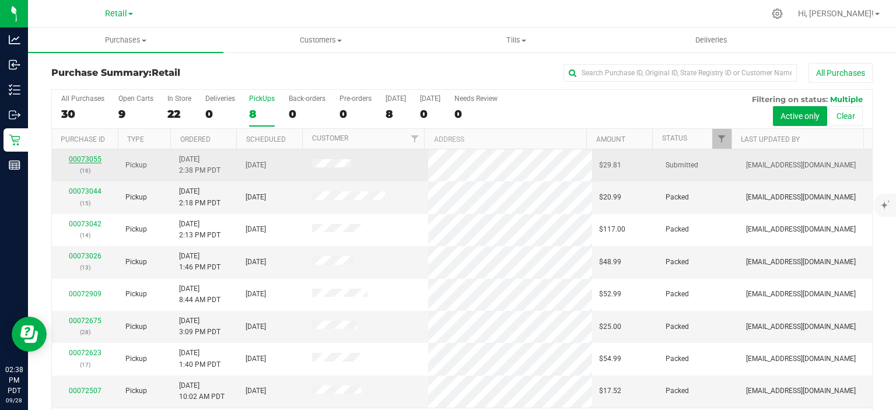
click at [92, 156] on link "00073055" at bounding box center [85, 159] width 33 height 8
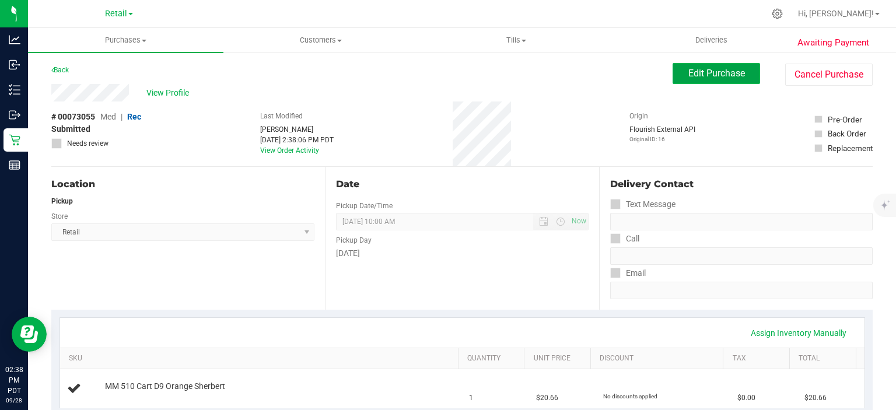
click at [721, 72] on span "Edit Purchase" at bounding box center [716, 73] width 57 height 11
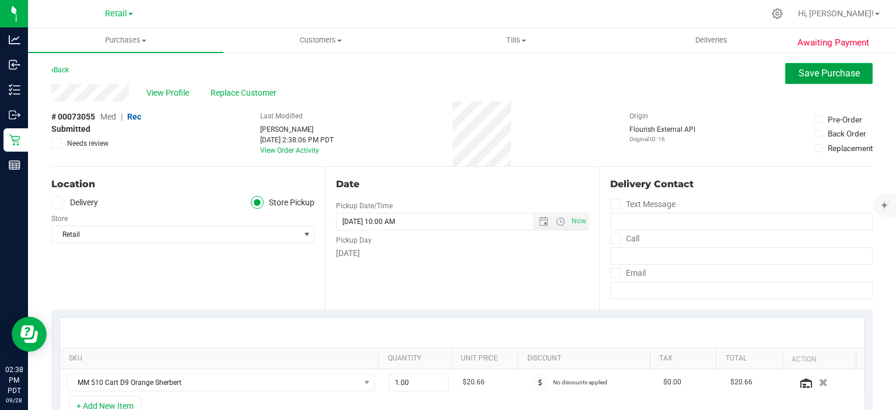
click at [825, 79] on span "Save Purchase" at bounding box center [828, 73] width 61 height 11
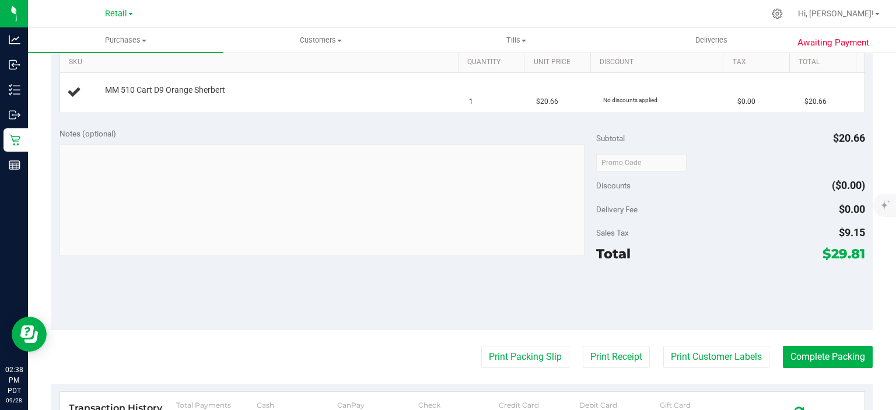
scroll to position [297, 0]
click at [514, 360] on button "Print Packing Slip" at bounding box center [525, 356] width 88 height 22
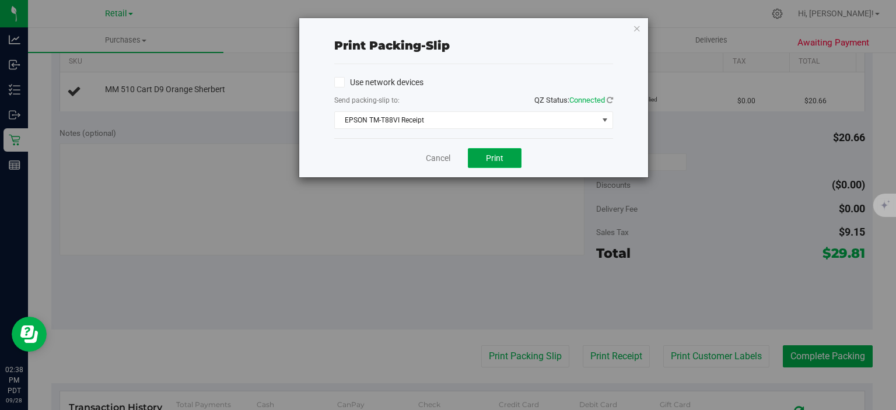
click at [509, 163] on button "Print" at bounding box center [495, 158] width 54 height 20
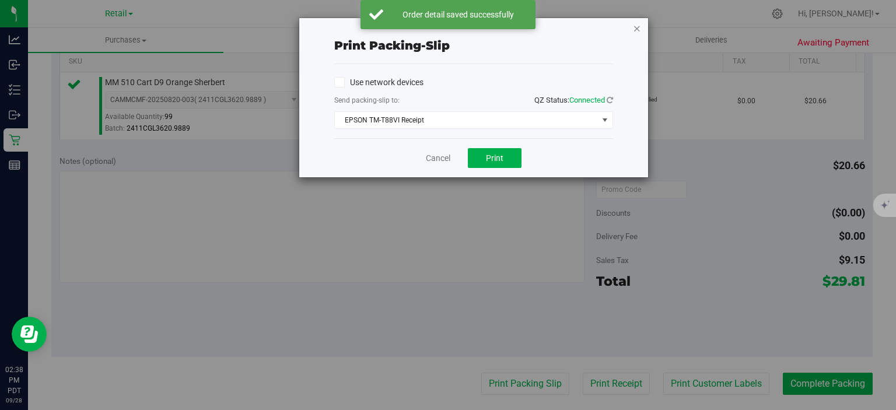
click at [640, 33] on icon "button" at bounding box center [637, 28] width 8 height 14
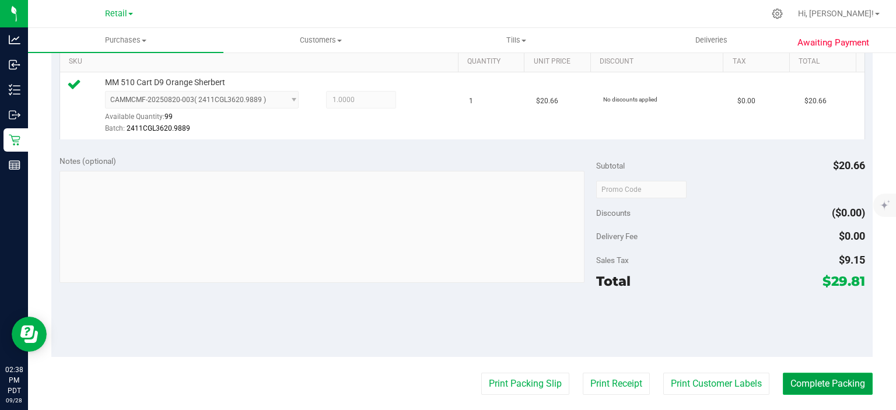
click at [813, 381] on button "Complete Packing" at bounding box center [828, 384] width 90 height 22
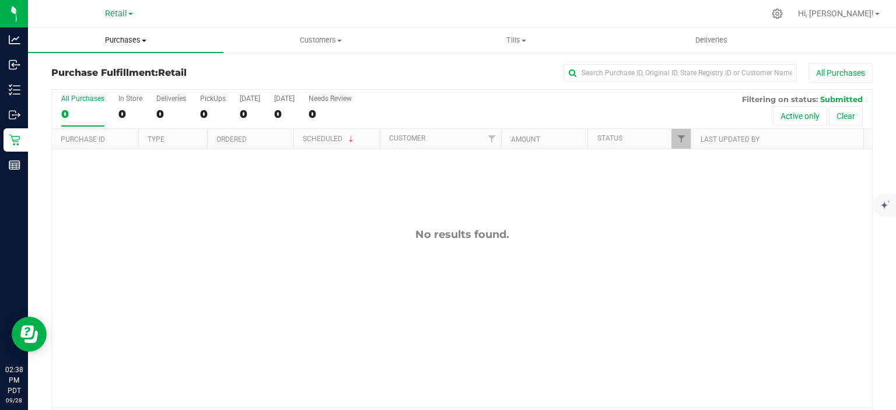
click at [140, 30] on uib-tab-heading "Purchases Summary of purchases Fulfillment All purchases" at bounding box center [125, 40] width 195 height 24
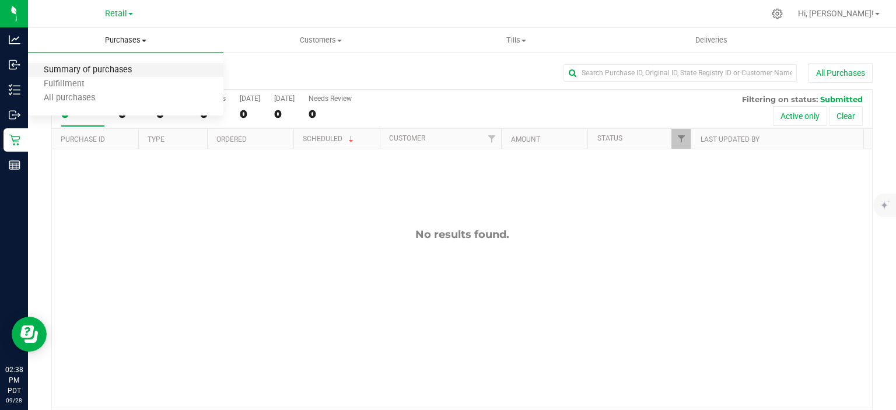
click at [124, 69] on span "Summary of purchases" at bounding box center [88, 70] width 120 height 10
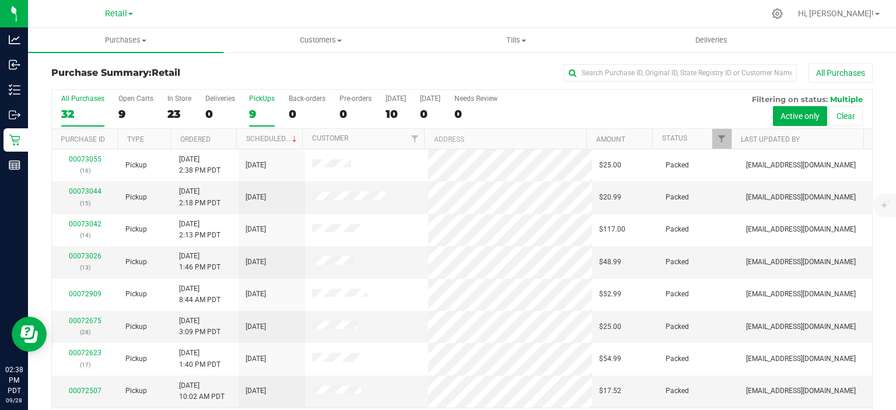
click at [261, 108] on div "9" at bounding box center [262, 113] width 26 height 13
click at [0, 0] on input "PickUps 9" at bounding box center [0, 0] width 0 height 0
click at [271, 138] on link "Scheduled" at bounding box center [272, 139] width 53 height 8
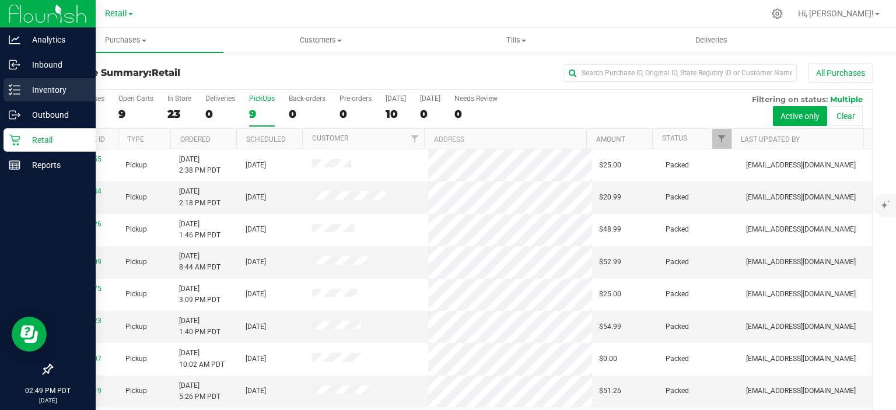
click at [9, 85] on icon at bounding box center [10, 86] width 2 height 2
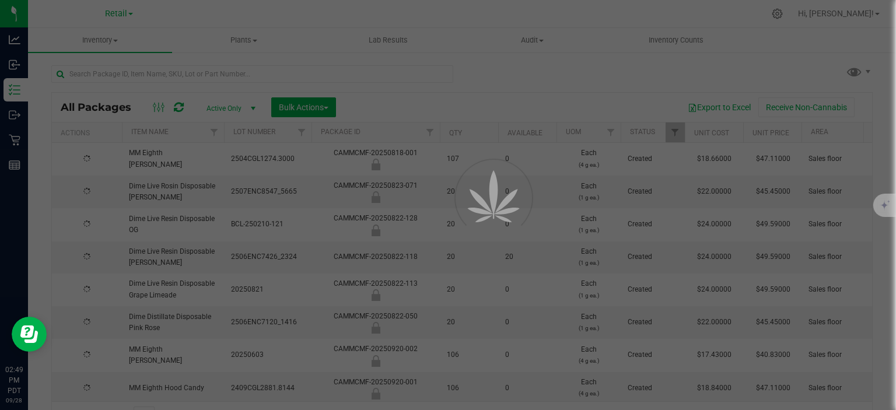
click at [231, 69] on div at bounding box center [448, 205] width 896 height 410
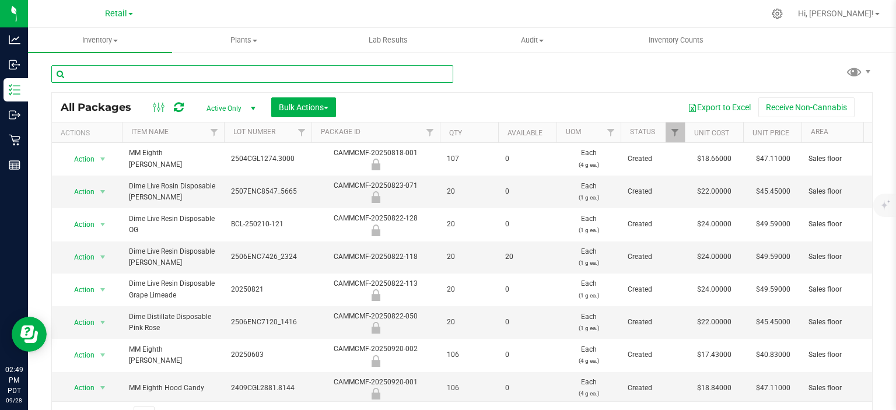
click at [208, 70] on input "text" at bounding box center [252, 73] width 402 height 17
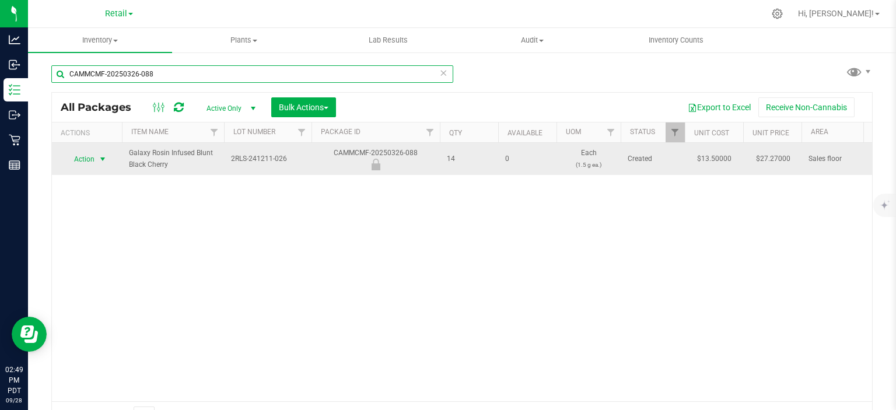
type input "CAMMCMF-20250326-088"
click at [101, 156] on span "select" at bounding box center [102, 159] width 9 height 9
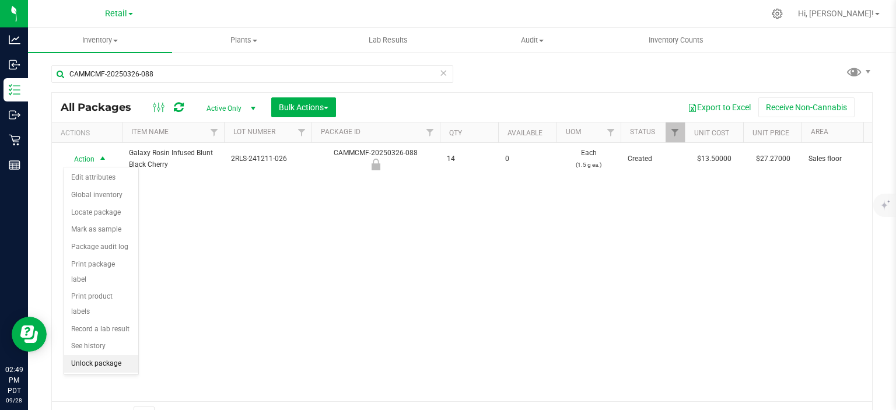
click at [117, 355] on li "Unlock package" at bounding box center [101, 363] width 74 height 17
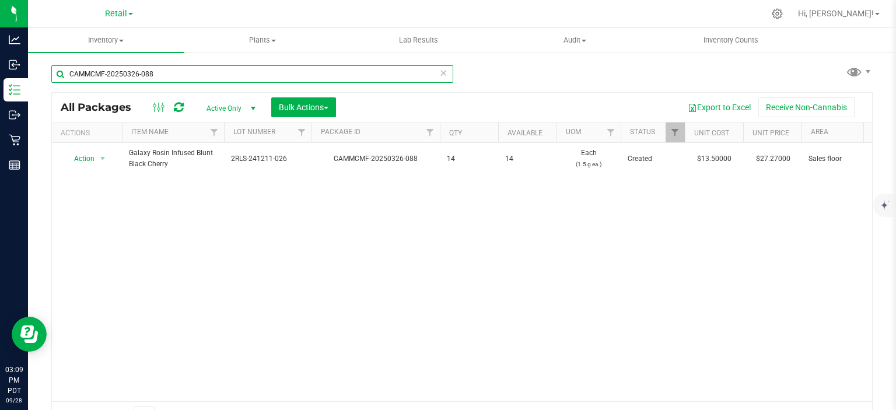
click at [197, 72] on input "CAMMCMF-20250326-088" at bounding box center [252, 73] width 402 height 17
click at [441, 65] on icon at bounding box center [443, 72] width 8 height 14
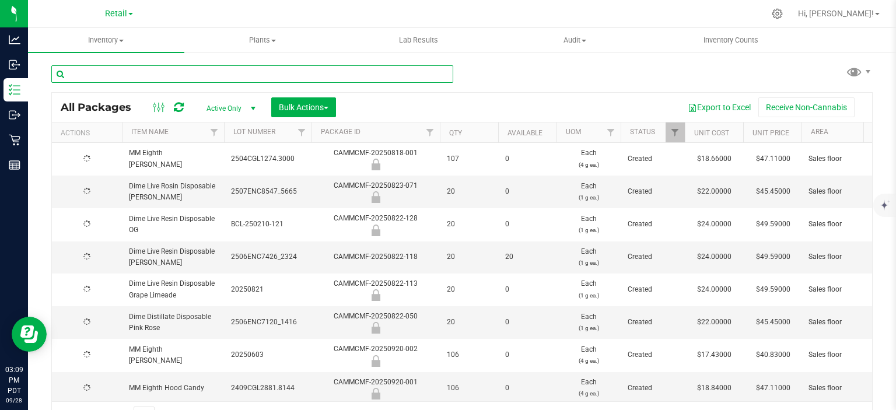
click at [190, 72] on input "text" at bounding box center [252, 73] width 402 height 17
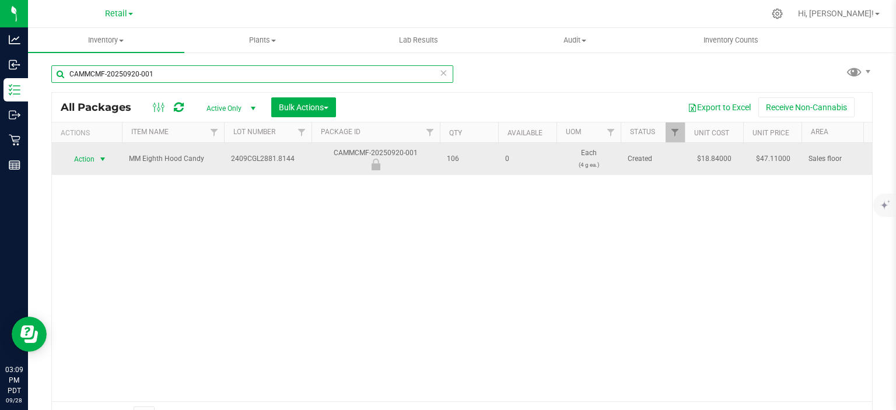
type input "CAMMCMF-20250920-001"
click at [104, 157] on span "select" at bounding box center [102, 159] width 9 height 9
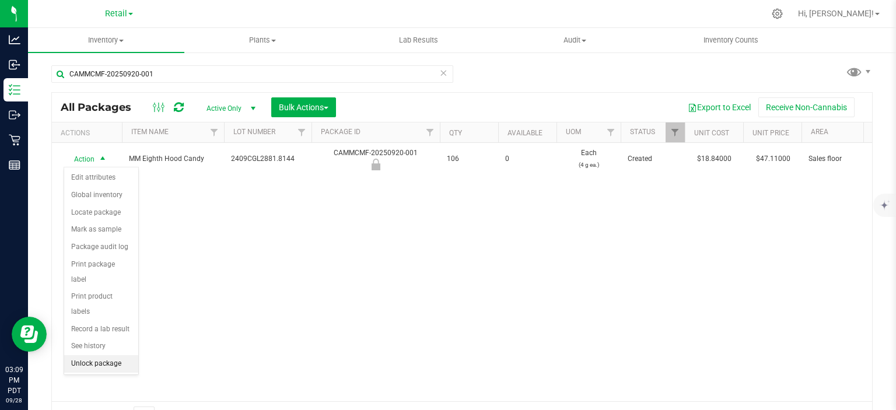
click at [121, 355] on li "Unlock package" at bounding box center [101, 363] width 74 height 17
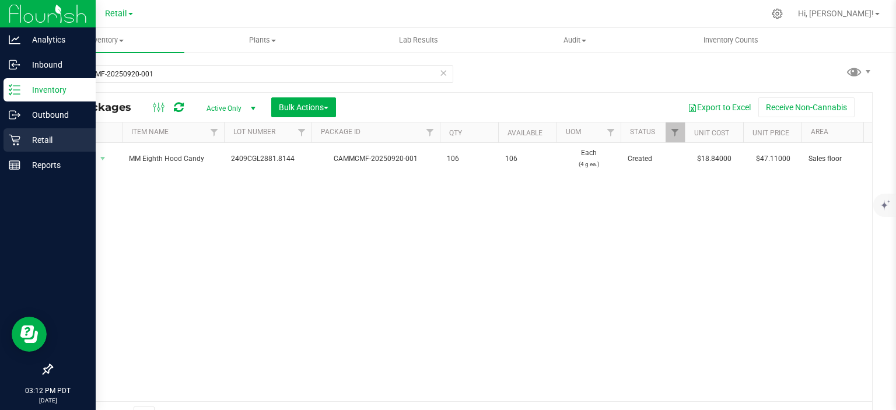
click at [5, 142] on div "Retail" at bounding box center [49, 139] width 92 height 23
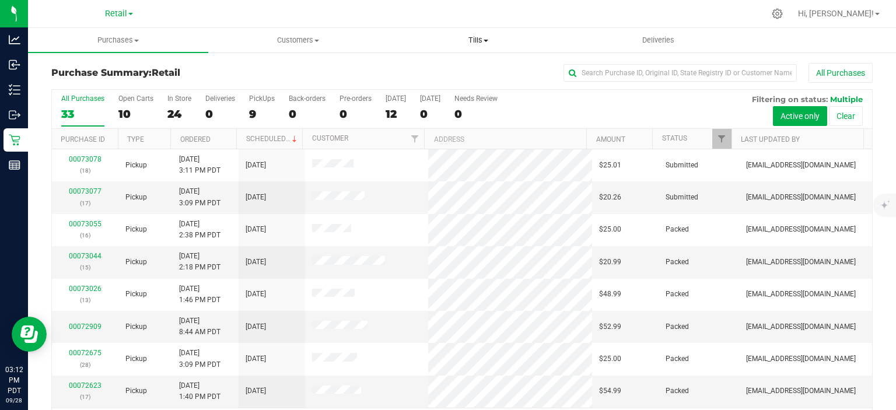
click at [481, 38] on span "Tills" at bounding box center [477, 40] width 179 height 10
click at [431, 66] on span "Manage tills" at bounding box center [427, 70] width 79 height 10
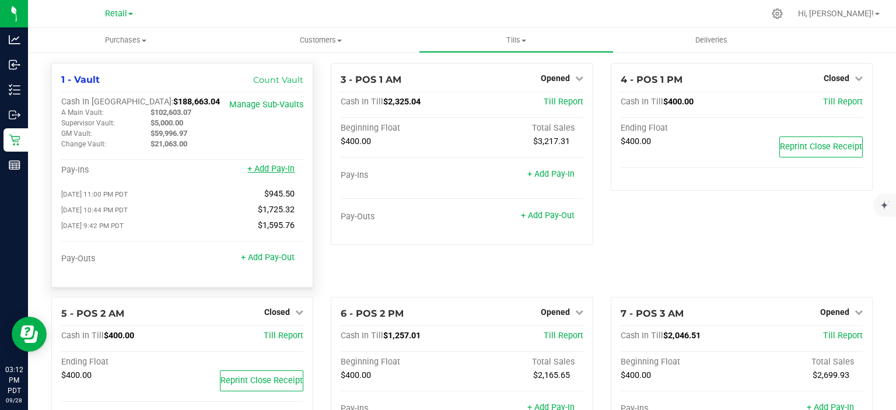
click at [274, 173] on link "+ Add Pay-In" at bounding box center [270, 169] width 47 height 10
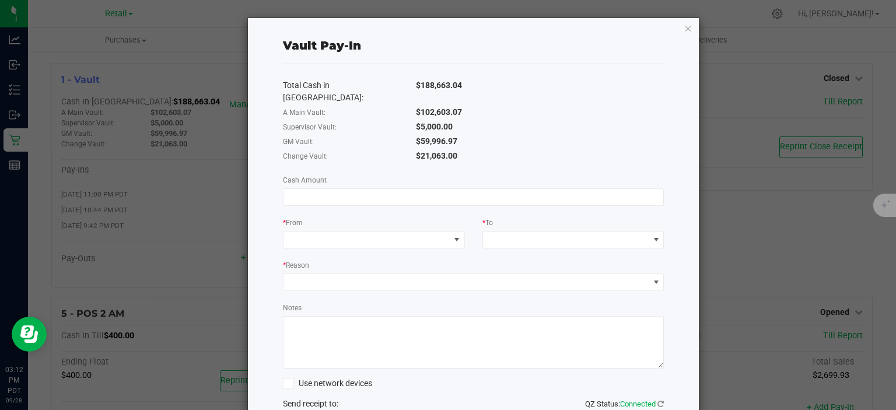
click at [346, 164] on div "Total Cash in [GEOGRAPHIC_DATA]: $188,663.04 A Main Vault: $102,603.07 Supervis…" at bounding box center [473, 252] width 381 height 377
click at [343, 189] on input at bounding box center [473, 197] width 380 height 16
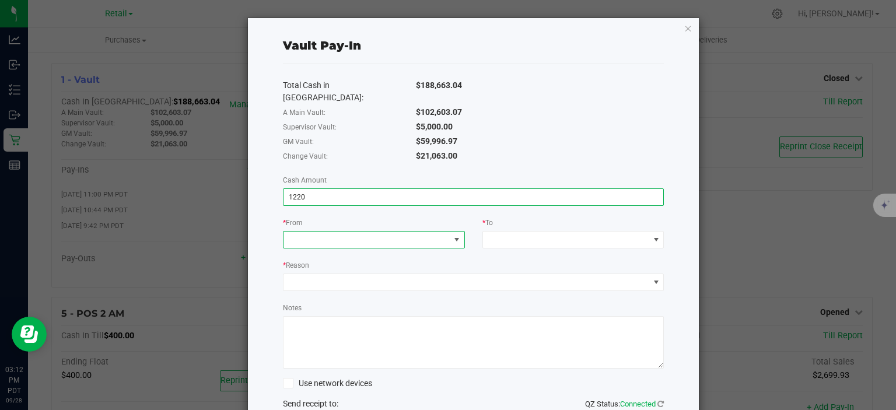
click at [452, 235] on span at bounding box center [456, 239] width 9 height 9
type input "$1,220.00"
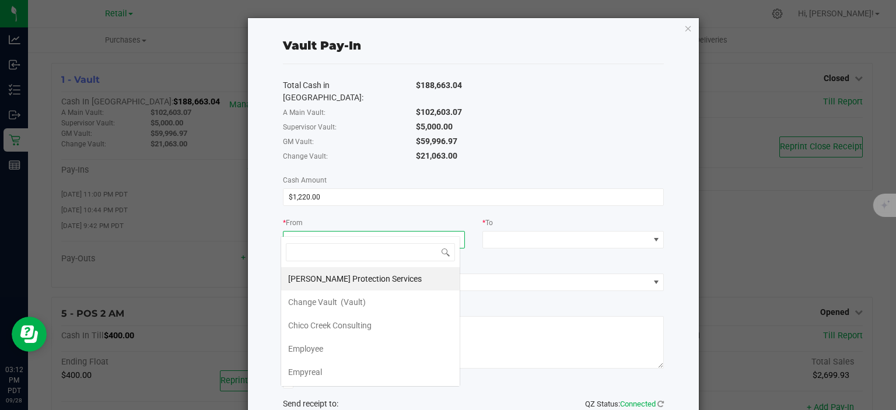
scroll to position [17, 180]
click at [357, 304] on span "(Vault)" at bounding box center [353, 301] width 25 height 9
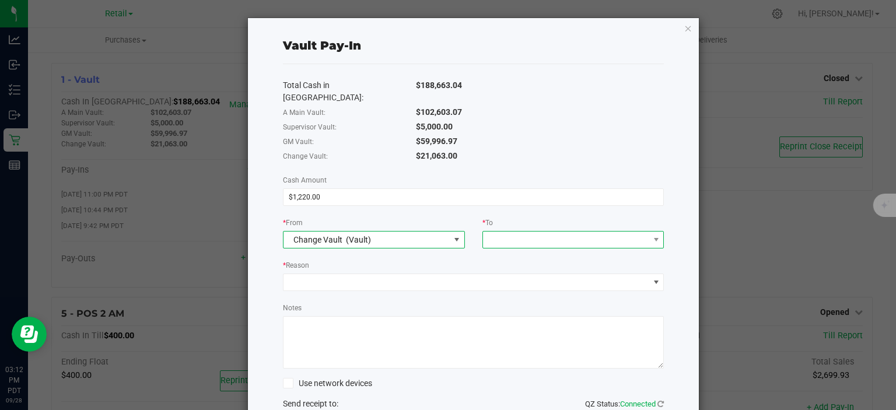
click at [534, 232] on span at bounding box center [566, 240] width 166 height 16
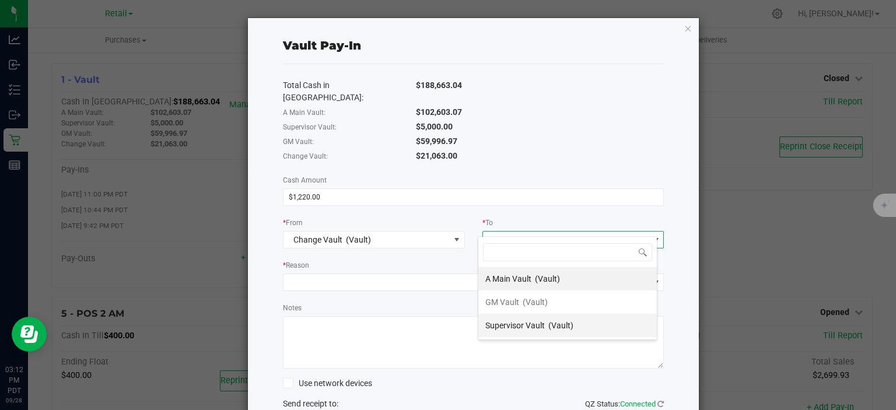
click at [541, 324] on span "Supervisor Vault" at bounding box center [514, 325] width 59 height 9
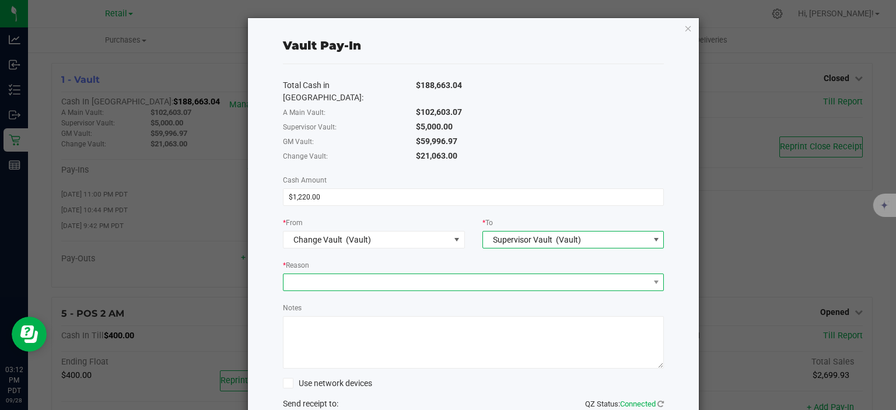
click at [391, 274] on span at bounding box center [466, 282] width 366 height 16
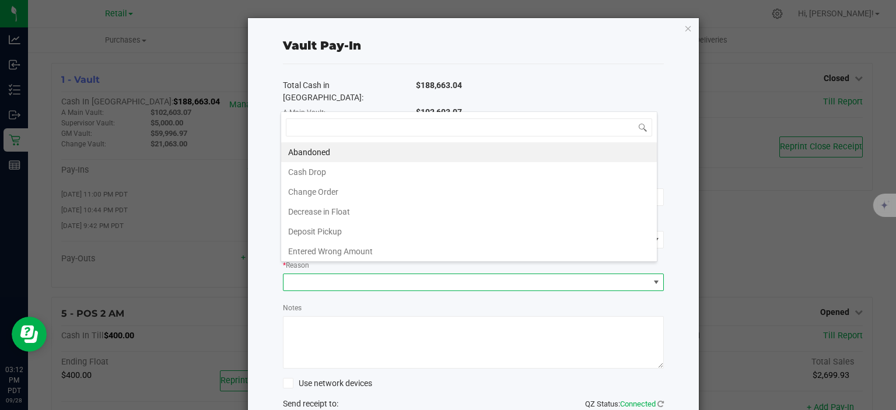
scroll to position [17, 377]
click at [323, 191] on li "Change Order" at bounding box center [469, 192] width 376 height 20
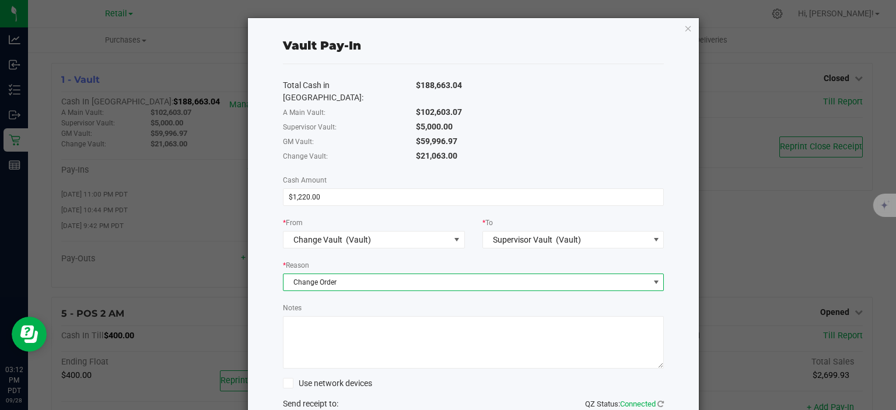
scroll to position [77, 0]
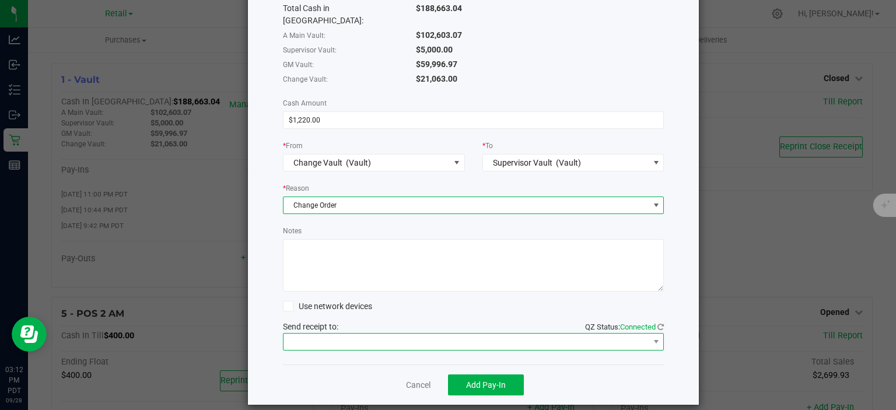
click at [411, 334] on span at bounding box center [466, 342] width 366 height 16
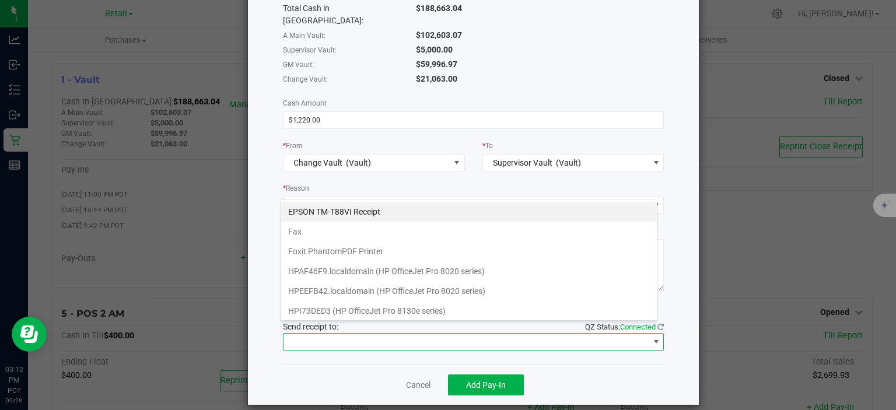
scroll to position [17, 377]
click at [366, 210] on Receipt "EPSON TM-T88VI Receipt" at bounding box center [469, 212] width 376 height 20
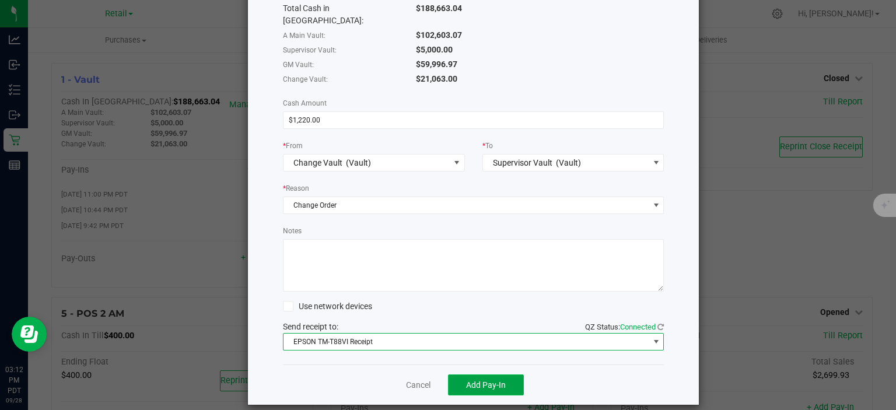
click at [493, 374] on button "Add Pay-In" at bounding box center [486, 384] width 76 height 21
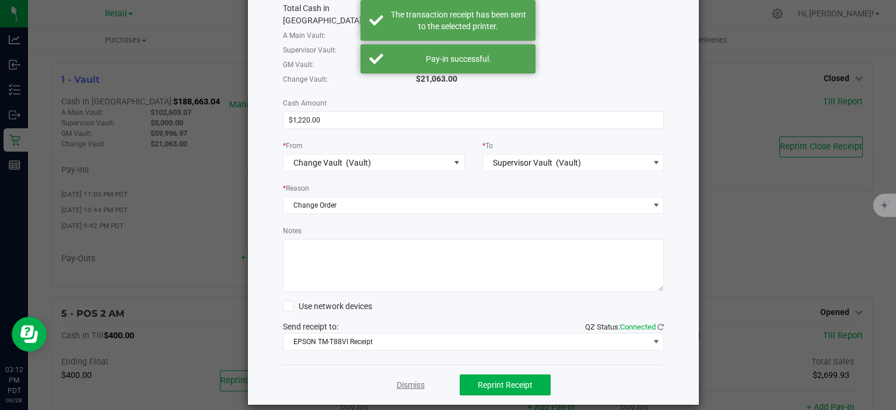
click at [406, 379] on link "Dismiss" at bounding box center [411, 385] width 28 height 12
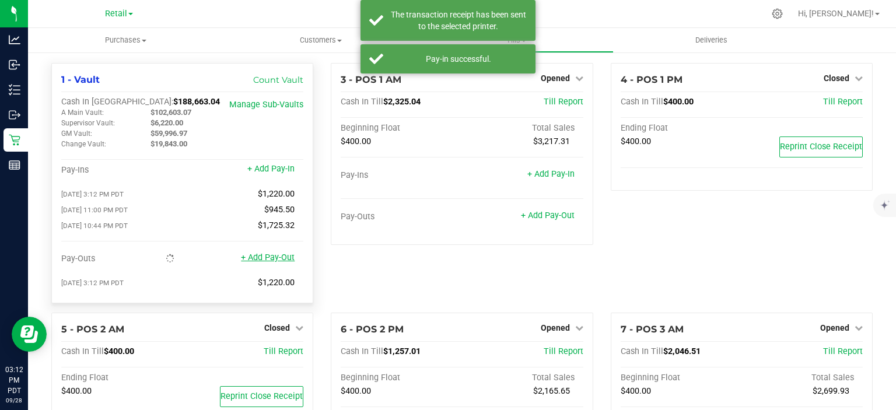
click at [276, 258] on link "+ Add Pay-Out" at bounding box center [268, 258] width 54 height 10
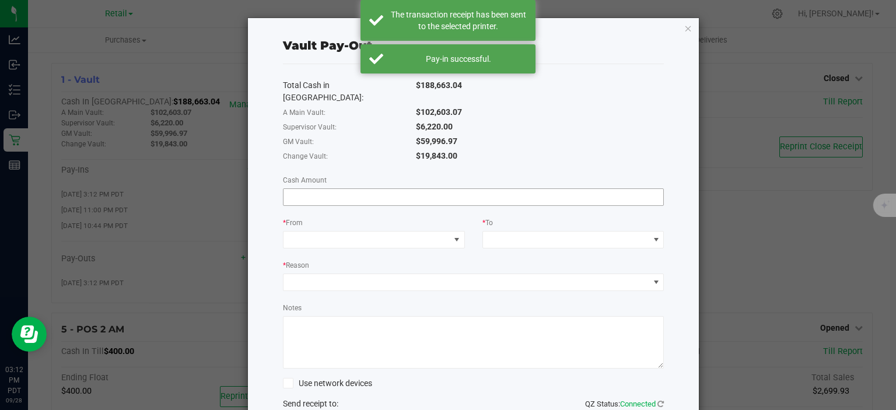
click at [381, 189] on input at bounding box center [473, 197] width 380 height 16
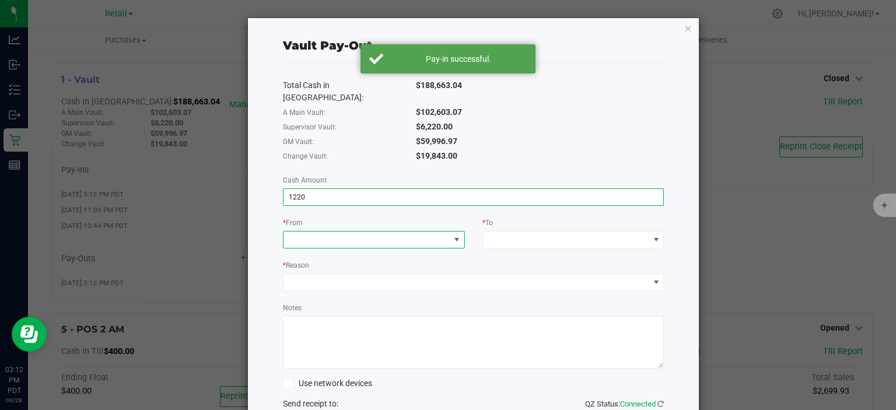
click at [452, 235] on span at bounding box center [456, 239] width 9 height 9
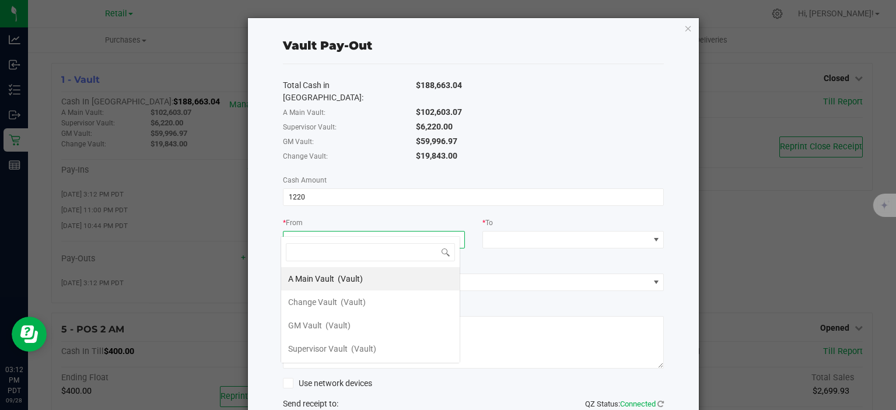
type input "$1,220.00"
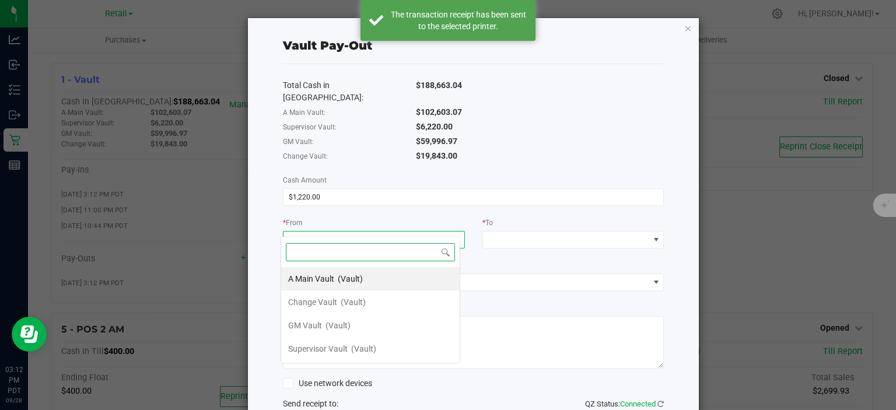
scroll to position [17, 180]
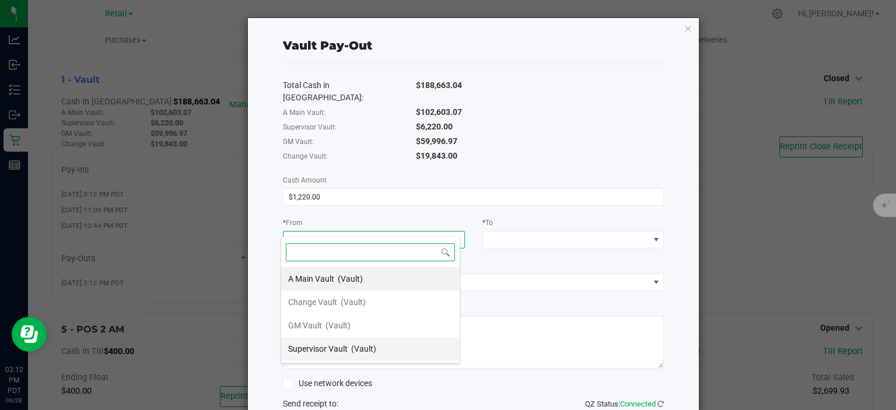
click at [358, 349] on span "(Vault)" at bounding box center [363, 348] width 25 height 9
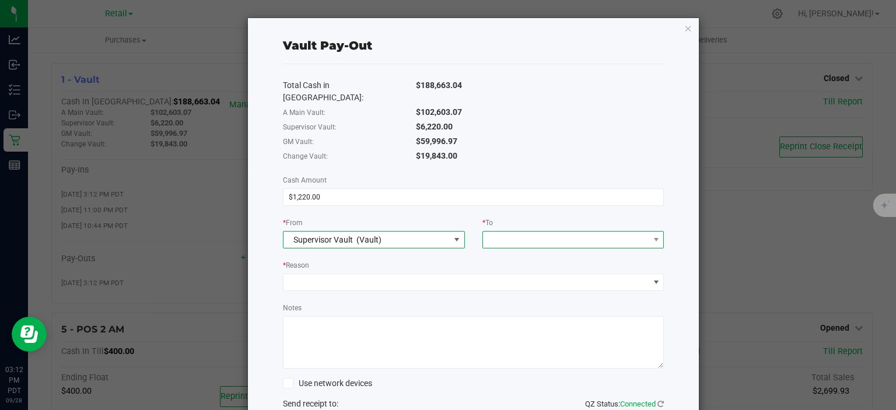
click at [562, 232] on span at bounding box center [566, 240] width 166 height 16
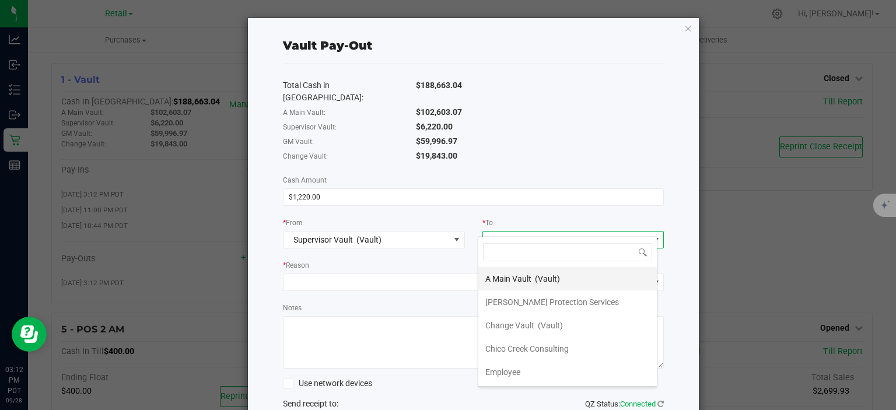
click at [540, 274] on span "(Vault)" at bounding box center [547, 278] width 25 height 9
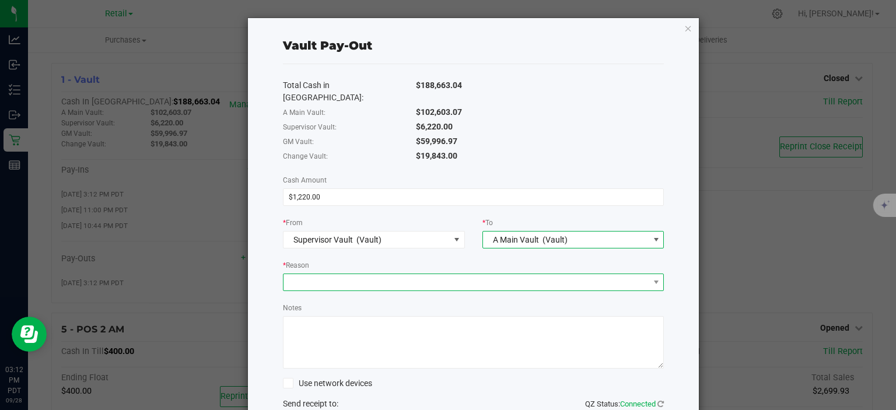
click at [385, 274] on span at bounding box center [466, 282] width 366 height 16
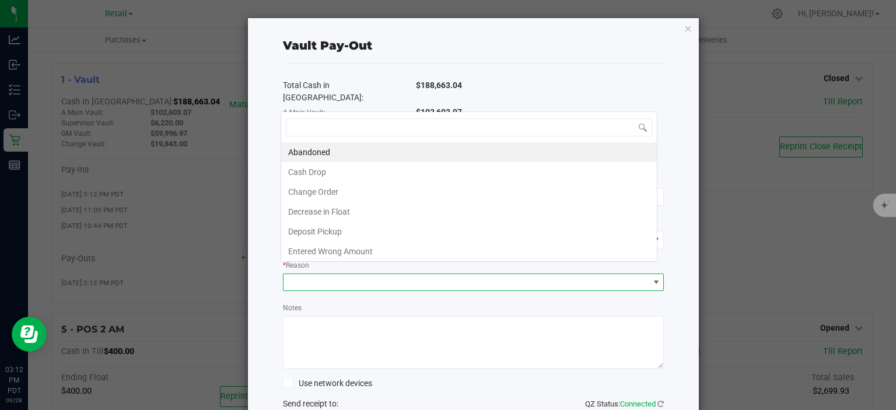
scroll to position [17, 377]
click at [322, 194] on li "Change Order" at bounding box center [469, 192] width 376 height 20
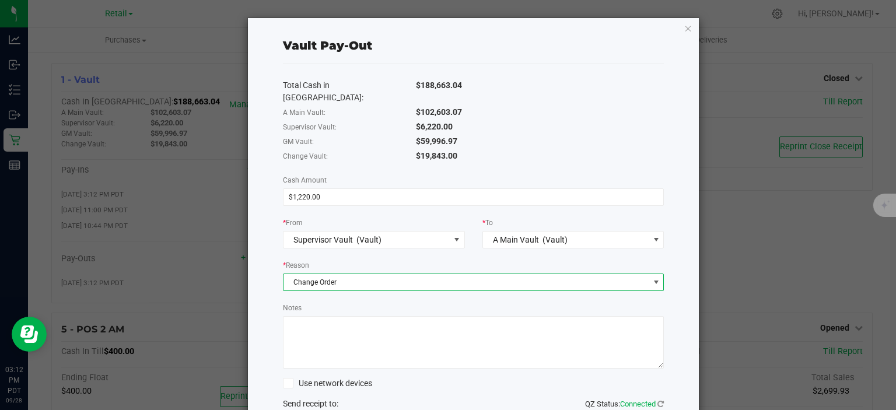
scroll to position [77, 0]
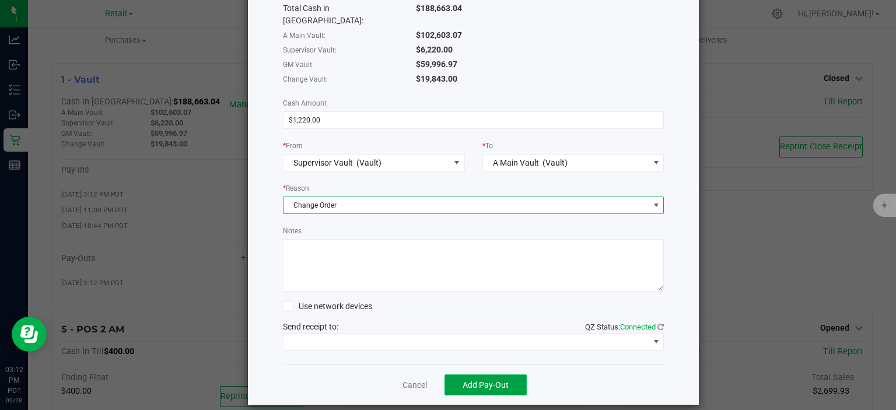
click at [497, 374] on button "Add Pay-Out" at bounding box center [485, 384] width 82 height 21
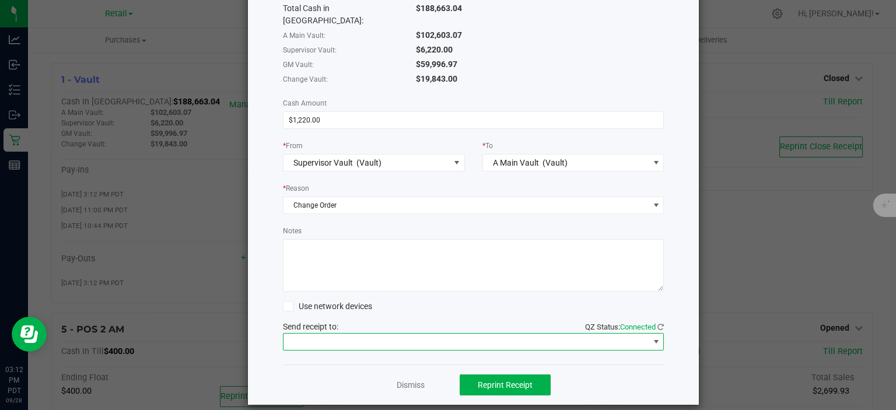
click at [651, 337] on span at bounding box center [655, 341] width 9 height 9
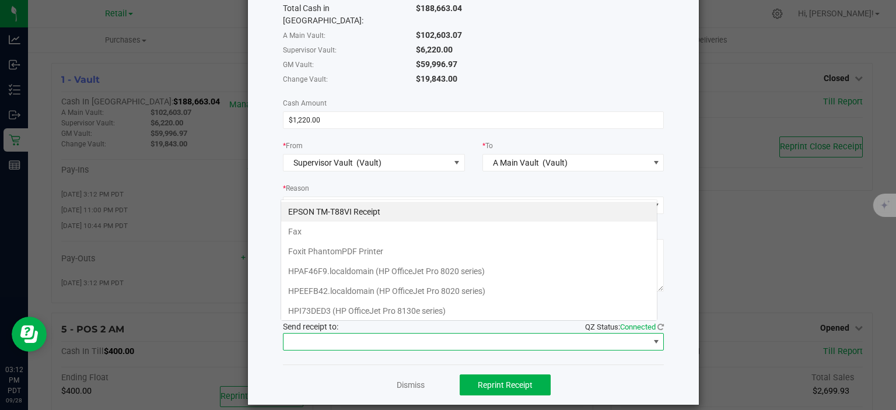
scroll to position [17, 377]
click at [368, 210] on Receipt "EPSON TM-T88VI Receipt" at bounding box center [469, 212] width 376 height 20
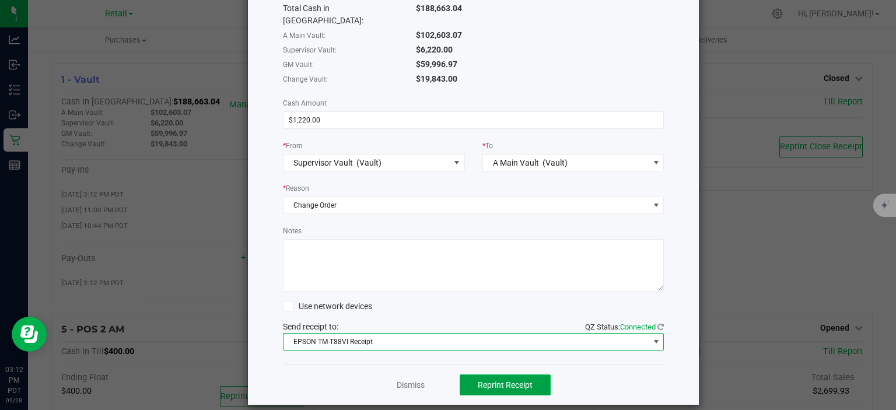
click at [511, 374] on button "Reprint Receipt" at bounding box center [505, 384] width 91 height 21
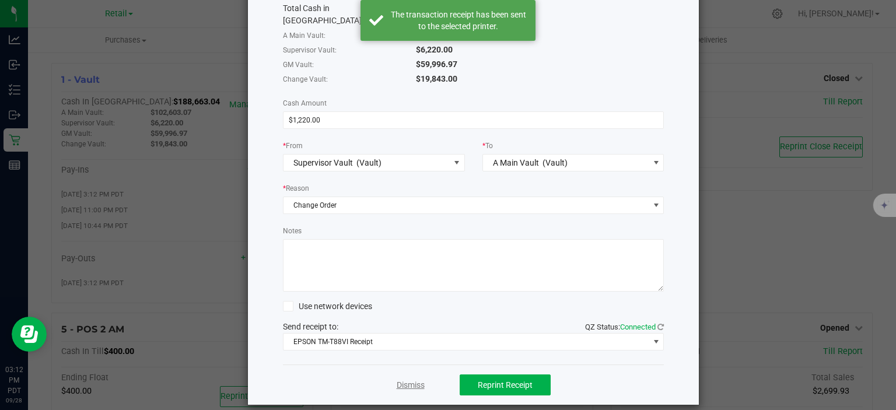
click at [413, 379] on link "Dismiss" at bounding box center [411, 385] width 28 height 12
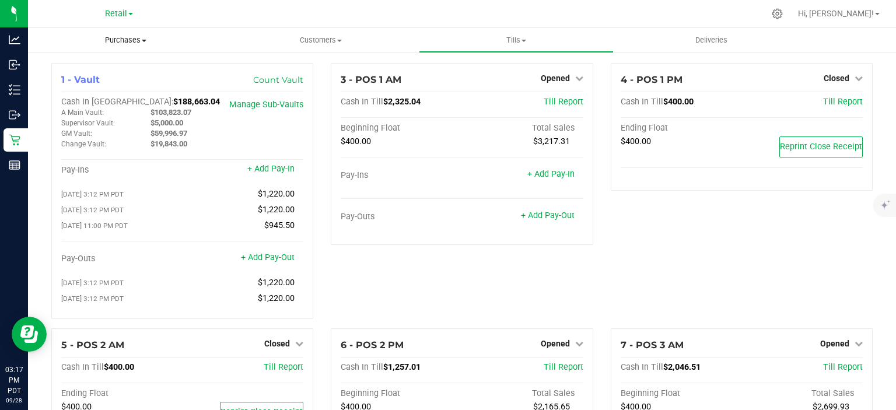
click at [136, 40] on span "Purchases" at bounding box center [125, 40] width 195 height 10
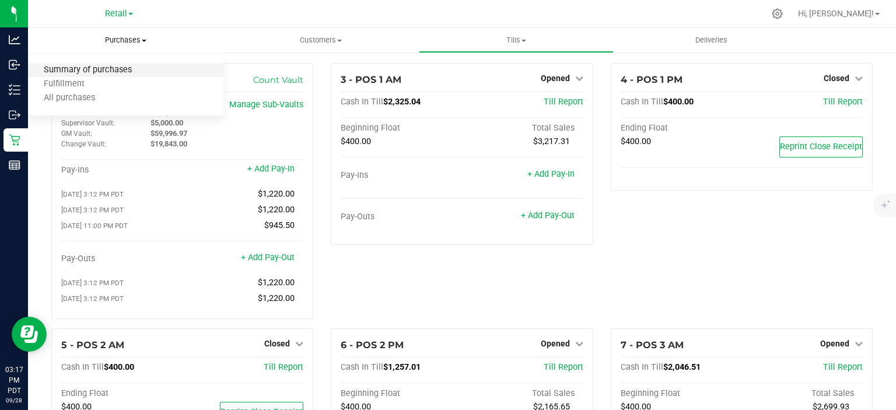
click at [116, 71] on span "Summary of purchases" at bounding box center [88, 70] width 120 height 10
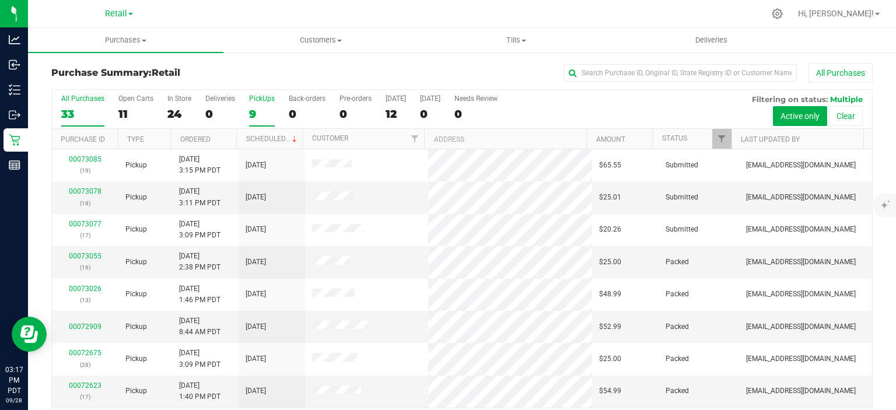
click at [252, 115] on div "9" at bounding box center [262, 113] width 26 height 13
click at [0, 0] on input "PickUps 9" at bounding box center [0, 0] width 0 height 0
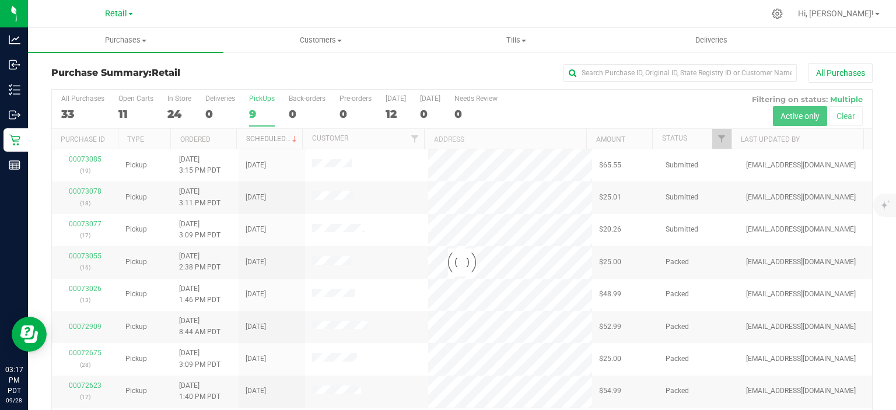
click at [271, 138] on link "Scheduled" at bounding box center [272, 139] width 53 height 8
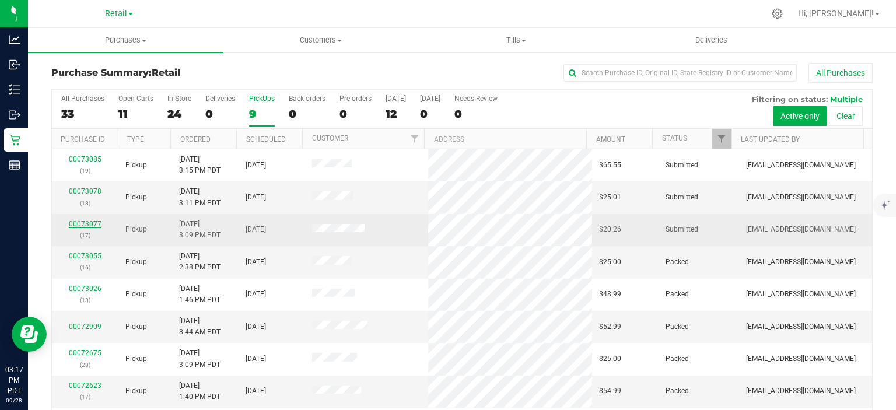
click at [89, 224] on link "00073077" at bounding box center [85, 224] width 33 height 8
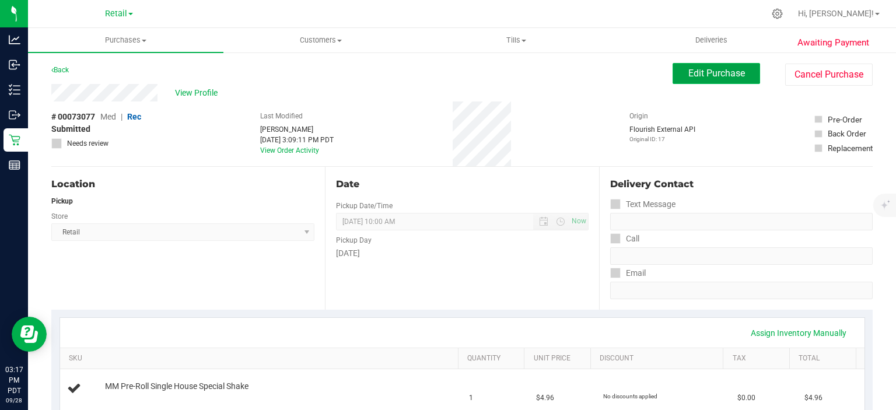
click at [702, 71] on span "Edit Purchase" at bounding box center [716, 73] width 57 height 11
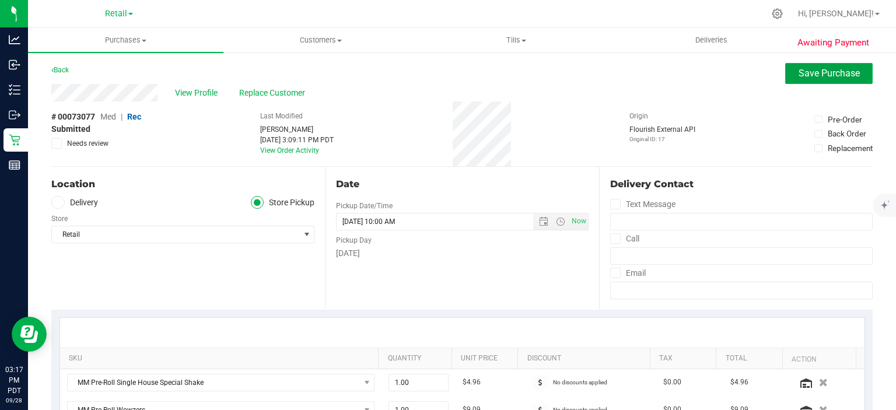
click at [821, 79] on button "Save Purchase" at bounding box center [828, 73] width 87 height 21
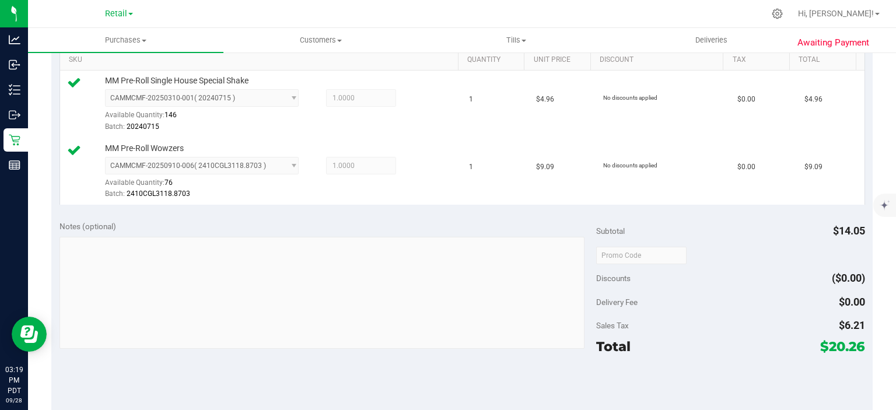
scroll to position [430, 0]
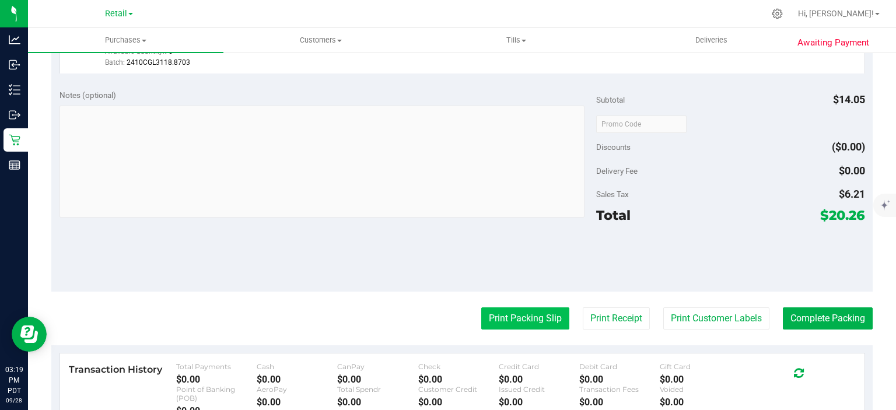
click at [502, 317] on button "Print Packing Slip" at bounding box center [525, 318] width 88 height 22
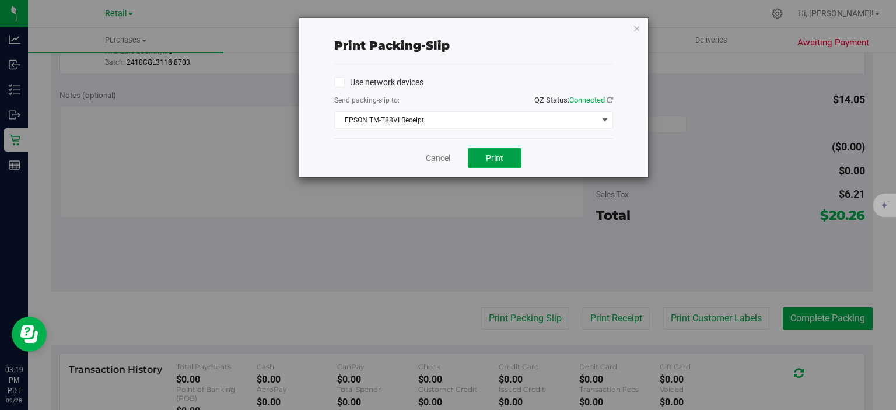
click at [486, 163] on button "Print" at bounding box center [495, 158] width 54 height 20
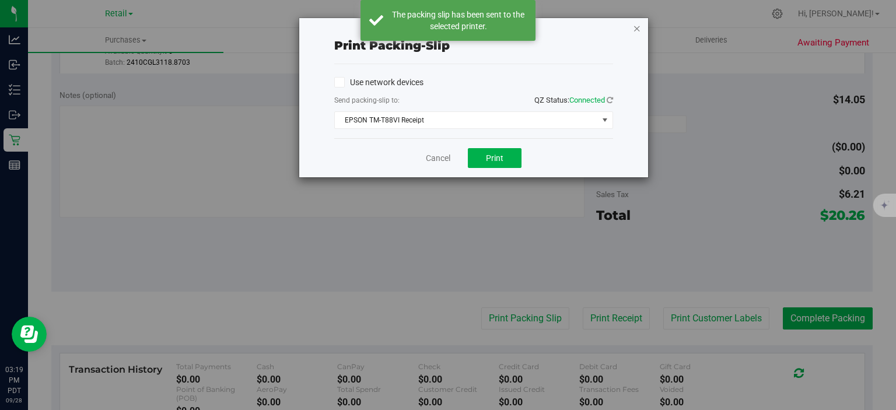
click at [637, 28] on icon "button" at bounding box center [637, 28] width 8 height 14
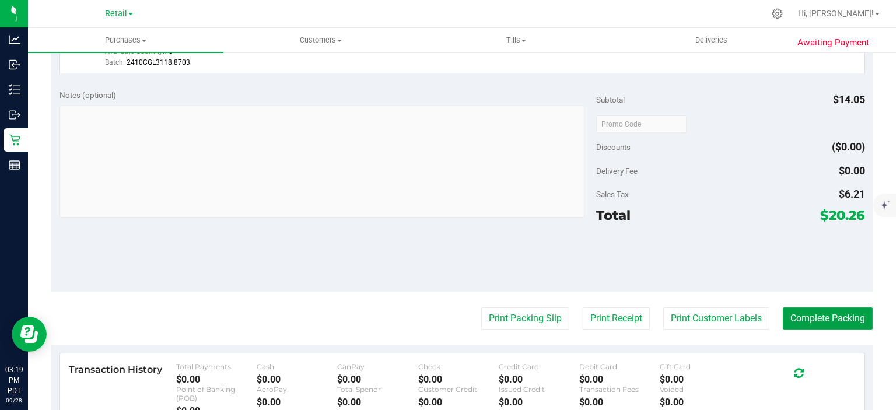
click at [840, 313] on button "Complete Packing" at bounding box center [828, 318] width 90 height 22
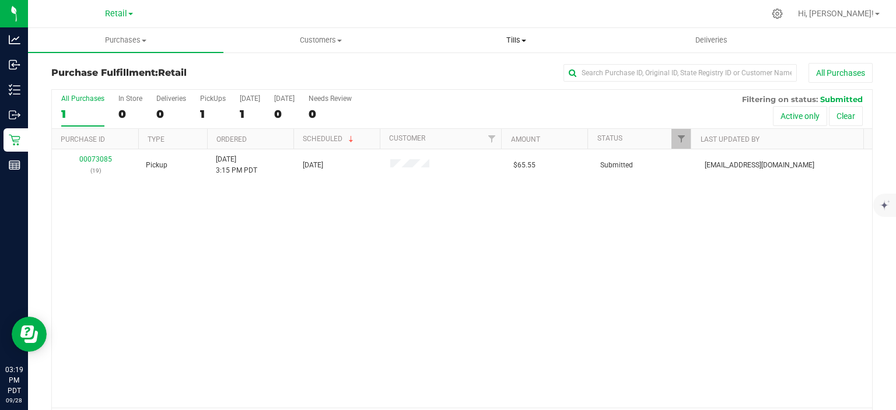
click at [507, 31] on uib-tab-heading "Tills Manage tills Reconcile e-payments" at bounding box center [516, 40] width 194 height 23
click at [455, 69] on span "Manage tills" at bounding box center [458, 70] width 79 height 10
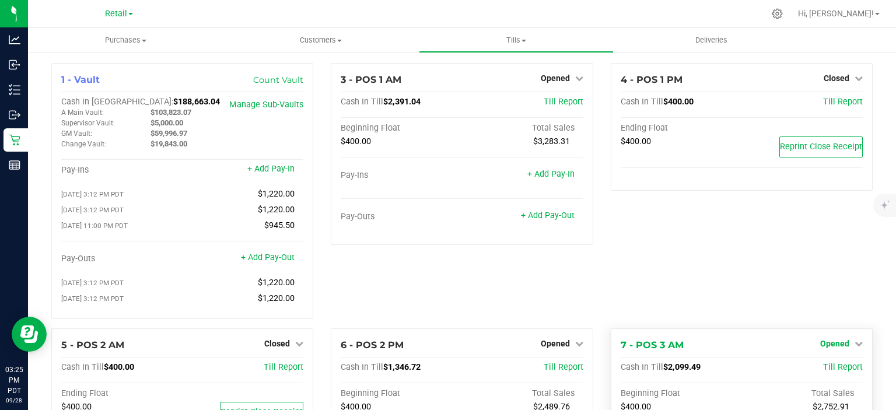
click at [854, 346] on icon at bounding box center [858, 343] width 8 height 8
click at [832, 346] on span "Opened" at bounding box center [834, 343] width 29 height 9
click at [854, 346] on icon at bounding box center [858, 343] width 8 height 8
click at [834, 370] on link "Close Till" at bounding box center [835, 367] width 31 height 9
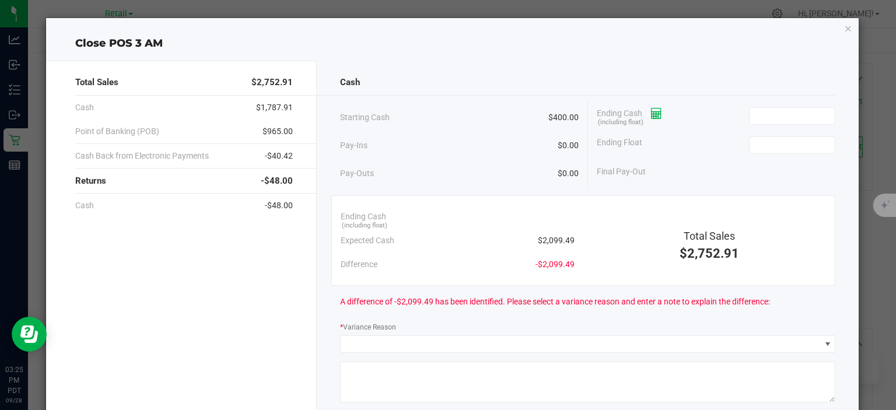
click at [651, 112] on icon at bounding box center [656, 114] width 11 height 8
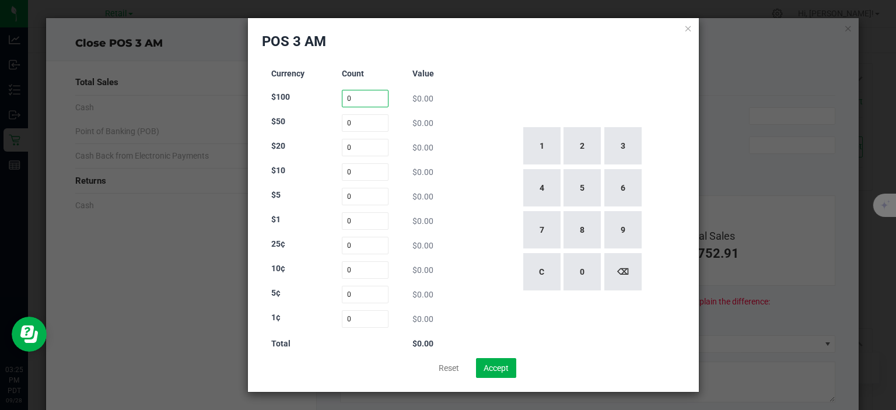
click at [362, 102] on input "0" at bounding box center [365, 98] width 47 height 17
type input "7"
type input "0"
type input "50"
type input "21"
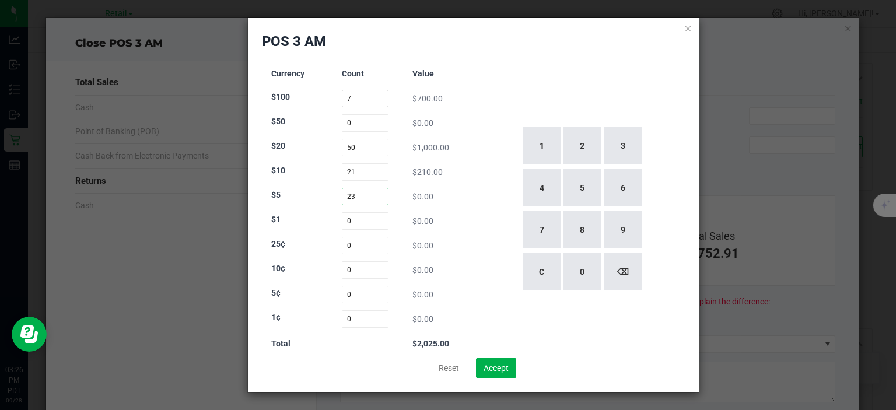
type input "23"
type input "48"
type input "52"
type input "93"
type input "56"
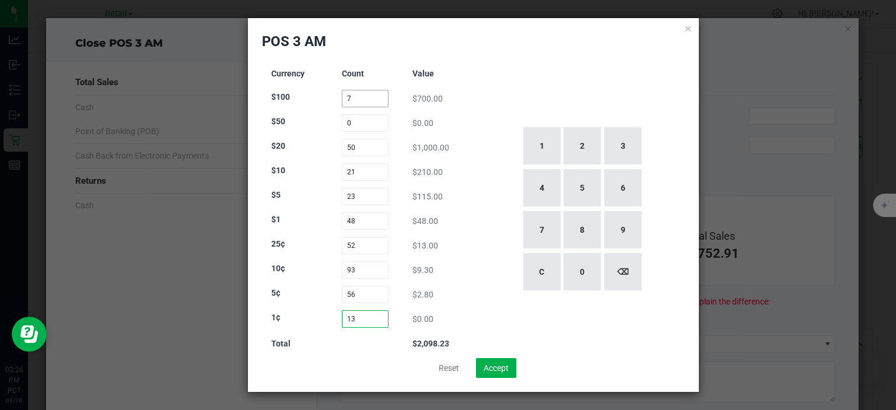
type input "139"
click at [509, 367] on button "Accept" at bounding box center [496, 368] width 40 height 20
type input "$2,099.49"
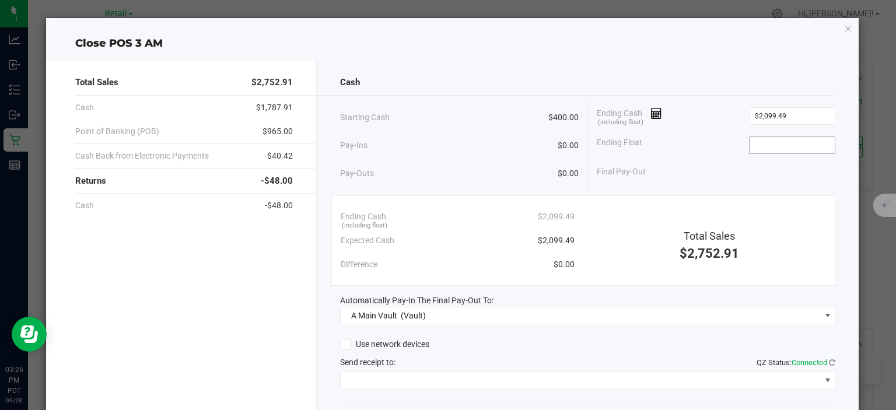
click at [774, 145] on input at bounding box center [792, 145] width 86 height 16
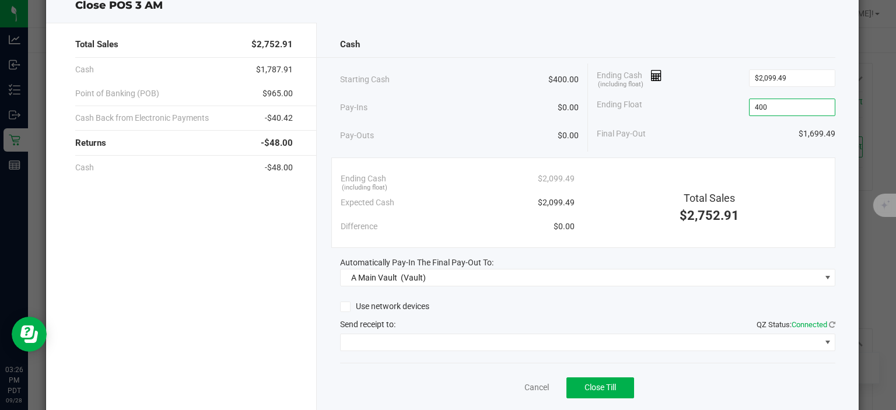
scroll to position [45, 0]
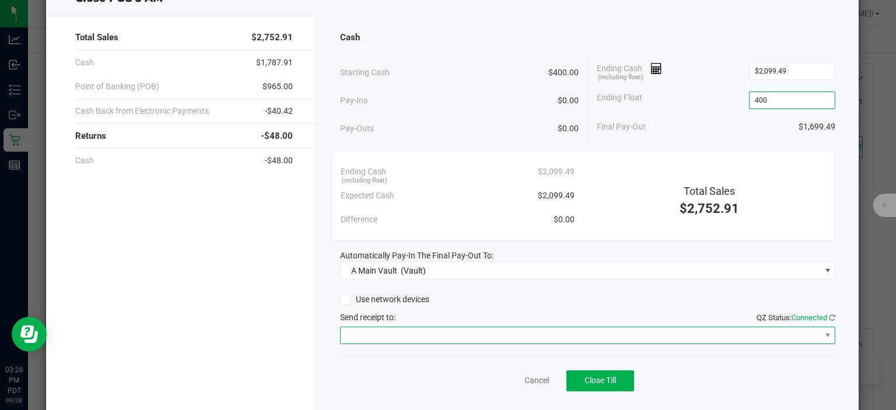
click at [523, 336] on span at bounding box center [580, 335] width 479 height 16
type input "$400.00"
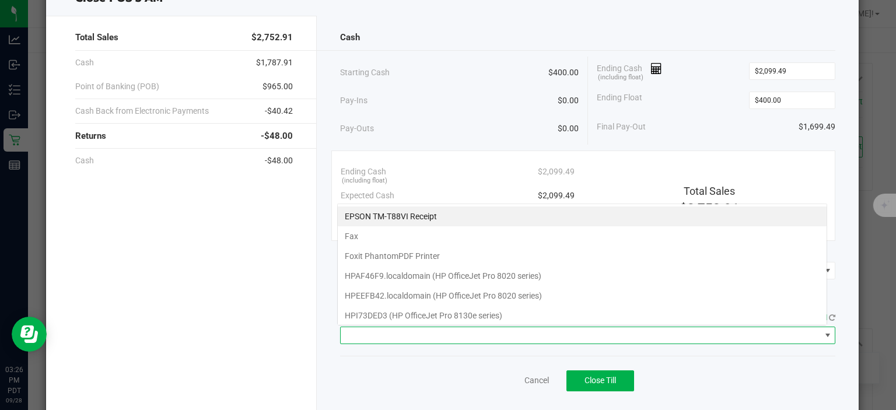
scroll to position [17, 490]
click at [435, 219] on Receipt "EPSON TM-T88VI Receipt" at bounding box center [582, 216] width 489 height 20
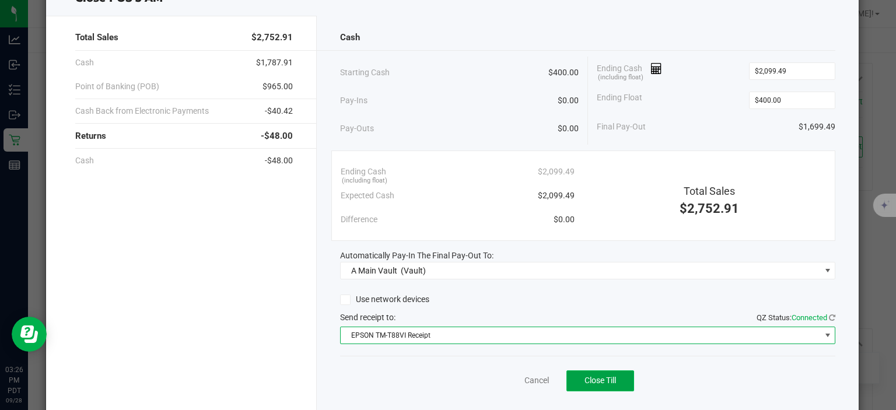
click at [610, 379] on span "Close Till" at bounding box center [599, 380] width 31 height 9
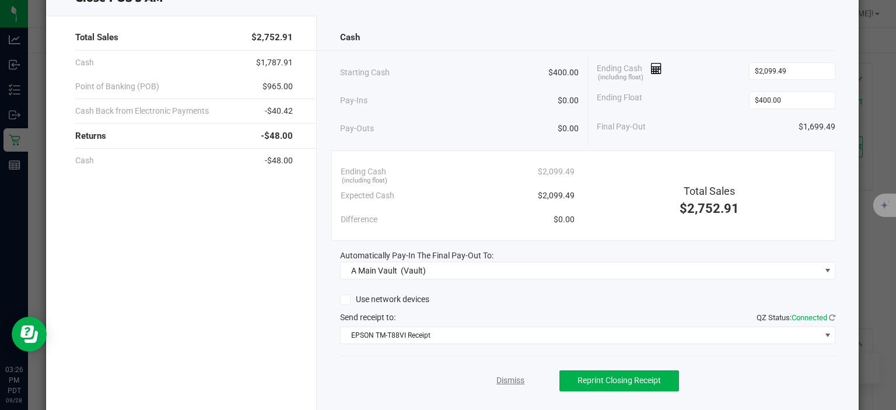
click at [510, 375] on link "Dismiss" at bounding box center [510, 380] width 28 height 12
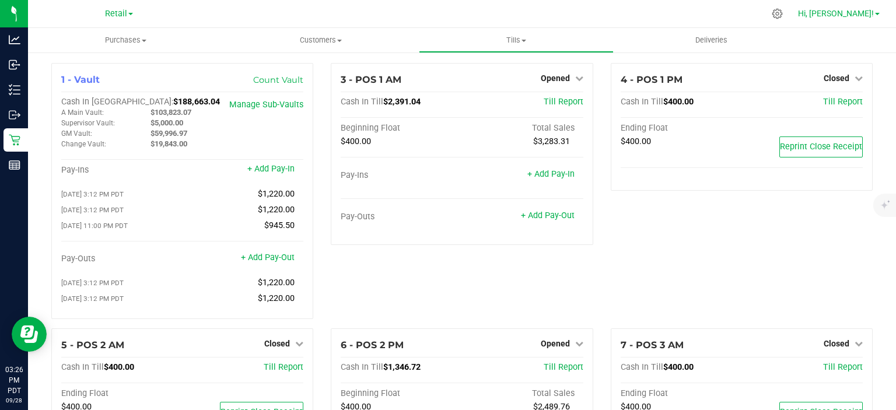
click at [868, 15] on span "Hi, [PERSON_NAME]!" at bounding box center [836, 13] width 76 height 9
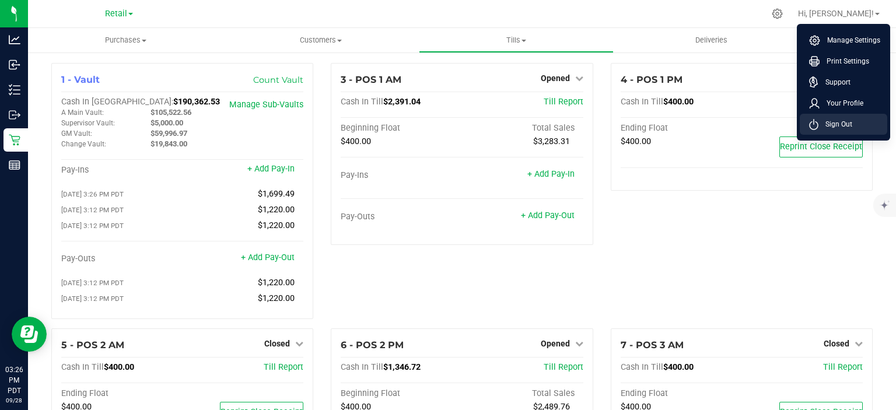
click at [854, 128] on li "Sign Out" at bounding box center [843, 124] width 87 height 21
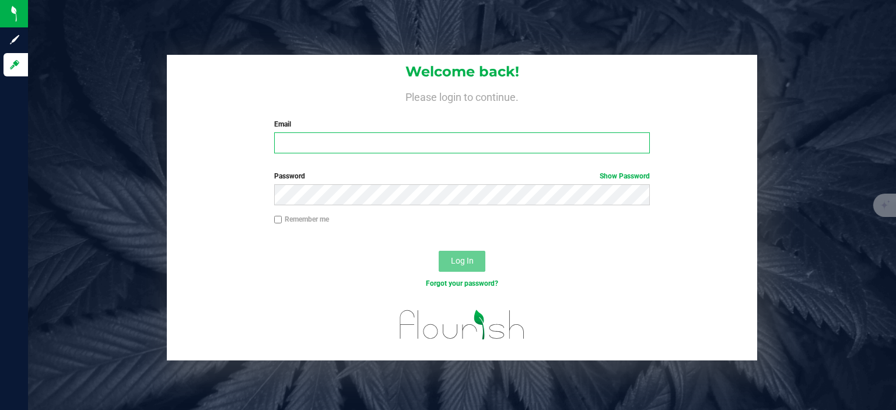
click at [346, 142] on input "Email" at bounding box center [462, 142] width 376 height 21
type input "[EMAIL_ADDRESS][DOMAIN_NAME]"
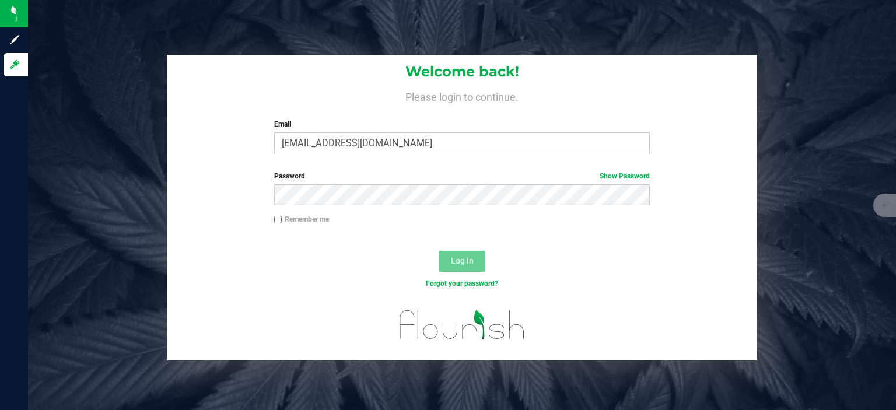
click at [503, 178] on label "Password Show Password" at bounding box center [462, 176] width 376 height 10
click at [439, 251] on button "Log In" at bounding box center [462, 261] width 47 height 21
